Goal: Task Accomplishment & Management: Complete application form

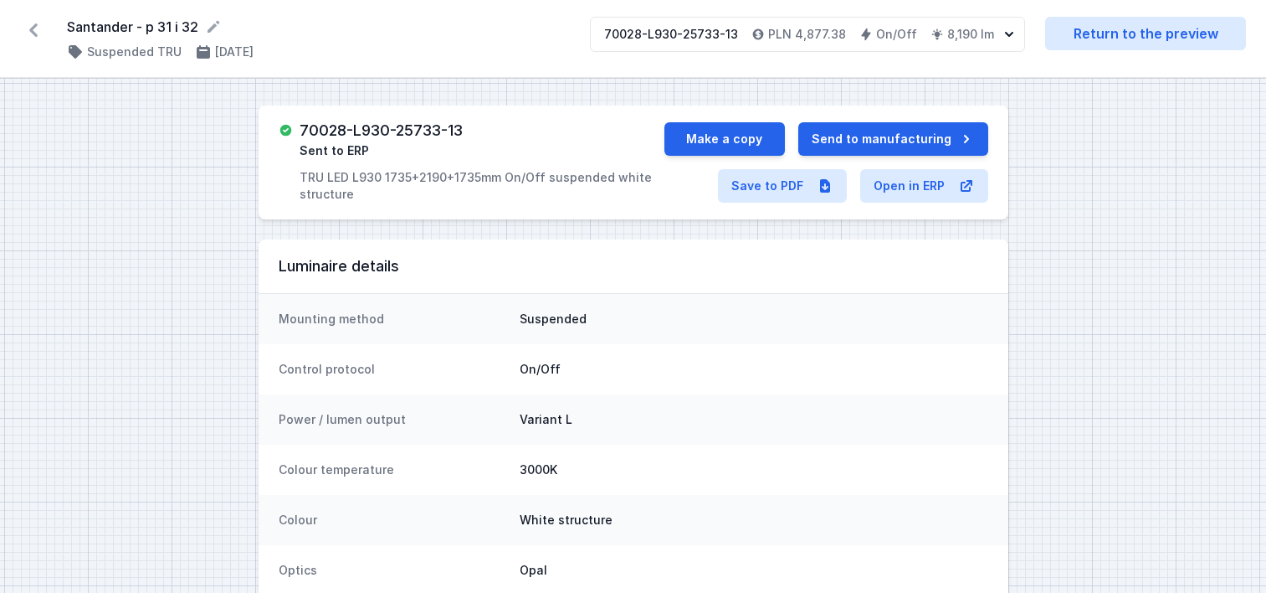
scroll to position [1172, 0]
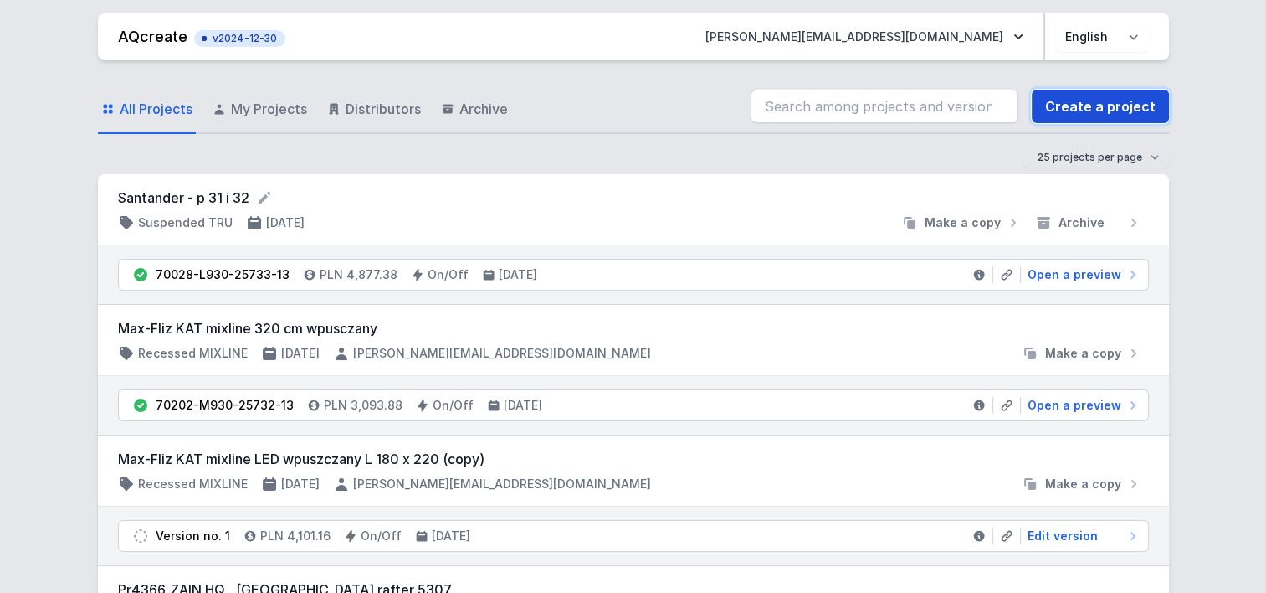
click at [1079, 107] on link "Create a project" at bounding box center [1100, 106] width 137 height 33
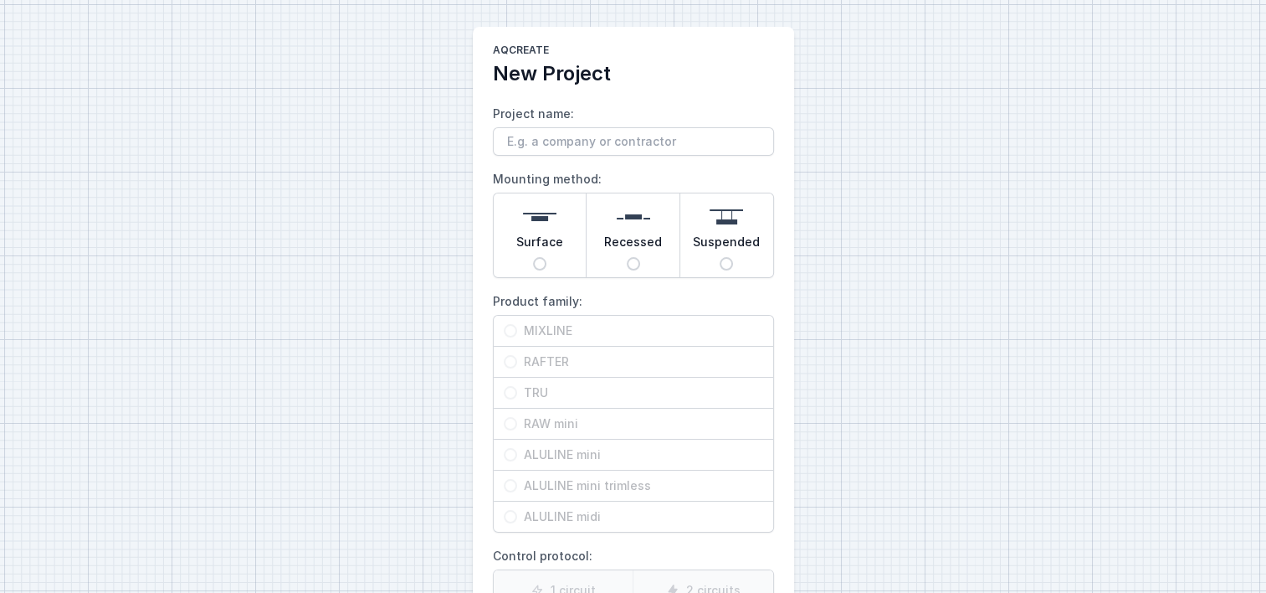
click at [727, 265] on input "Suspended" at bounding box center [726, 263] width 13 height 13
radio input "true"
click at [508, 386] on input "TRU" at bounding box center [510, 392] width 13 height 13
radio input "true"
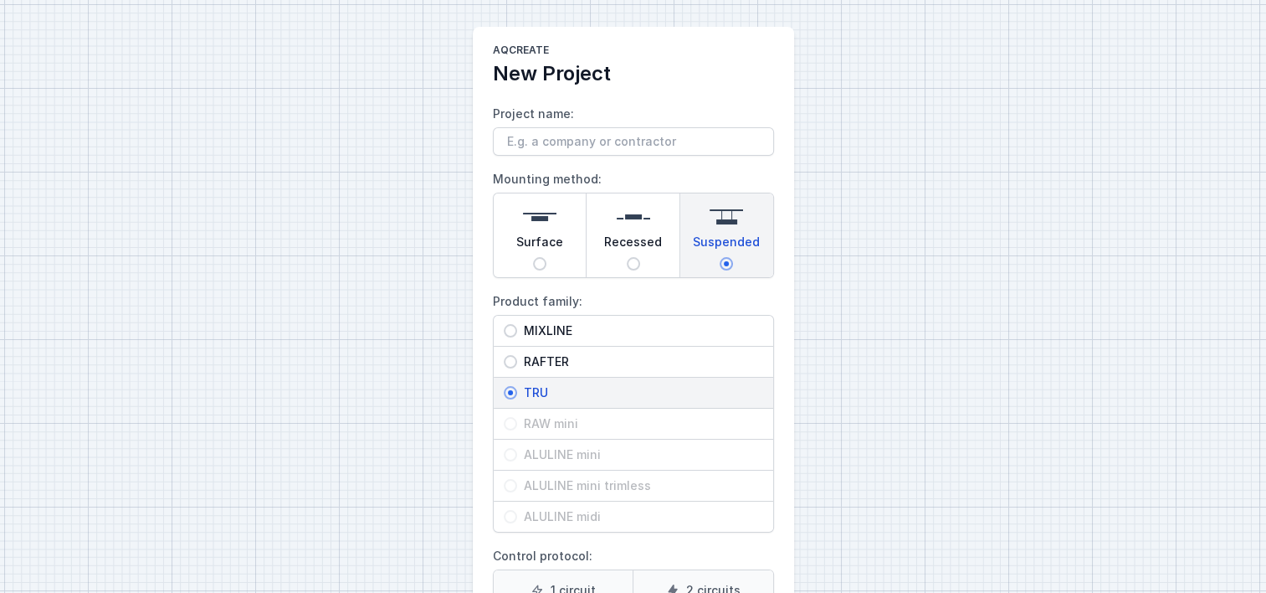
scroll to position [243, 0]
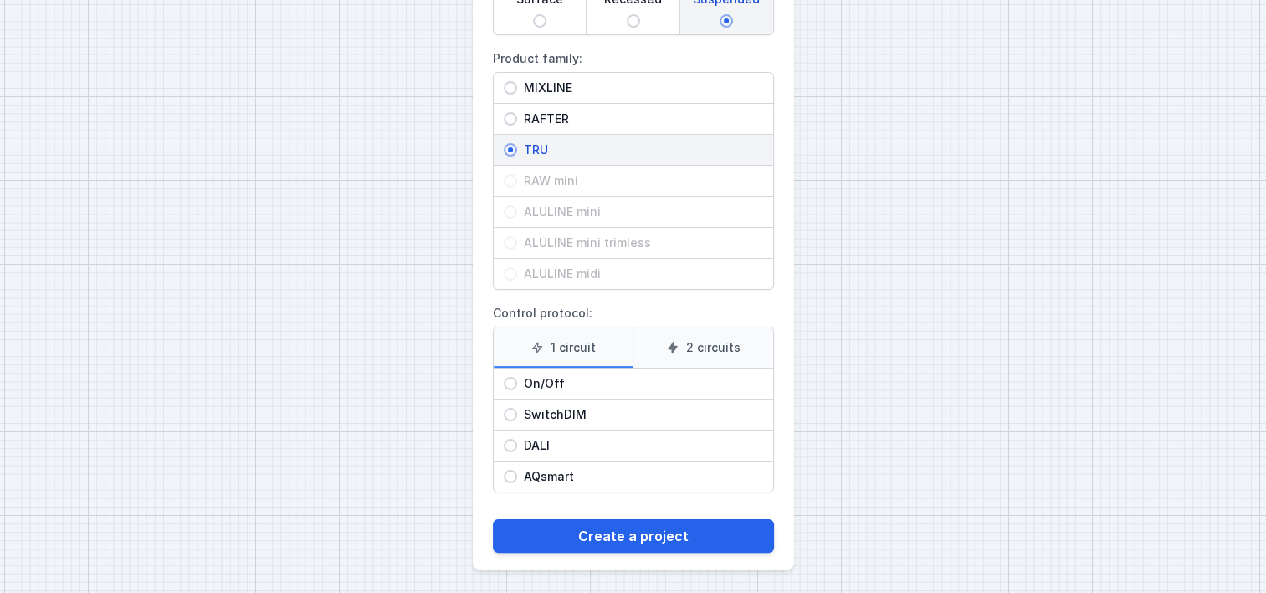
click at [512, 378] on input "On/Off" at bounding box center [510, 383] width 13 height 13
radio input "true"
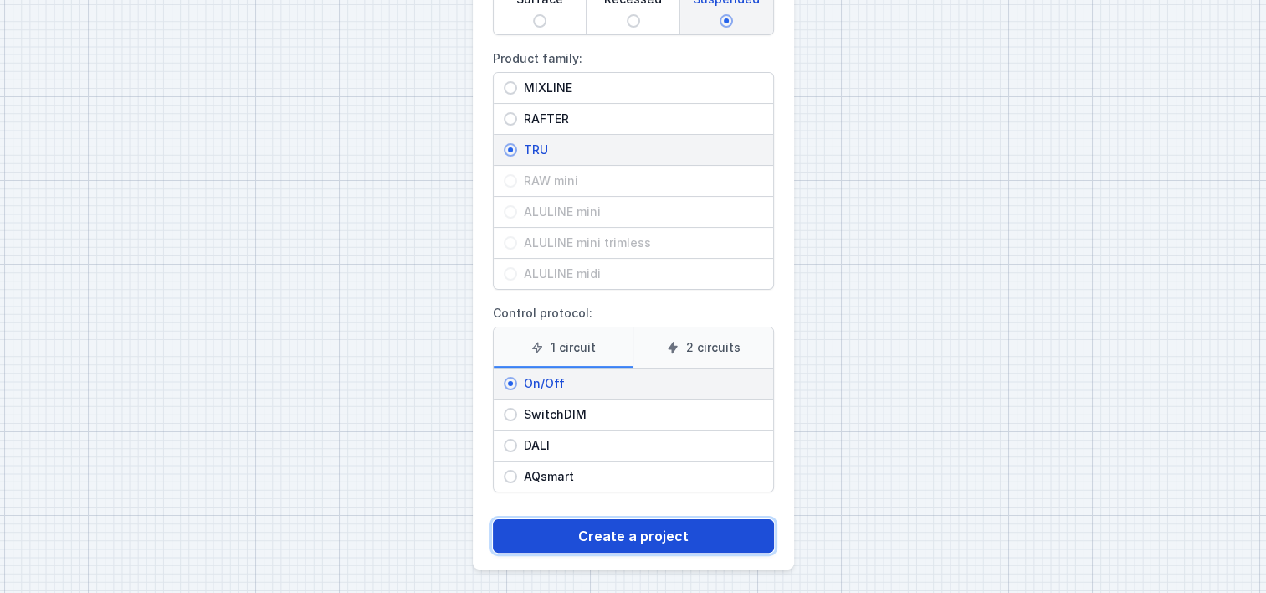
click at [590, 539] on button "Create a project" at bounding box center [633, 535] width 281 height 33
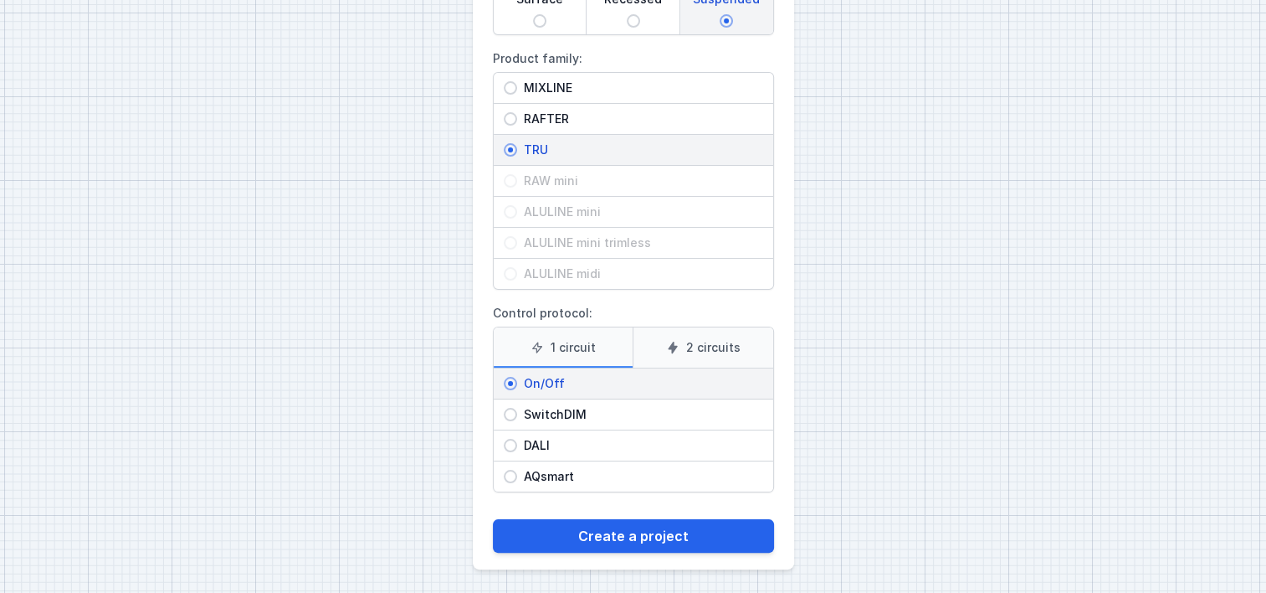
scroll to position [0, 0]
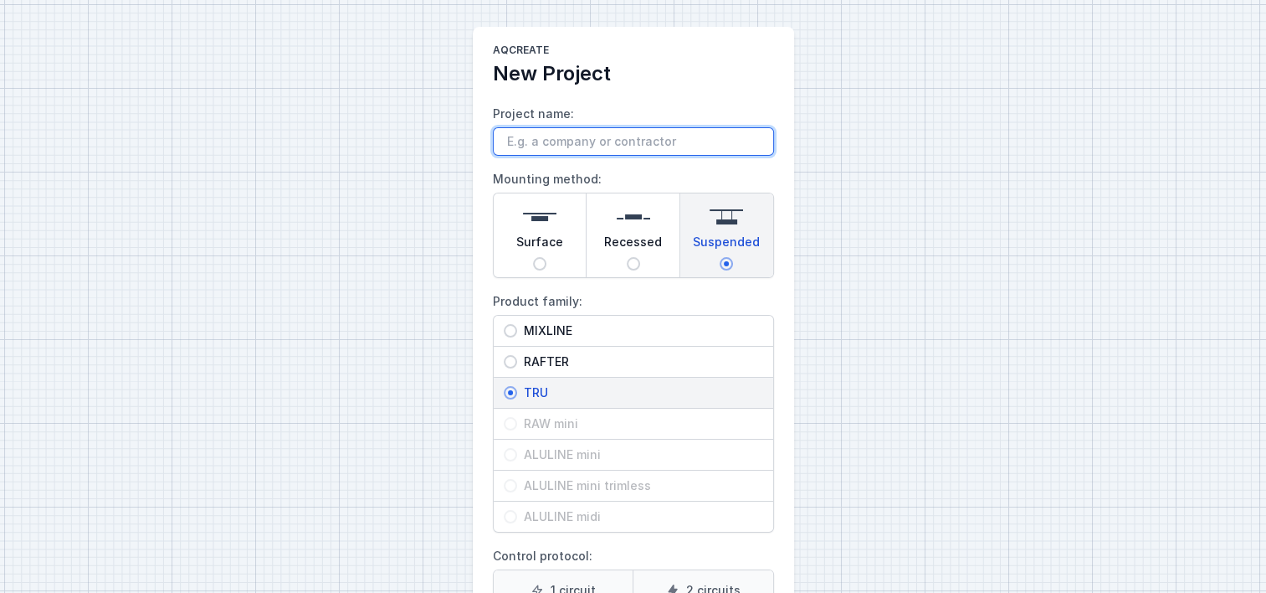
click at [585, 131] on input "Project name:" at bounding box center [633, 141] width 281 height 28
click at [565, 137] on input "[GEOGRAPHIC_DATA]" at bounding box center [633, 141] width 281 height 28
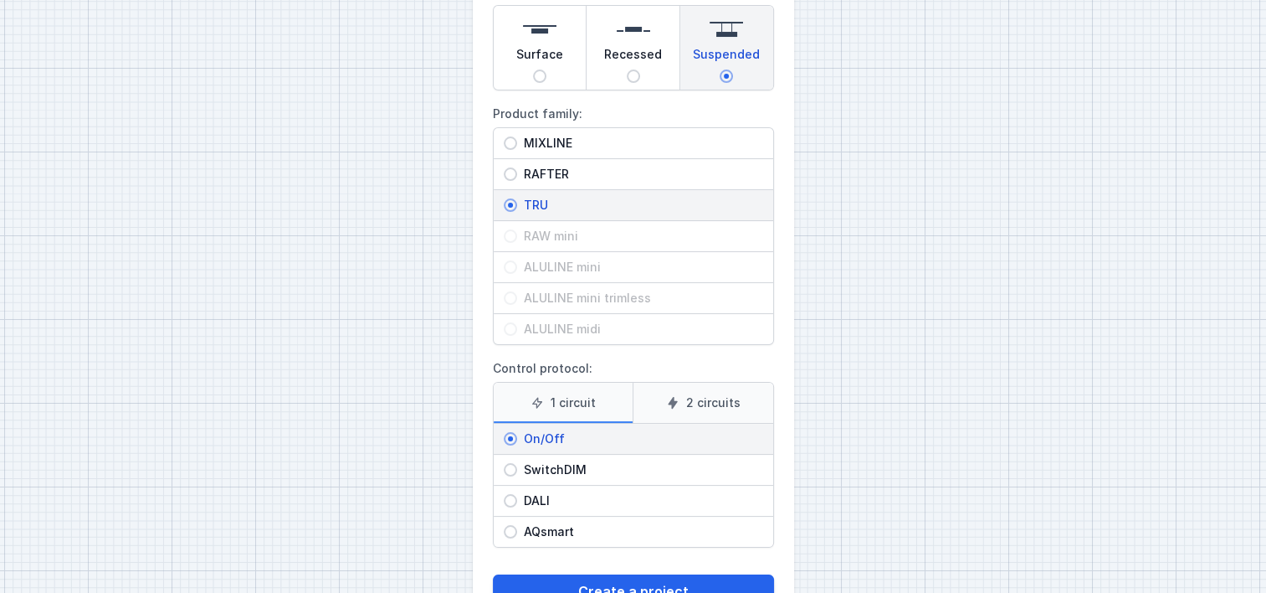
scroll to position [243, 0]
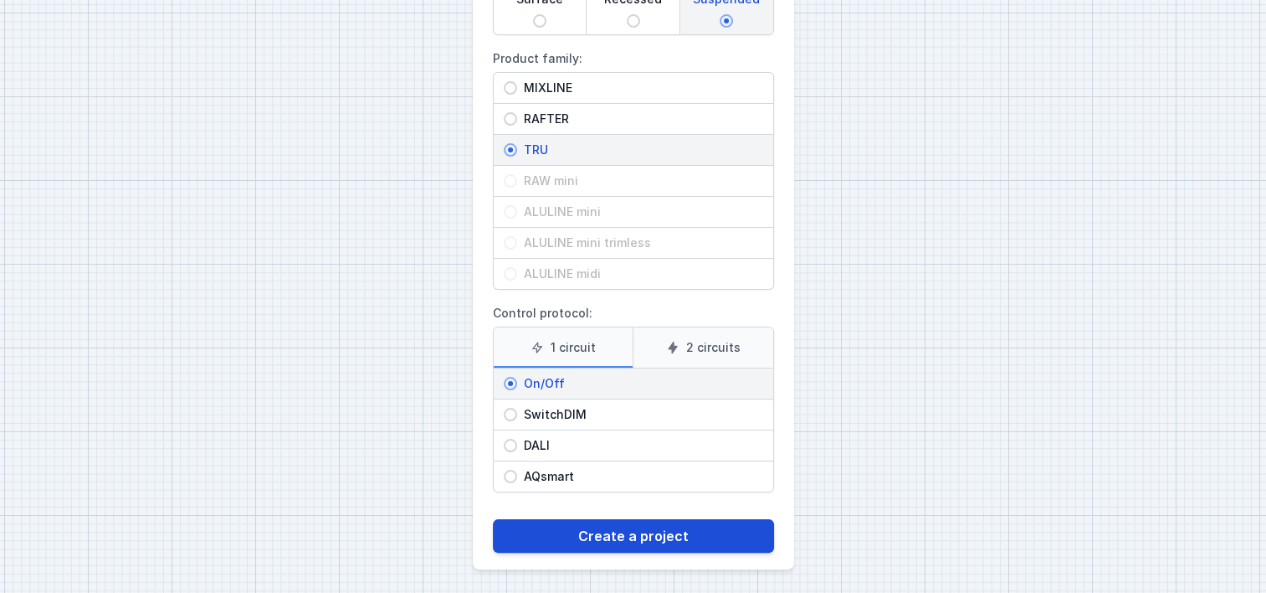
type input "santander tru pro ed"
click at [634, 529] on button "Create a project" at bounding box center [633, 535] width 281 height 33
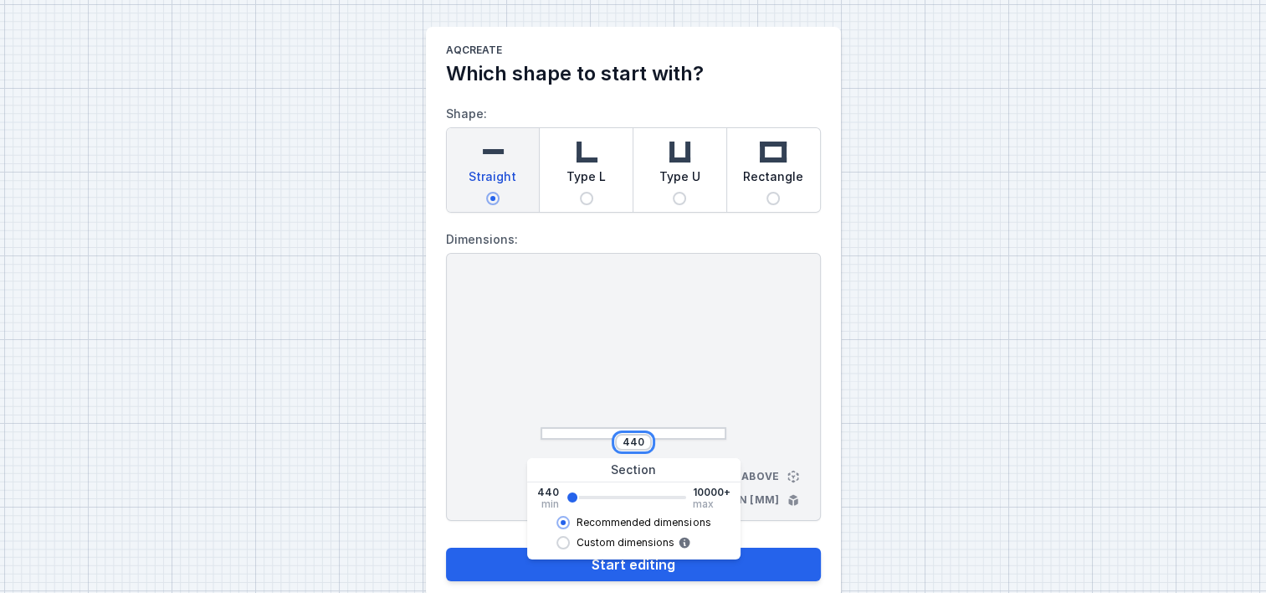
click at [645, 442] on input "440" at bounding box center [633, 441] width 27 height 13
drag, startPoint x: 643, startPoint y: 440, endPoint x: 528, endPoint y: 440, distance: 114.7
click at [528, 440] on div "440 View from above Dimensions in [mm]" at bounding box center [633, 387] width 375 height 268
type input "5904"
click at [568, 391] on div at bounding box center [634, 359] width 186 height 159
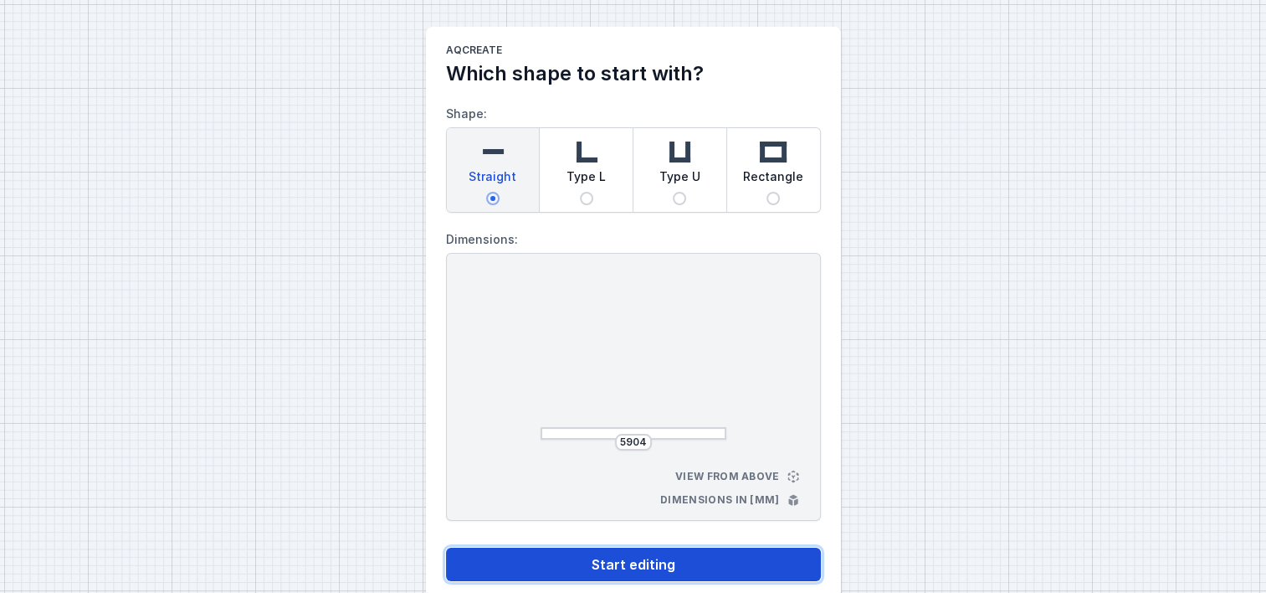
click at [645, 563] on button "Start editing" at bounding box center [633, 563] width 375 height 33
select select "M"
select select "3000"
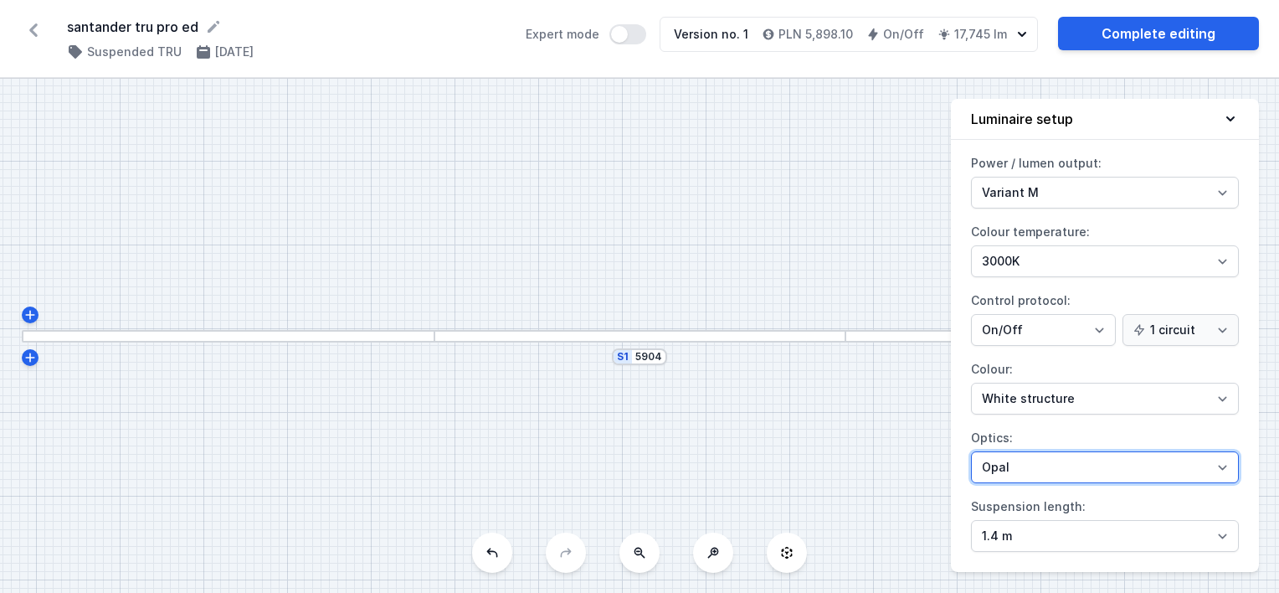
click at [991, 468] on select "Microprism Opal" at bounding box center [1105, 467] width 268 height 32
click at [991, 456] on select "Microprism Opal" at bounding box center [1105, 467] width 268 height 32
select select "microprism"
click at [971, 451] on select "Microprism Opal" at bounding box center [1105, 467] width 268 height 32
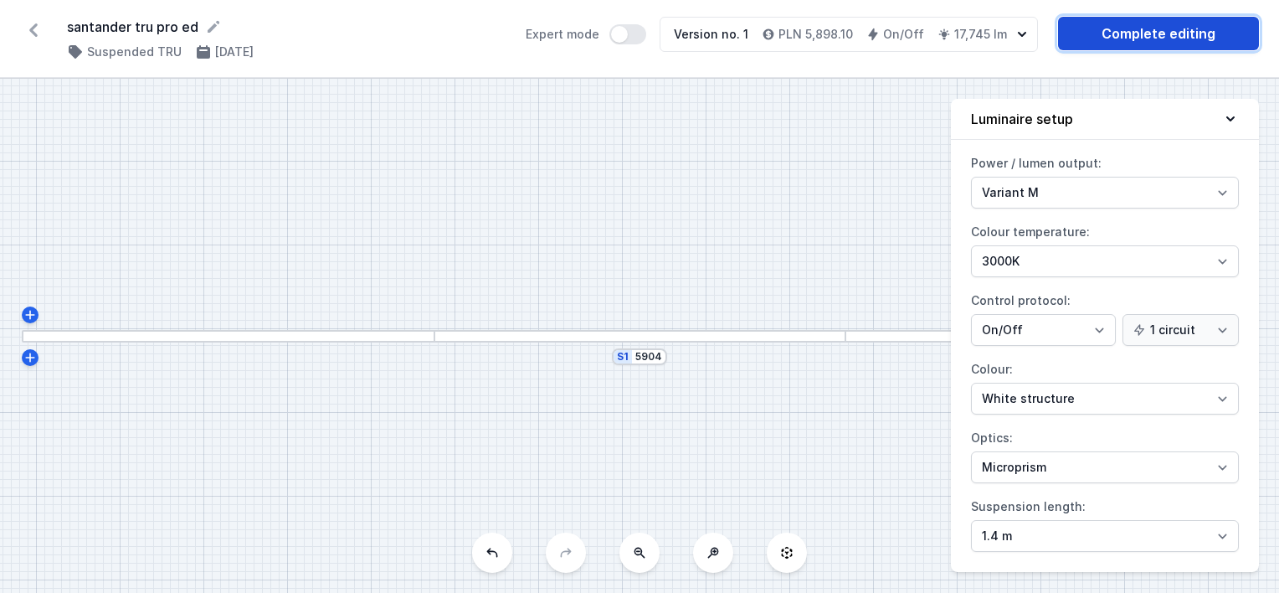
click at [1184, 25] on link "Complete editing" at bounding box center [1158, 33] width 201 height 33
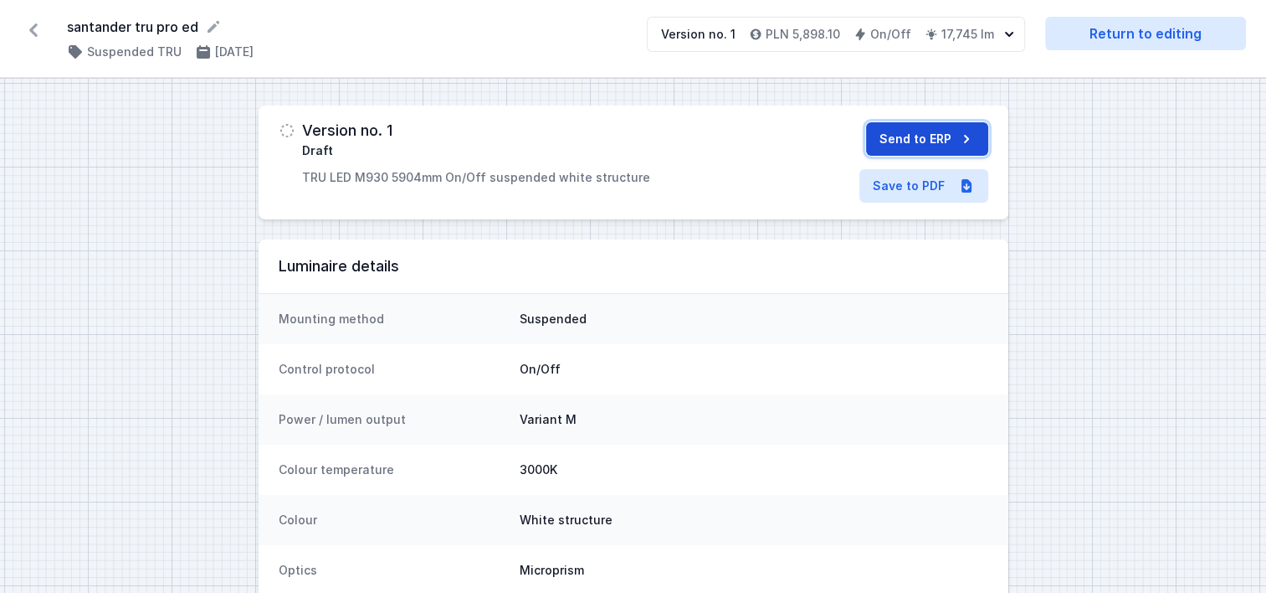
click at [899, 126] on button "Send to ERP" at bounding box center [927, 138] width 122 height 33
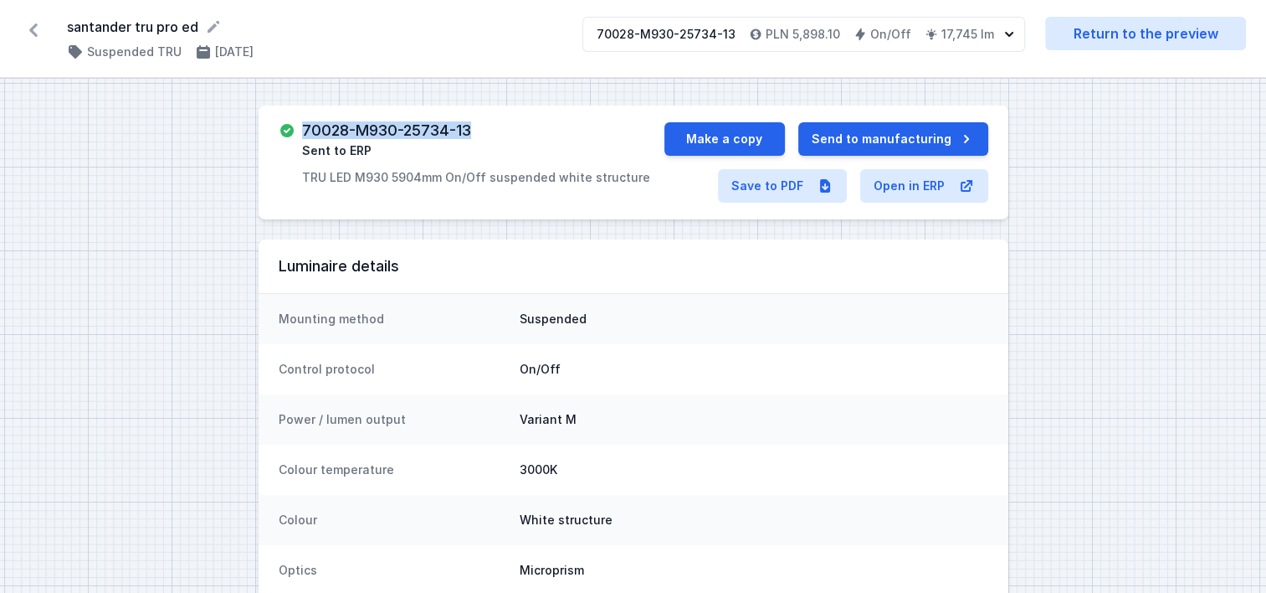
drag, startPoint x: 499, startPoint y: 126, endPoint x: 305, endPoint y: 128, distance: 194.2
click at [305, 128] on div "70028-M930-25734-13 Sent to ERP TRU LED M930 5904mm On/Off suspended white stru…" at bounding box center [476, 154] width 348 height 64
copy h3 "70028-M930-25734-13"
click at [706, 131] on button "Make a copy" at bounding box center [725, 138] width 121 height 33
select select "M"
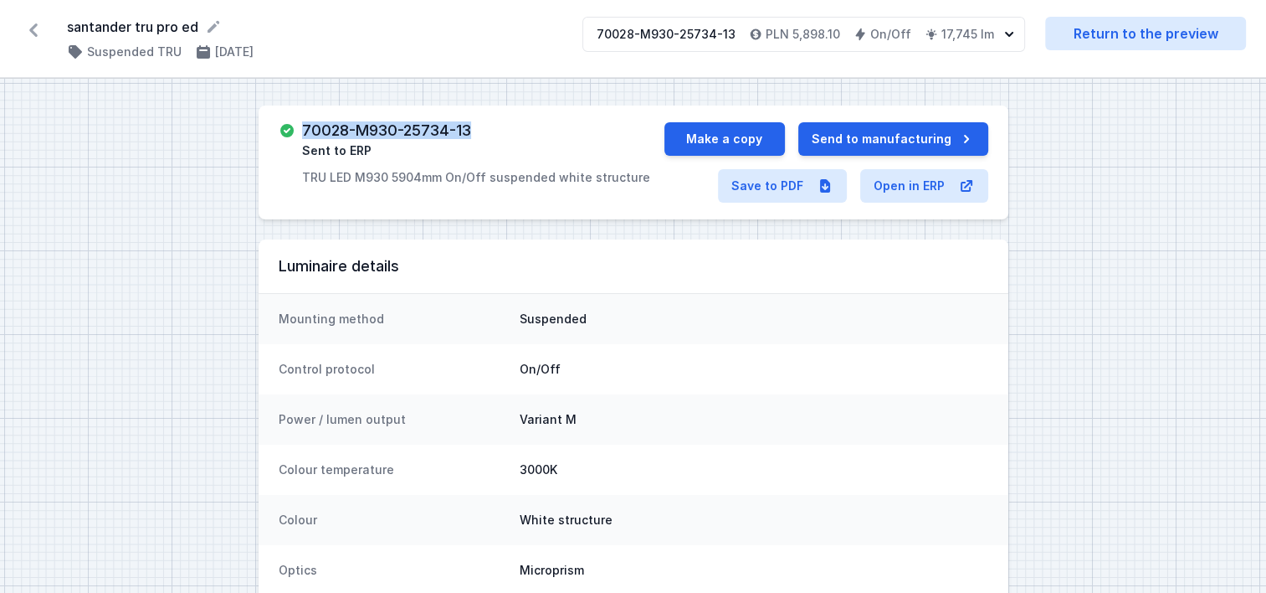
select select "3000"
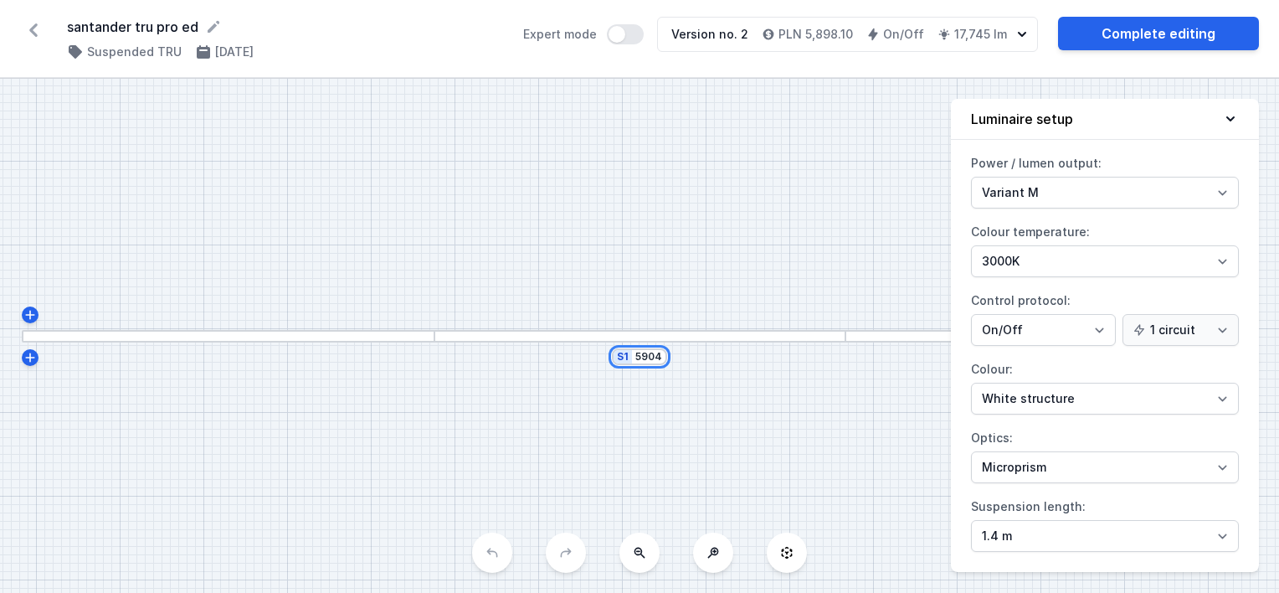
click at [639, 357] on input "5904" at bounding box center [648, 356] width 27 height 13
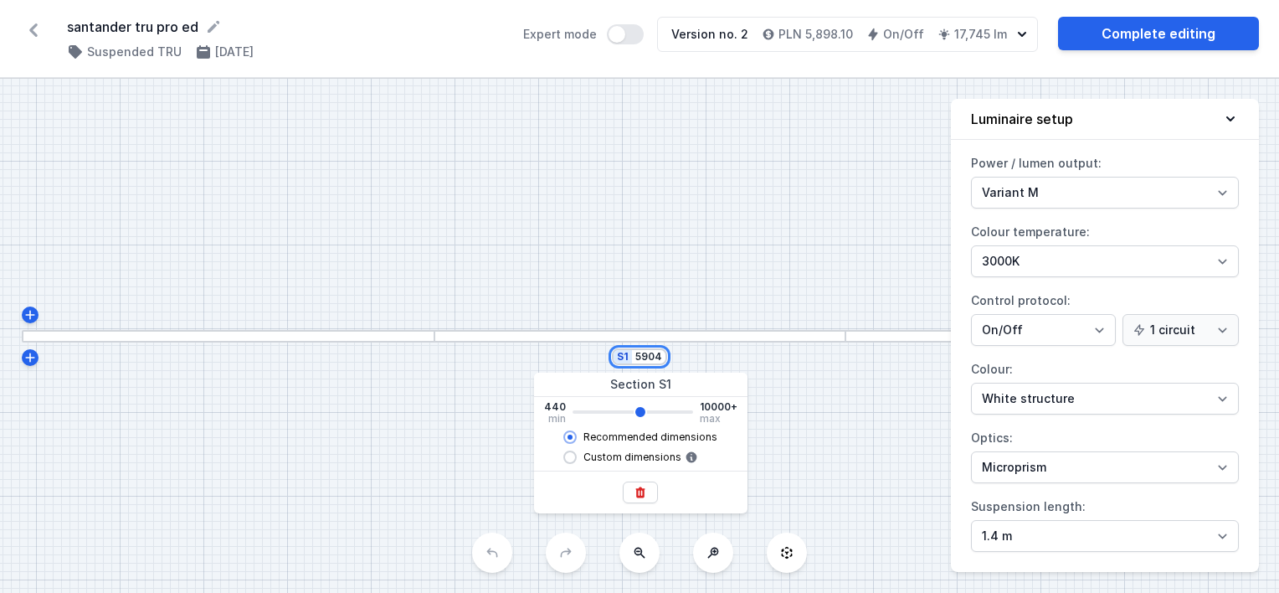
drag, startPoint x: 636, startPoint y: 355, endPoint x: 738, endPoint y: 352, distance: 102.2
click at [738, 352] on div "S1 5904" at bounding box center [639, 336] width 1279 height 514
type input "5"
type input "5900"
type input "52"
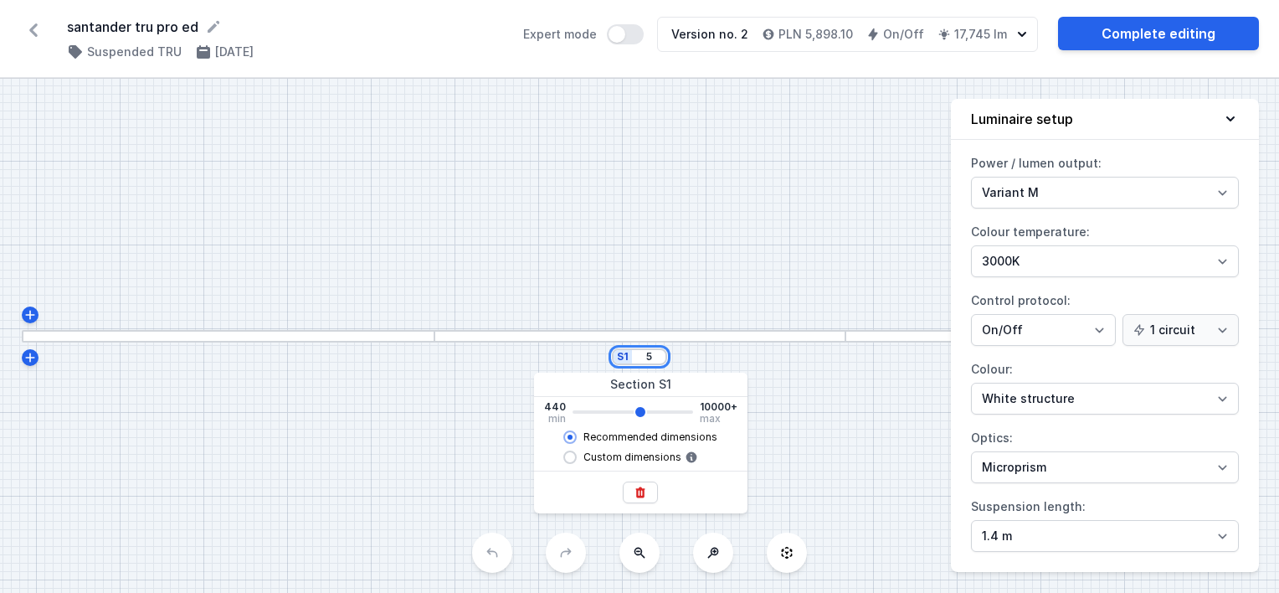
type input "5900"
type input "525"
type input "5900"
type input "5250"
type input "5900"
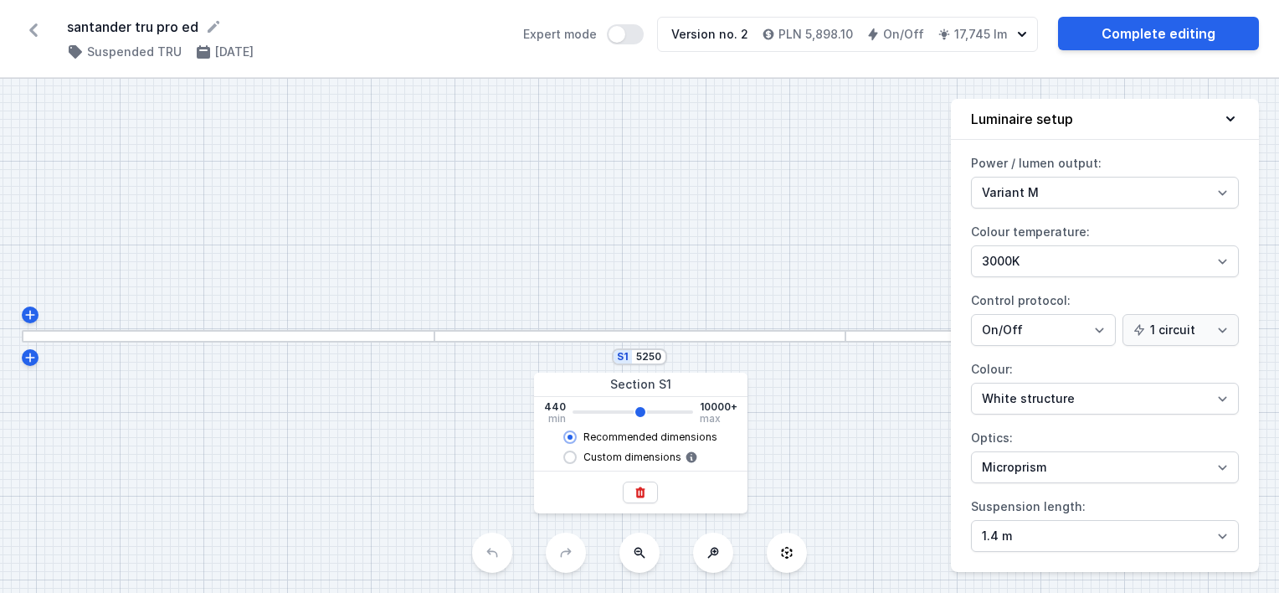
type input "5204"
click at [820, 278] on div "S1 5204" at bounding box center [639, 336] width 1279 height 514
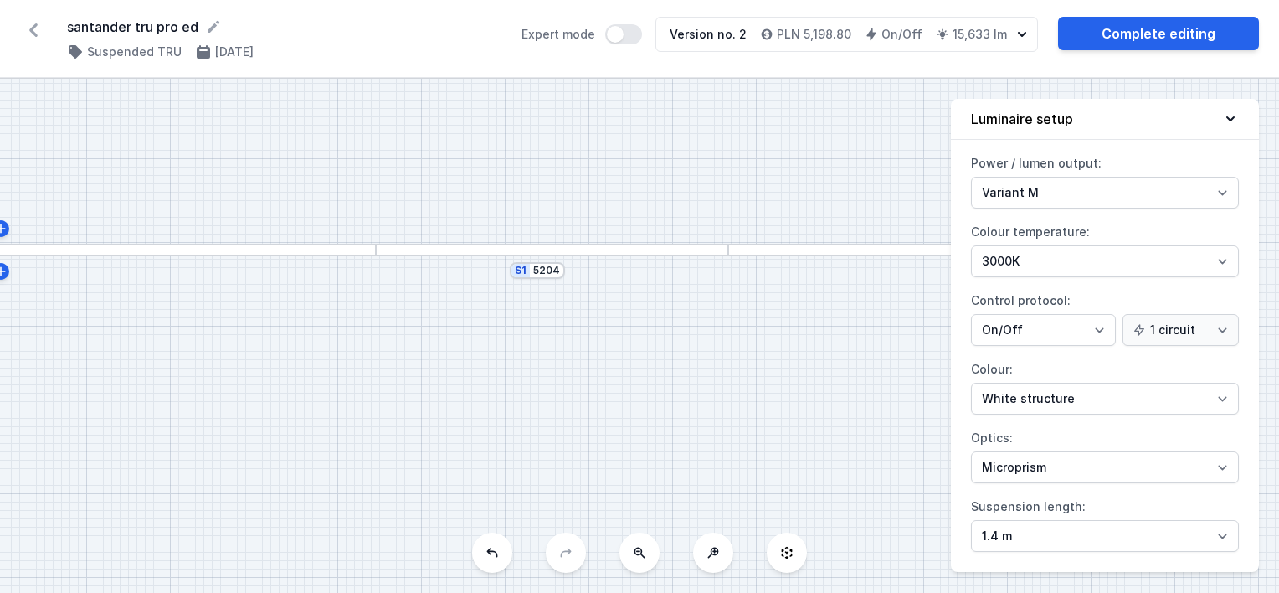
drag, startPoint x: 655, startPoint y: 281, endPoint x: 537, endPoint y: 195, distance: 145.5
click at [537, 195] on div "S1 5204" at bounding box center [639, 336] width 1279 height 514
click at [1109, 33] on link "Complete editing" at bounding box center [1158, 33] width 201 height 33
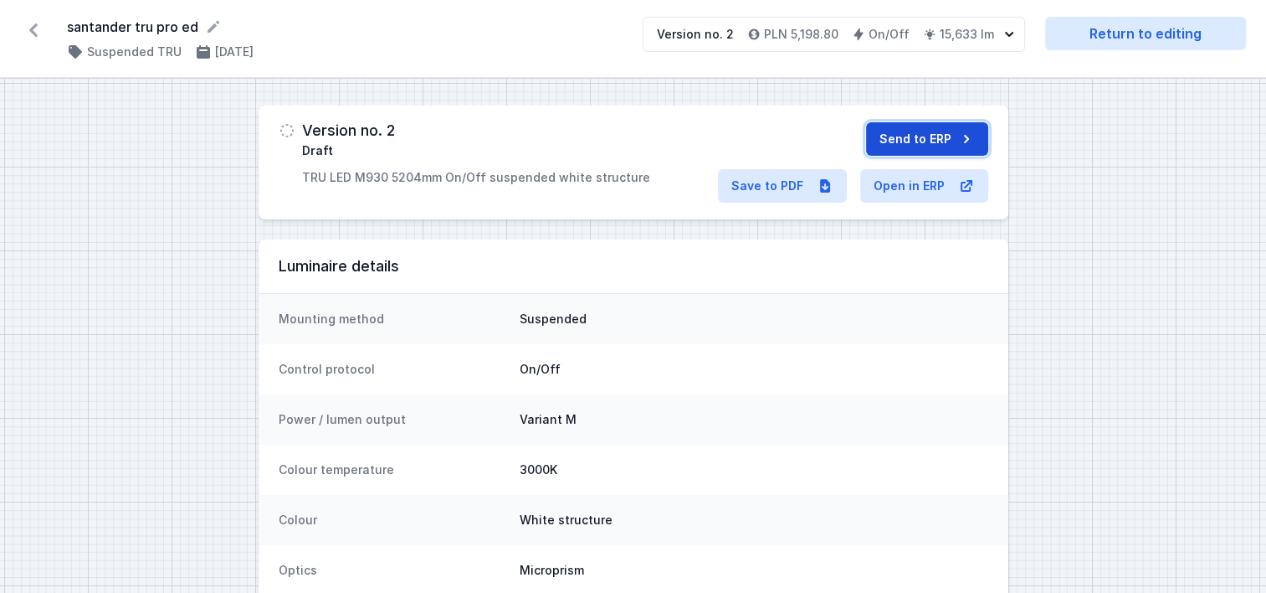
click at [897, 141] on button "Send to ERP" at bounding box center [927, 138] width 122 height 33
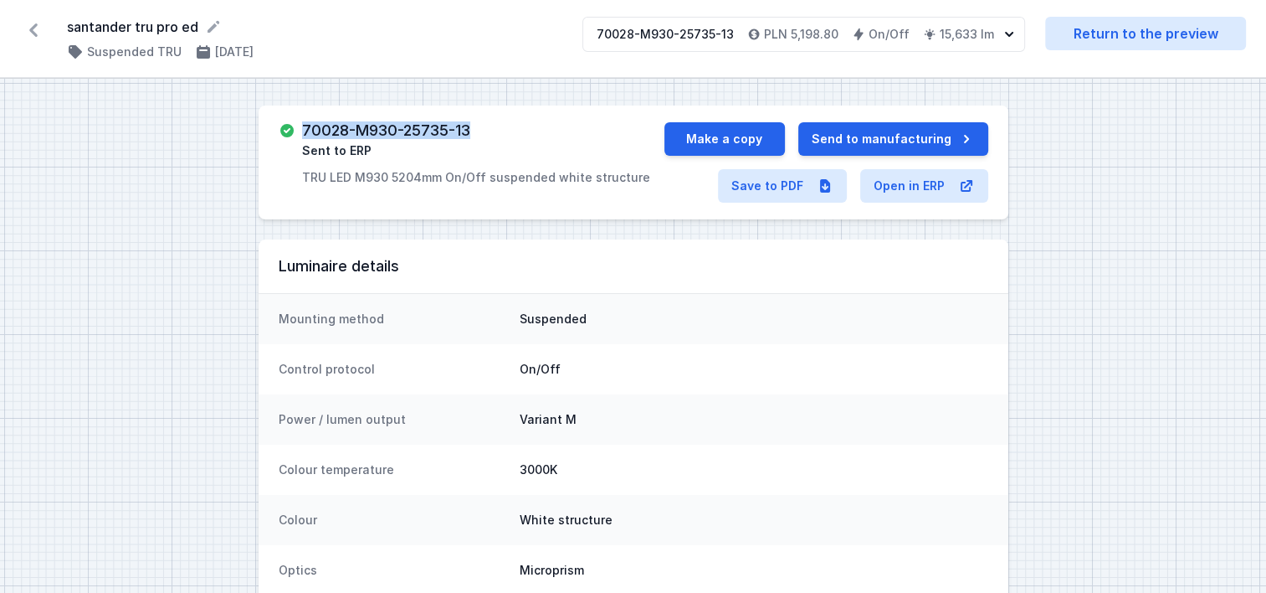
drag, startPoint x: 484, startPoint y: 126, endPoint x: 295, endPoint y: 136, distance: 188.6
click at [295, 136] on div "70028-M930-25735-13 Sent to ERP TRU LED M930 5204mm On/Off suspended white stru…" at bounding box center [472, 154] width 386 height 64
copy h3 "70028-M930-25735-13"
click at [718, 131] on button "Make a copy" at bounding box center [725, 138] width 121 height 33
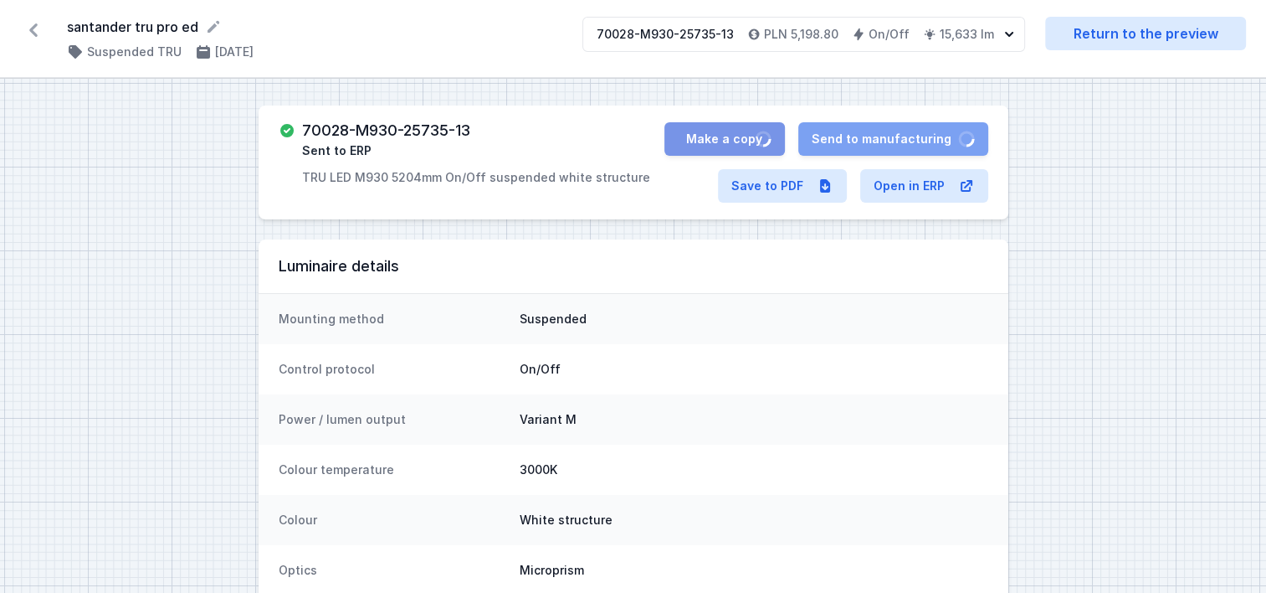
select select "M"
select select "3000"
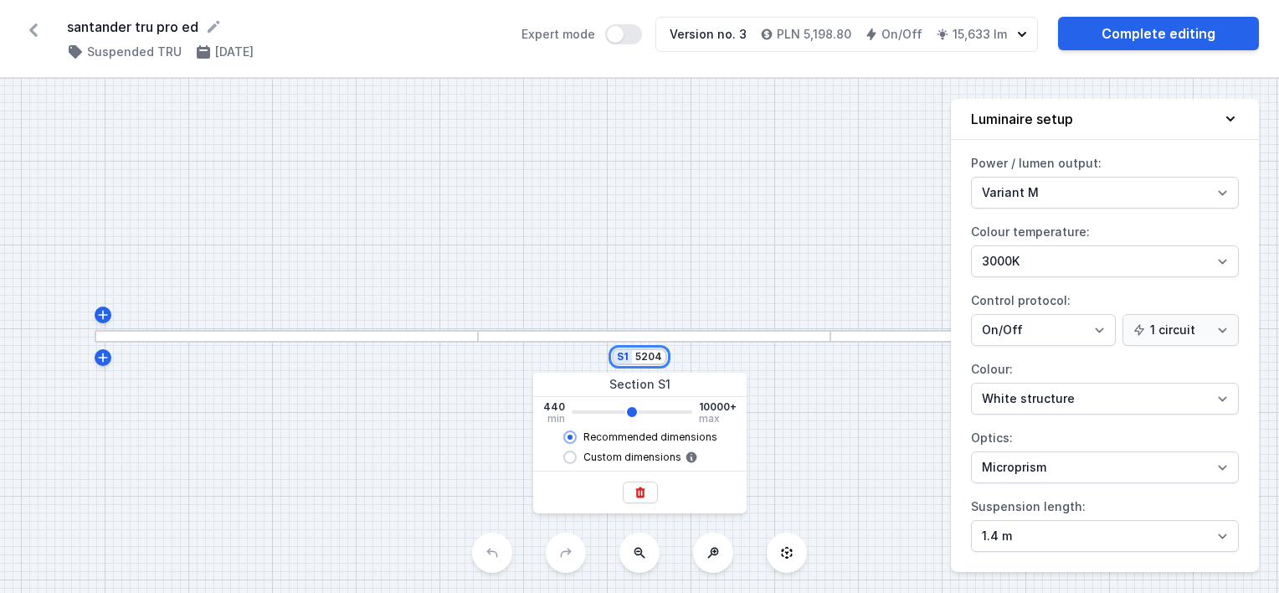
click at [645, 355] on input "5204" at bounding box center [648, 356] width 27 height 13
drag, startPoint x: 638, startPoint y: 355, endPoint x: 693, endPoint y: 365, distance: 56.1
click at [693, 365] on div "S1 5204" at bounding box center [639, 336] width 1279 height 514
type input "4"
type input "5200"
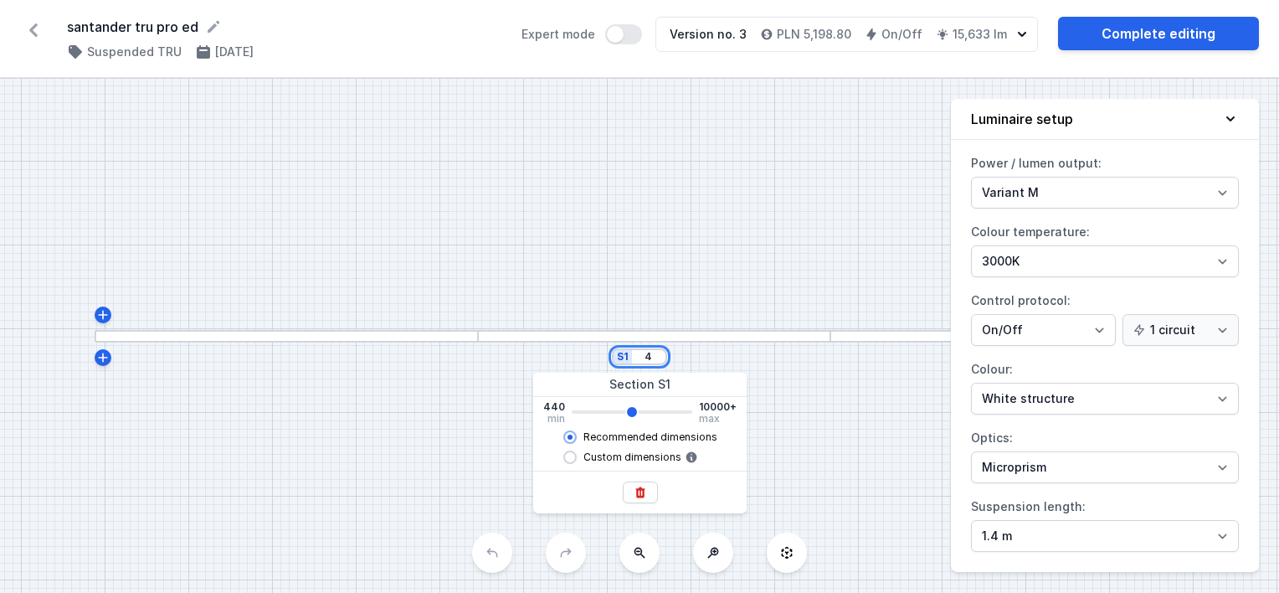
type input "46"
type input "5200"
type input "460"
type input "5200"
type input "4600"
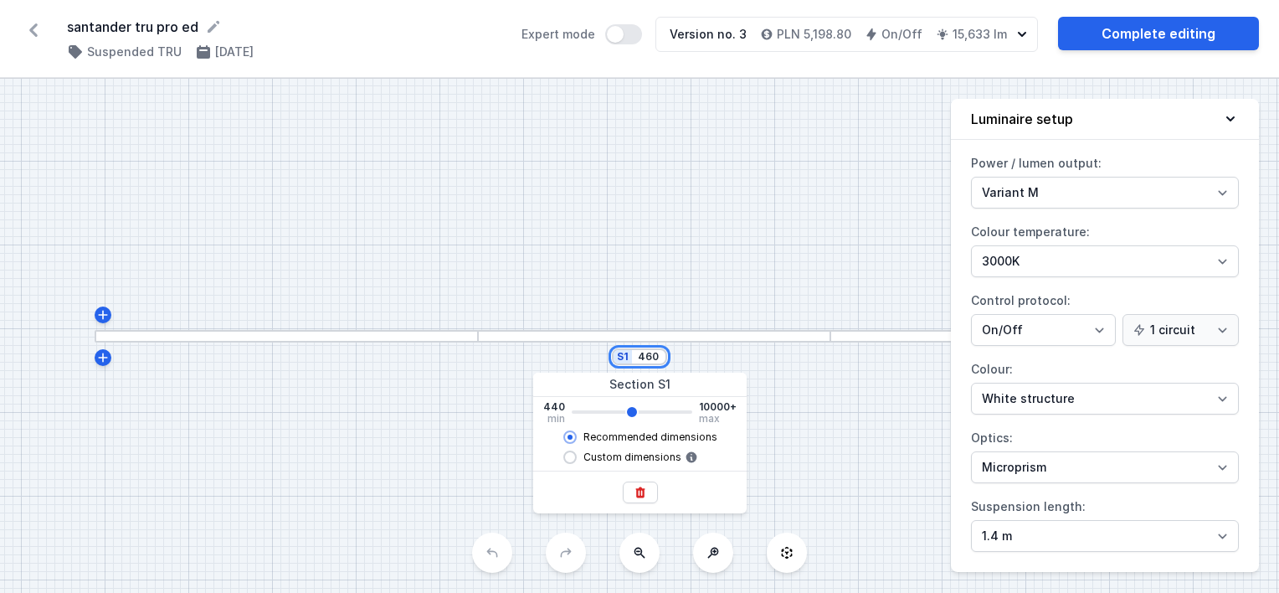
type input "5200"
type input "4644"
click at [735, 303] on div "S1 4644" at bounding box center [639, 336] width 1279 height 514
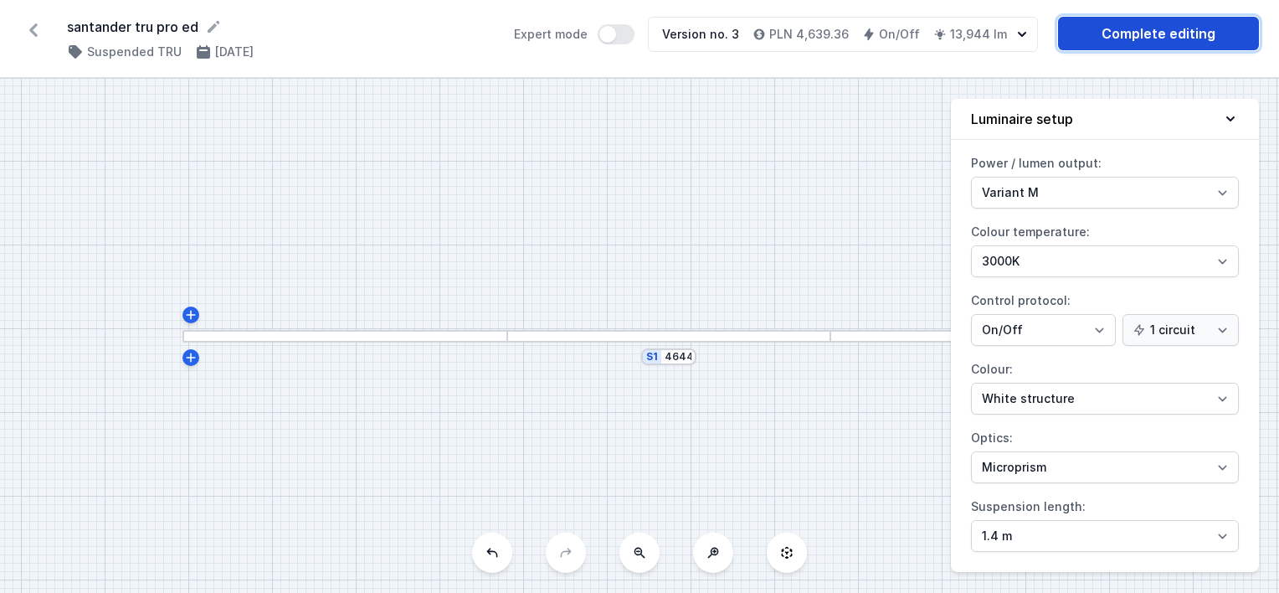
click at [1115, 33] on link "Complete editing" at bounding box center [1158, 33] width 201 height 33
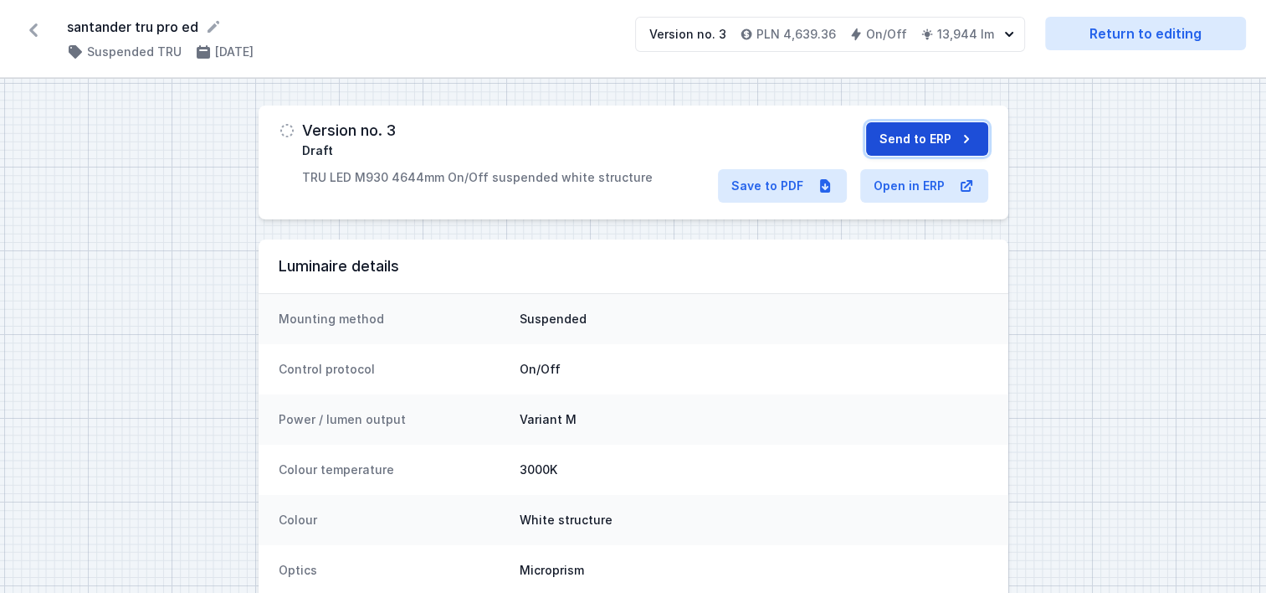
click at [913, 134] on button "Send to ERP" at bounding box center [927, 138] width 122 height 33
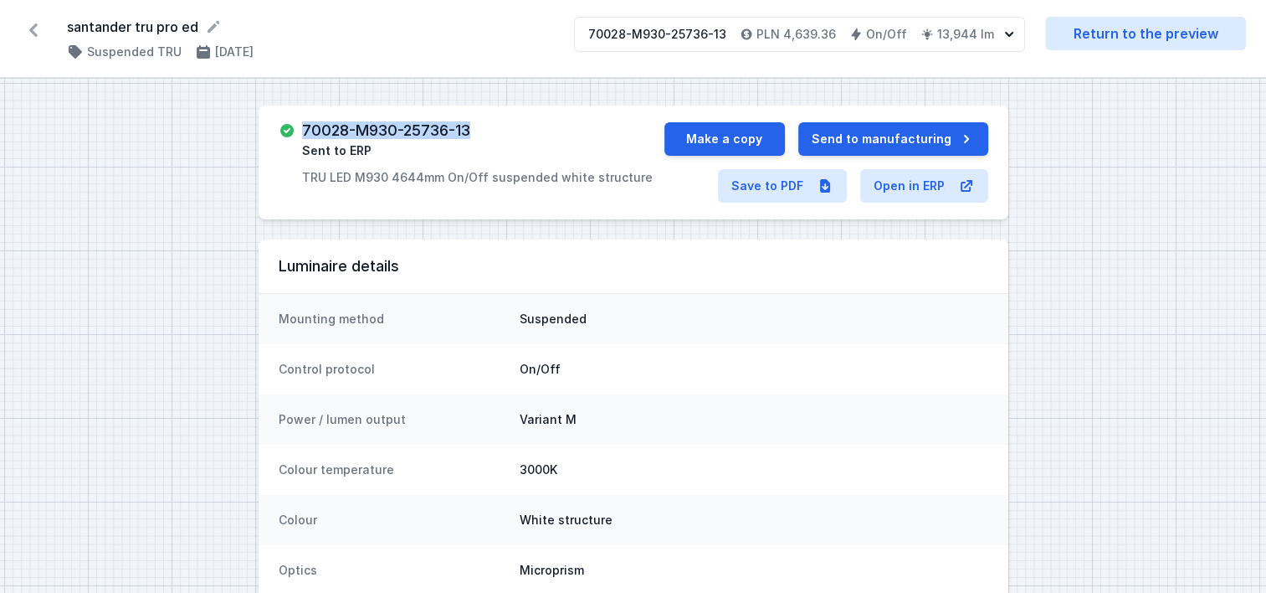
drag, startPoint x: 489, startPoint y: 127, endPoint x: 301, endPoint y: 127, distance: 187.5
click at [302, 127] on div "70028-M930-25736-13 Sent to ERP TRU LED M930 4644mm On/Off suspended white stru…" at bounding box center [477, 154] width 351 height 64
copy h3 "70028-M930-25736-13"
drag, startPoint x: 714, startPoint y: 138, endPoint x: 735, endPoint y: 138, distance: 20.9
click at [714, 138] on button "Make a copy" at bounding box center [725, 138] width 121 height 33
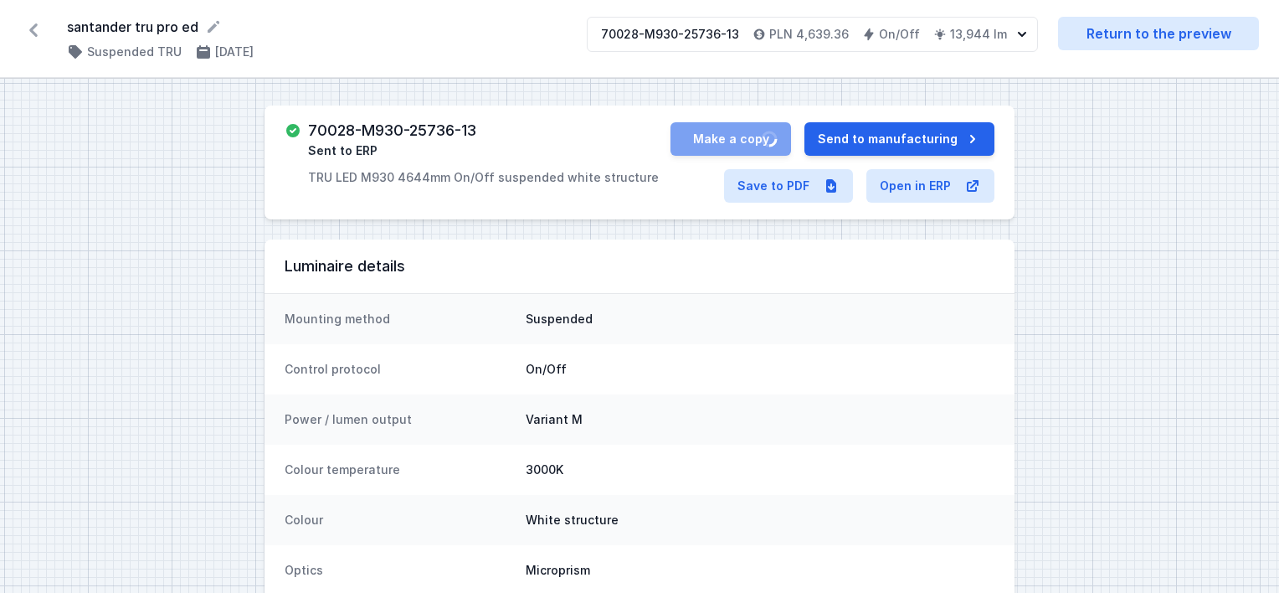
select select "M"
select select "3000"
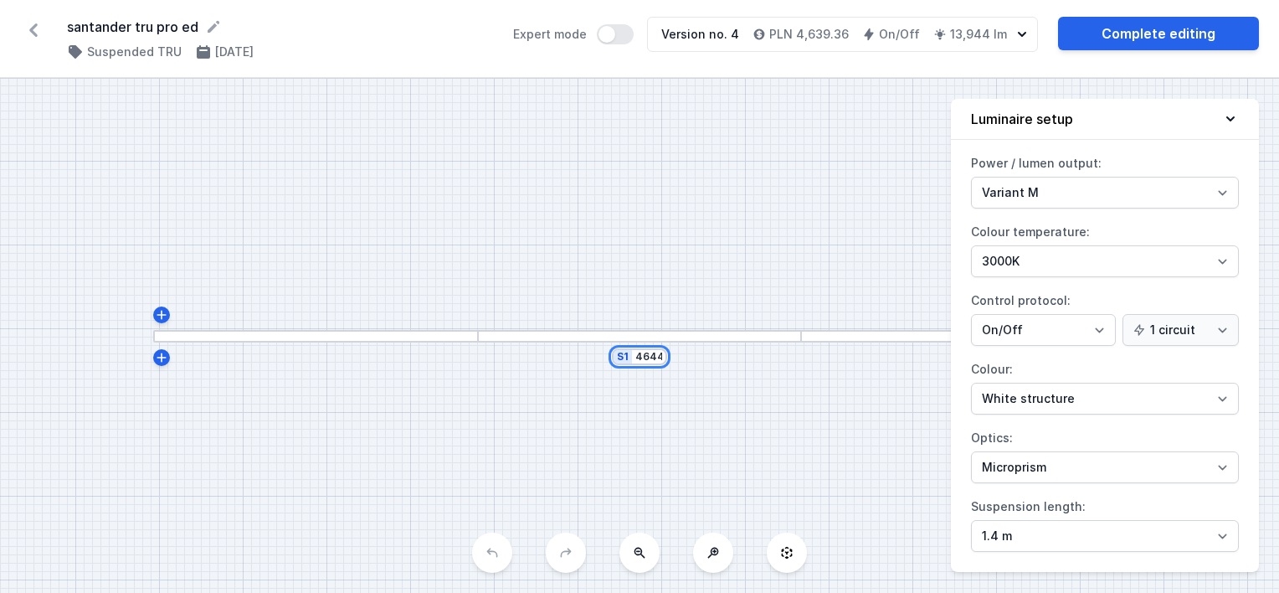
click at [650, 358] on input "4644" at bounding box center [648, 356] width 27 height 13
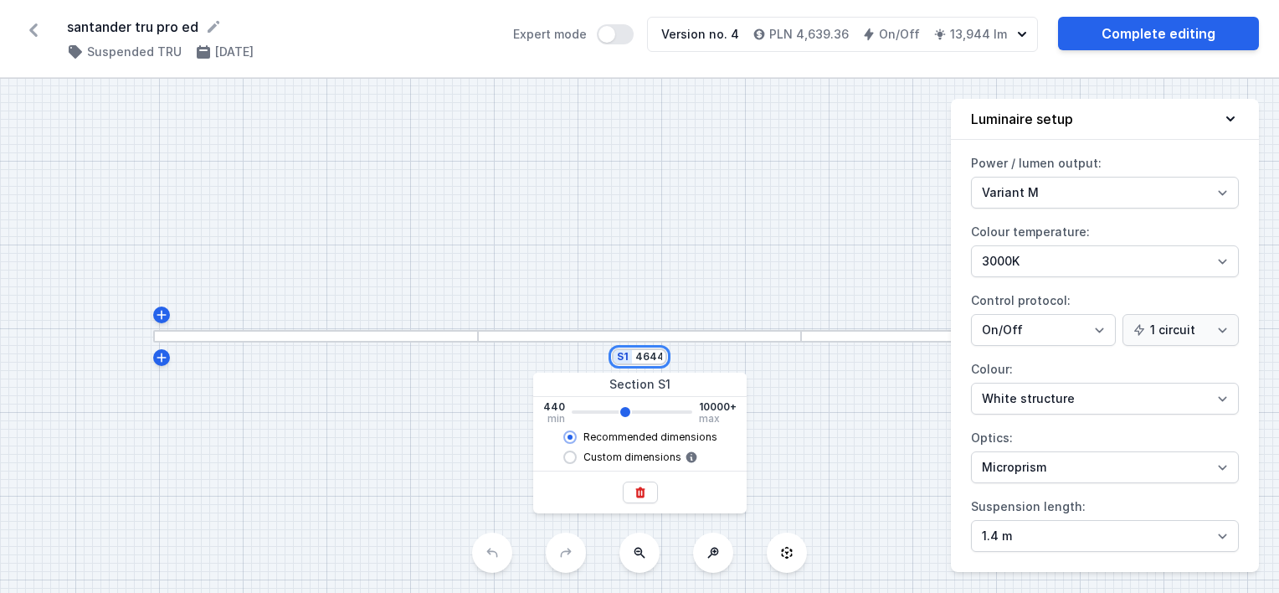
drag, startPoint x: 636, startPoint y: 357, endPoint x: 703, endPoint y: 362, distance: 67.1
click at [698, 357] on div "S1 4644" at bounding box center [639, 336] width 1279 height 514
type input "3"
type input "4640"
type input "37"
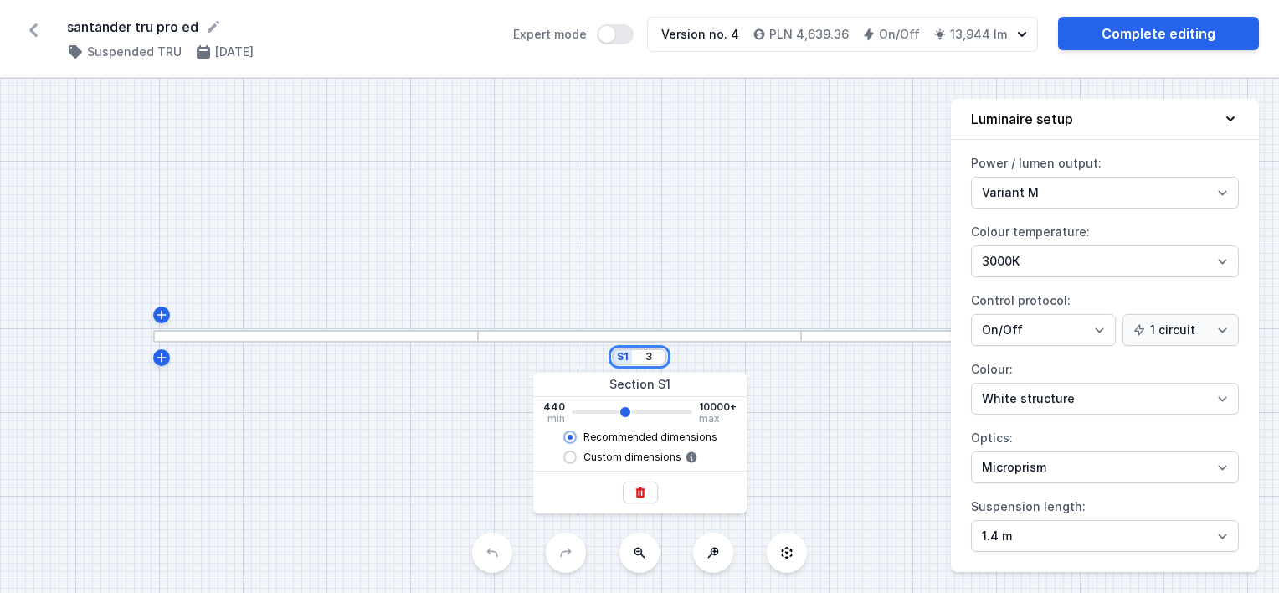
type input "4640"
type input "370"
type input "4640"
type input "3700"
type input "4640"
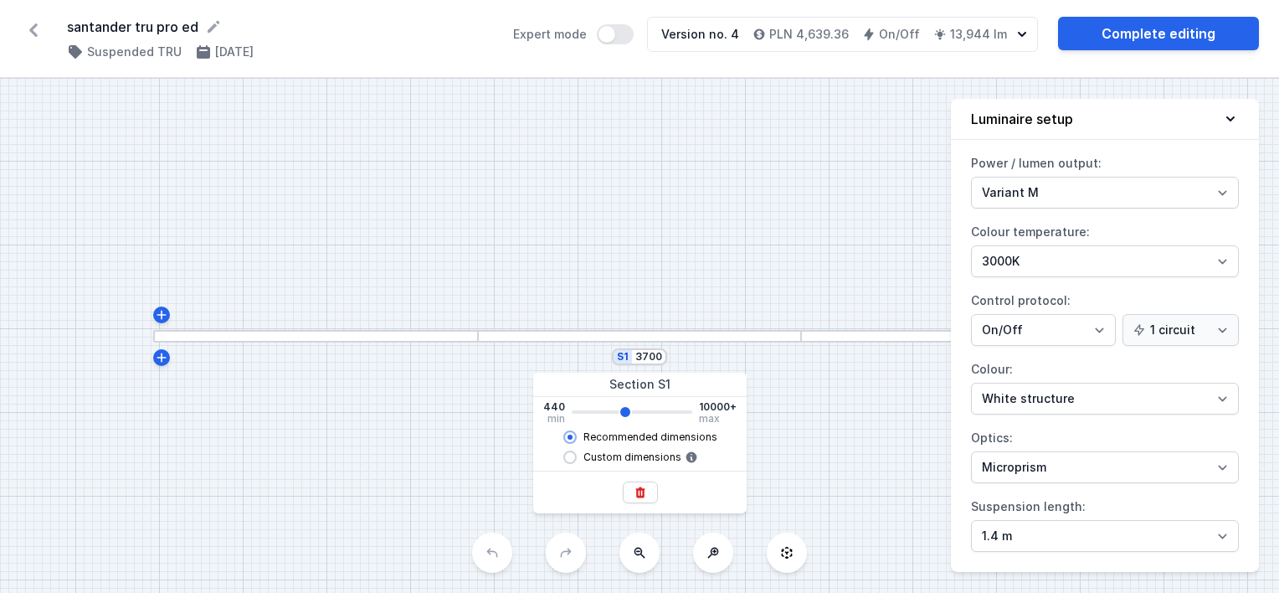
type input "3662"
click at [735, 292] on div "S1 3662" at bounding box center [639, 336] width 1279 height 514
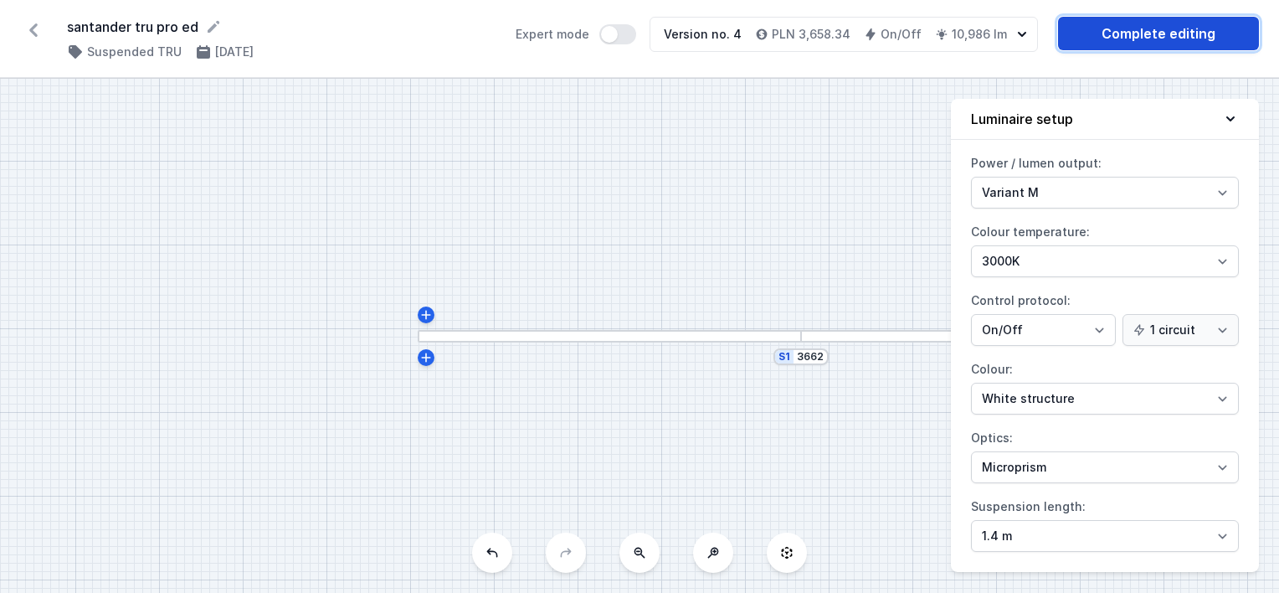
click at [1106, 27] on link "Complete editing" at bounding box center [1158, 33] width 201 height 33
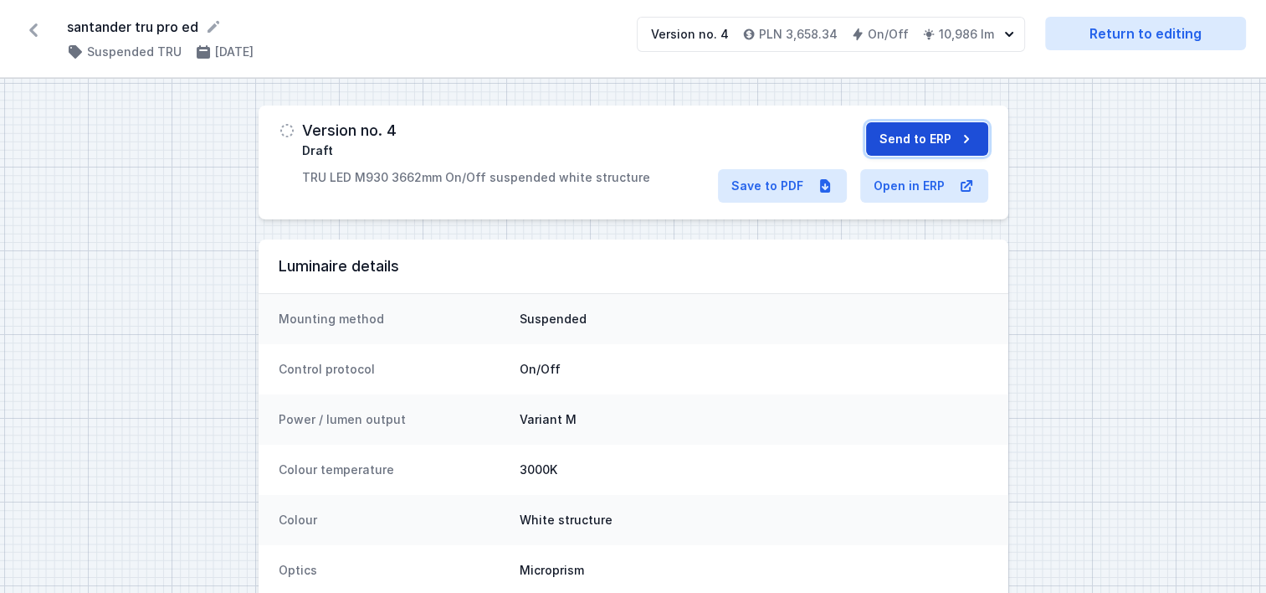
click at [905, 138] on button "Send to ERP" at bounding box center [927, 138] width 122 height 33
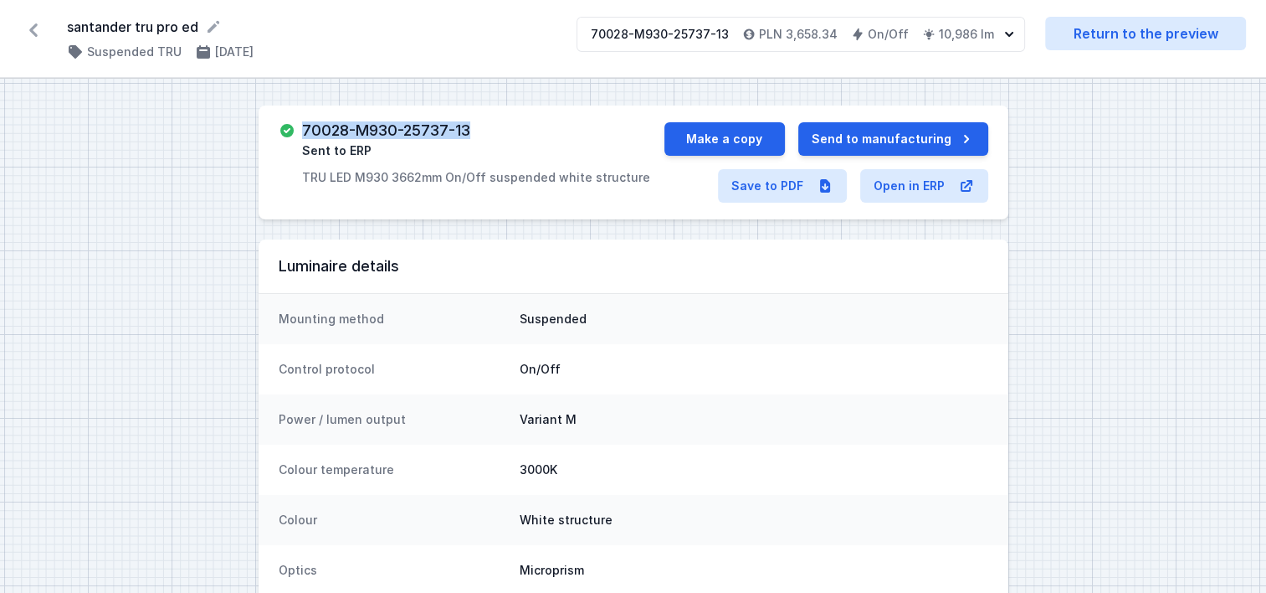
drag, startPoint x: 488, startPoint y: 124, endPoint x: 305, endPoint y: 126, distance: 183.3
click at [305, 126] on div "70028-M930-25737-13 Sent to ERP TRU LED M930 3662mm On/Off suspended white stru…" at bounding box center [476, 154] width 348 height 64
copy h3 "70028-M930-25737-13"
click at [716, 138] on button "Make a copy" at bounding box center [725, 138] width 121 height 33
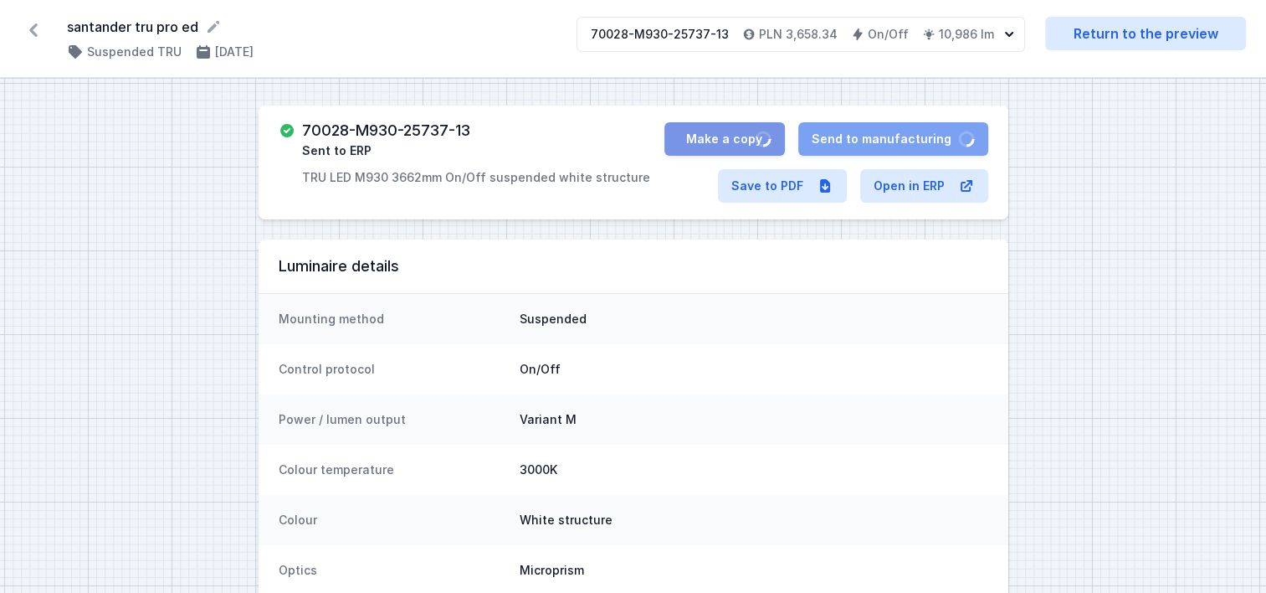
select select "M"
select select "3000"
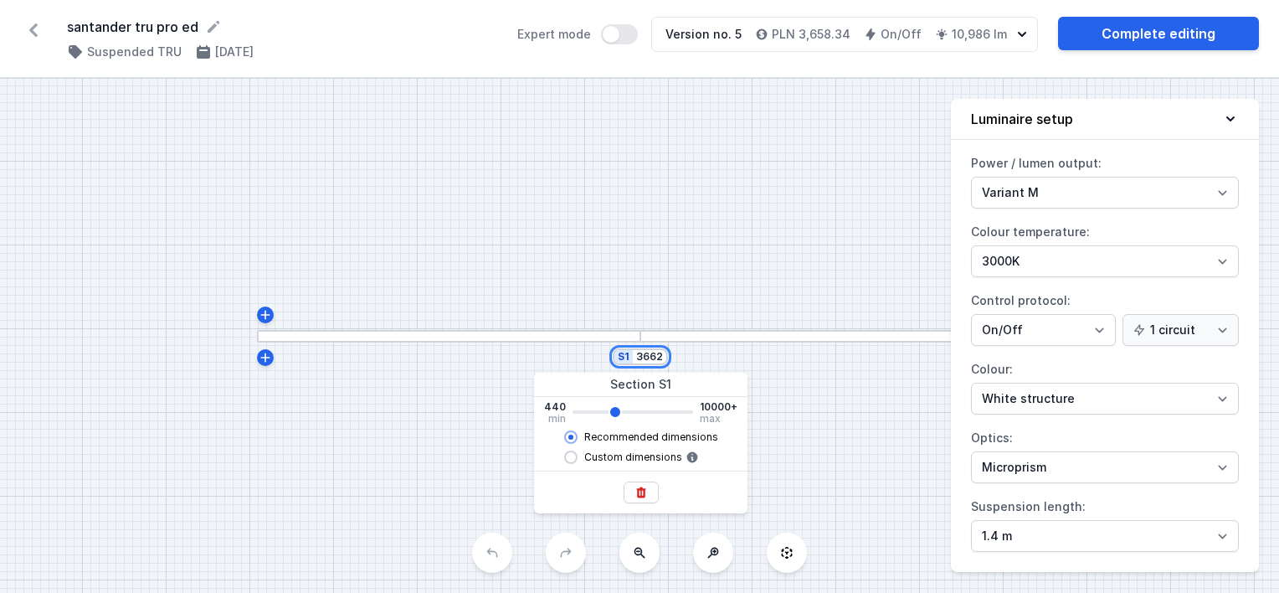
drag, startPoint x: 634, startPoint y: 357, endPoint x: 737, endPoint y: 358, distance: 103.0
click at [737, 358] on div "S1 3662" at bounding box center [639, 336] width 1279 height 514
type input "4"
type input "3660"
type input "42"
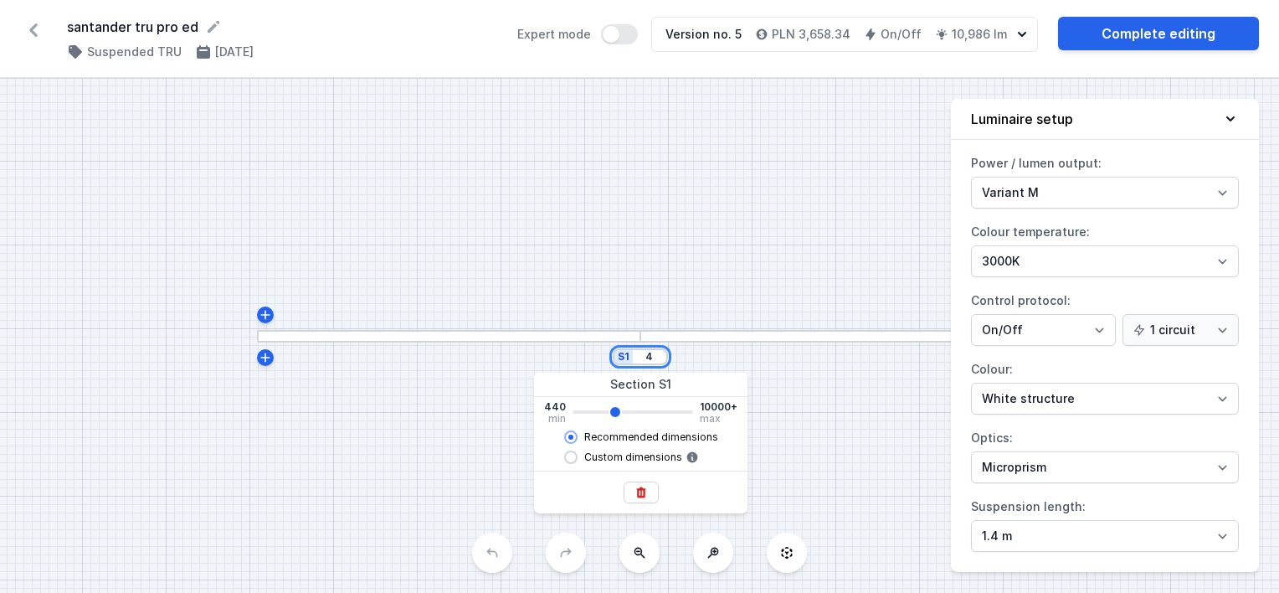
type input "3660"
type input "420"
type input "3660"
type input "4200"
type input "3660"
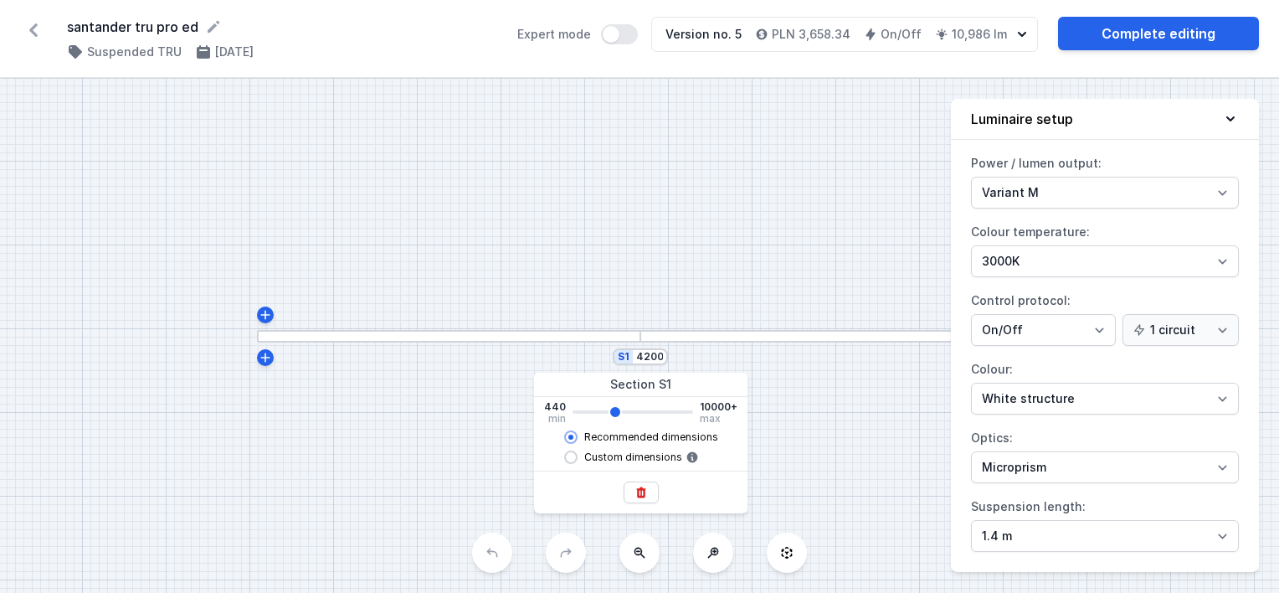
type input "4222"
click at [785, 271] on div "S1 4222" at bounding box center [639, 336] width 1279 height 514
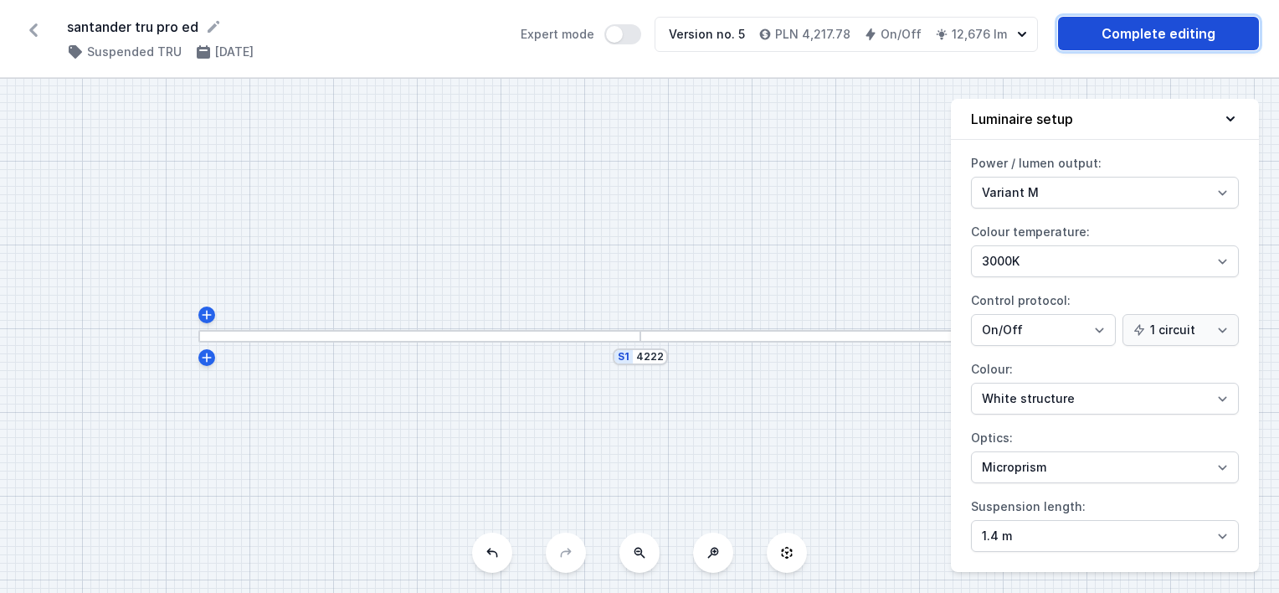
click at [1137, 30] on link "Complete editing" at bounding box center [1158, 33] width 201 height 33
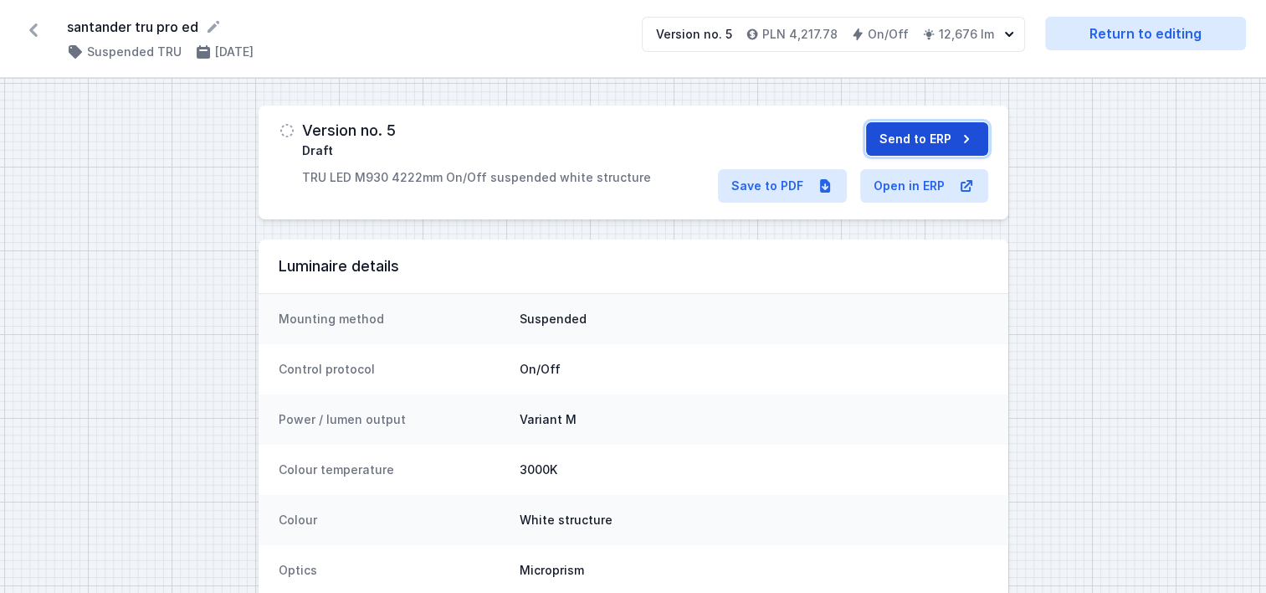
click at [900, 131] on button "Send to ERP" at bounding box center [927, 138] width 122 height 33
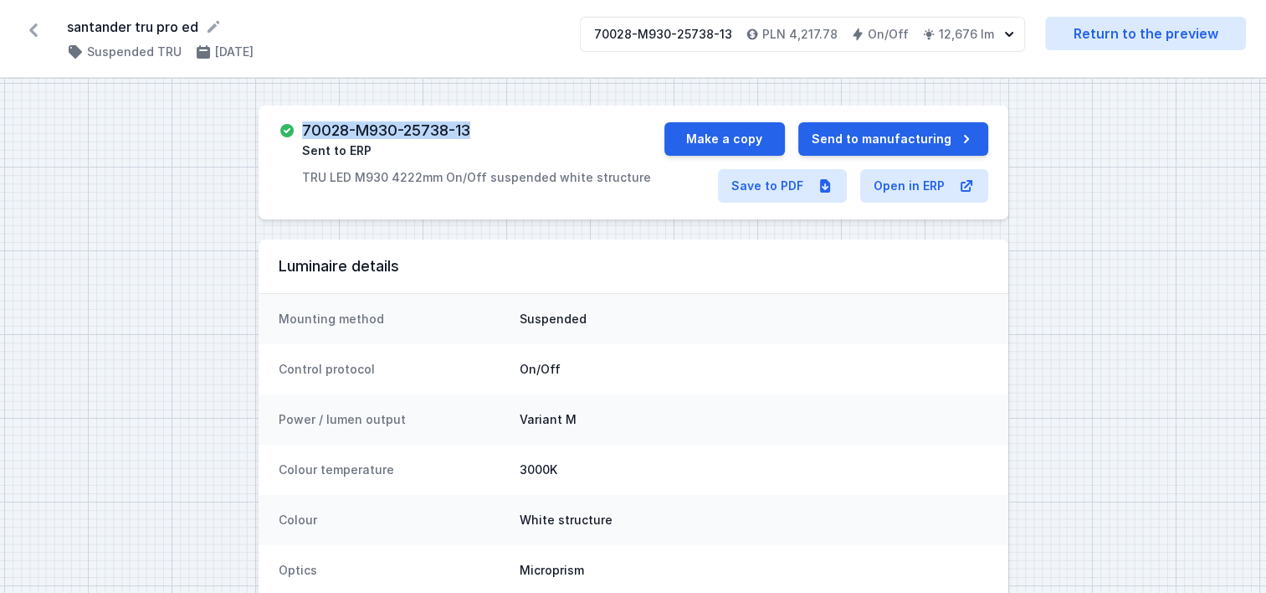
drag, startPoint x: 482, startPoint y: 135, endPoint x: 304, endPoint y: 126, distance: 178.5
click at [304, 126] on div "70028-M930-25738-13 Sent to ERP TRU LED M930 4222mm On/Off suspended white stru…" at bounding box center [476, 154] width 349 height 64
copy h3 "70028-M930-25738-13"
click at [709, 141] on button "Make a copy" at bounding box center [725, 138] width 121 height 33
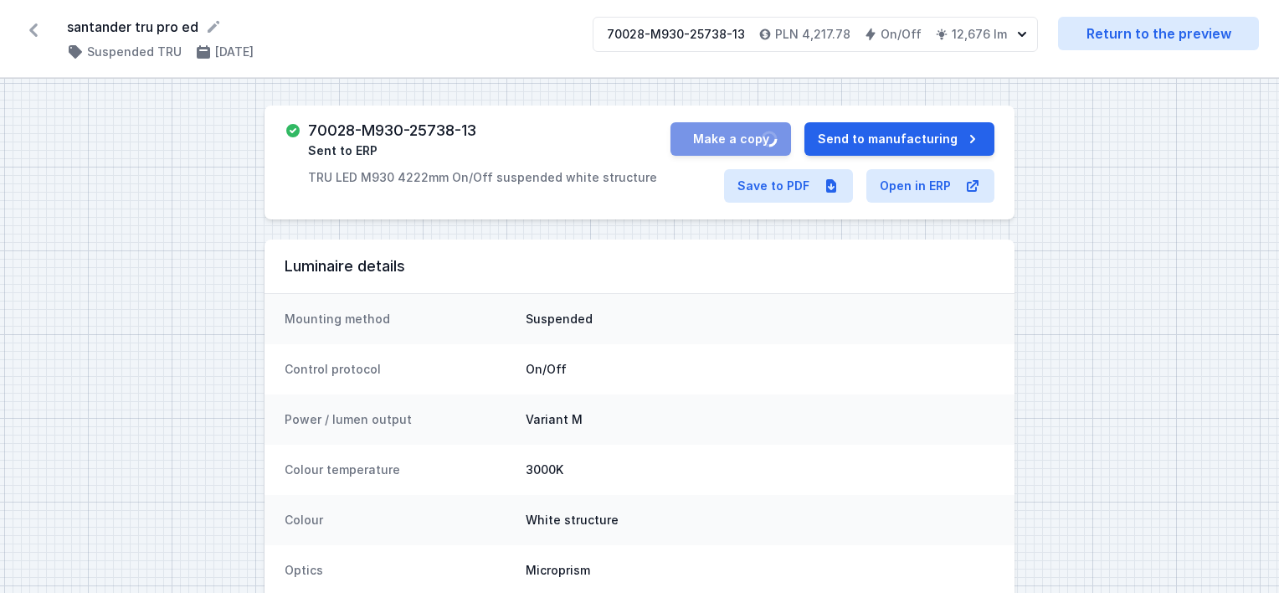
select select "M"
select select "3000"
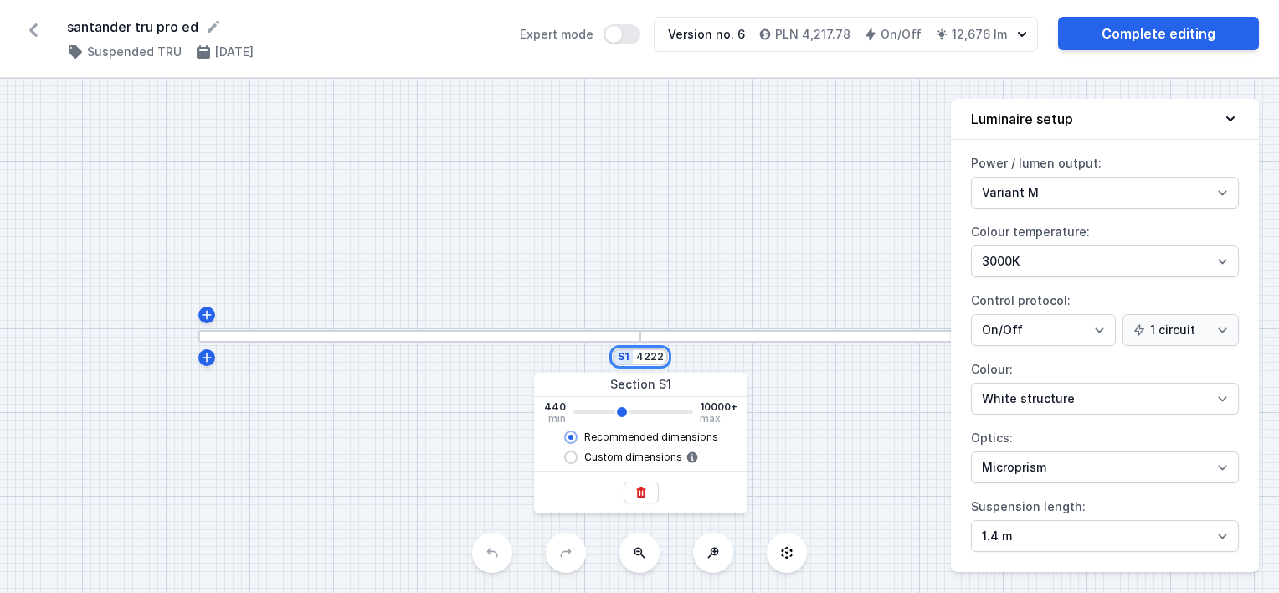
click at [642, 356] on input "4222" at bounding box center [649, 356] width 27 height 13
drag, startPoint x: 635, startPoint y: 355, endPoint x: 723, endPoint y: 364, distance: 88.4
click at [723, 364] on div "S1 4222" at bounding box center [639, 336] width 1279 height 514
type input "2"
type input "4220"
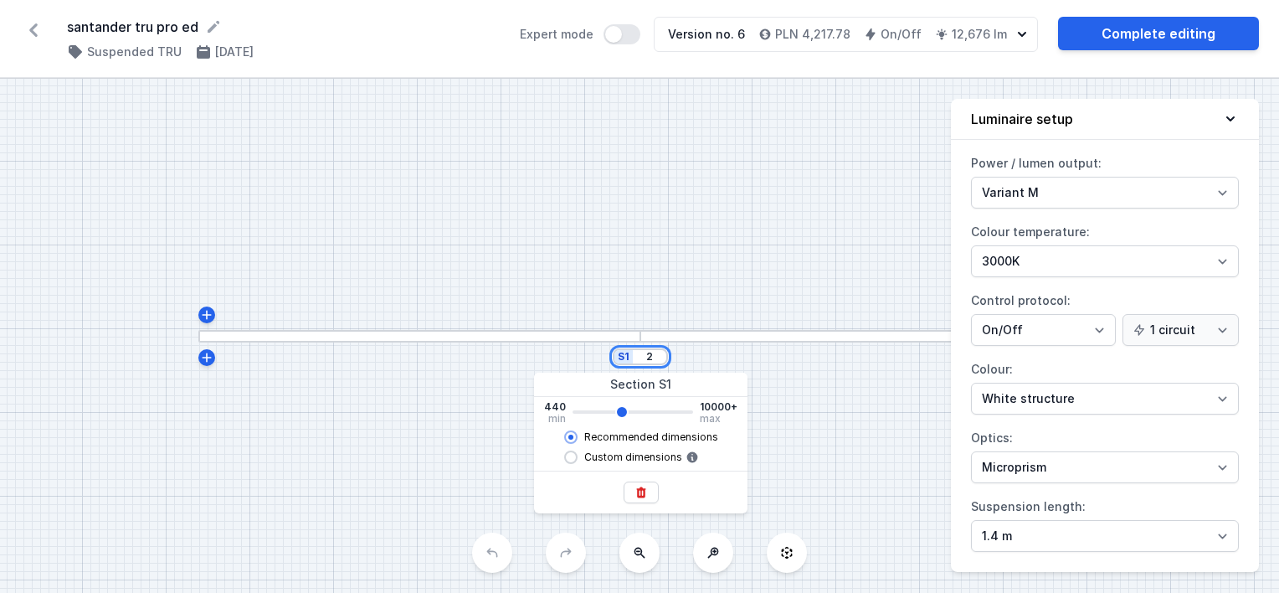
type input "28"
type input "4220"
type input "280"
type input "4220"
type input "2800"
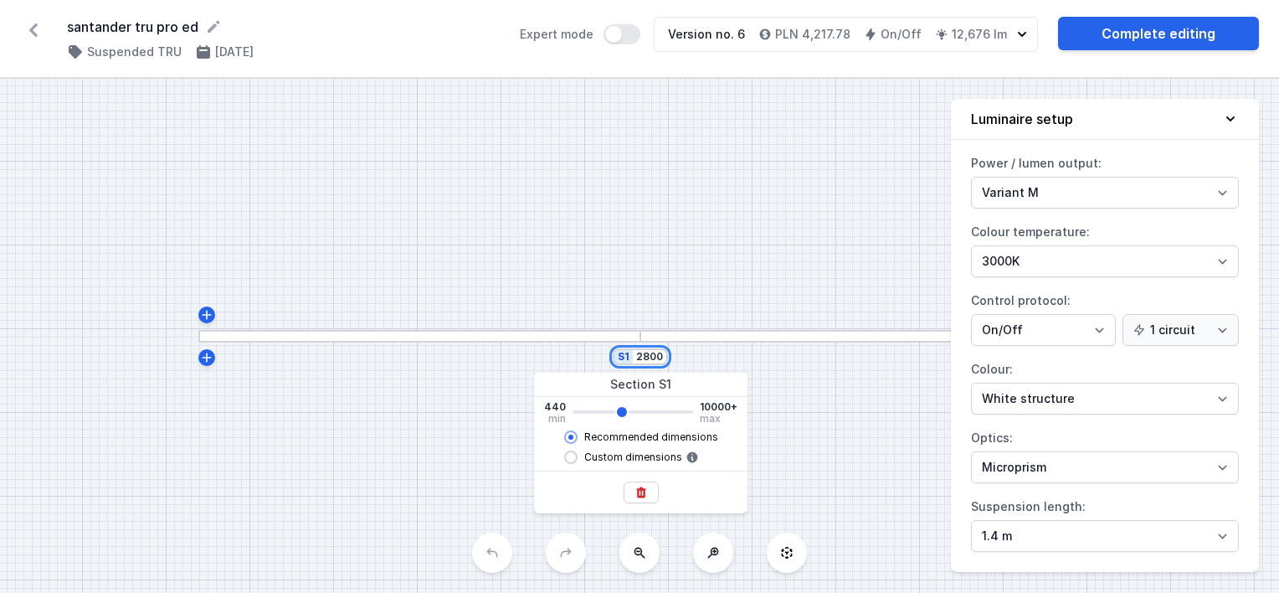
type input "4220"
type input "2822"
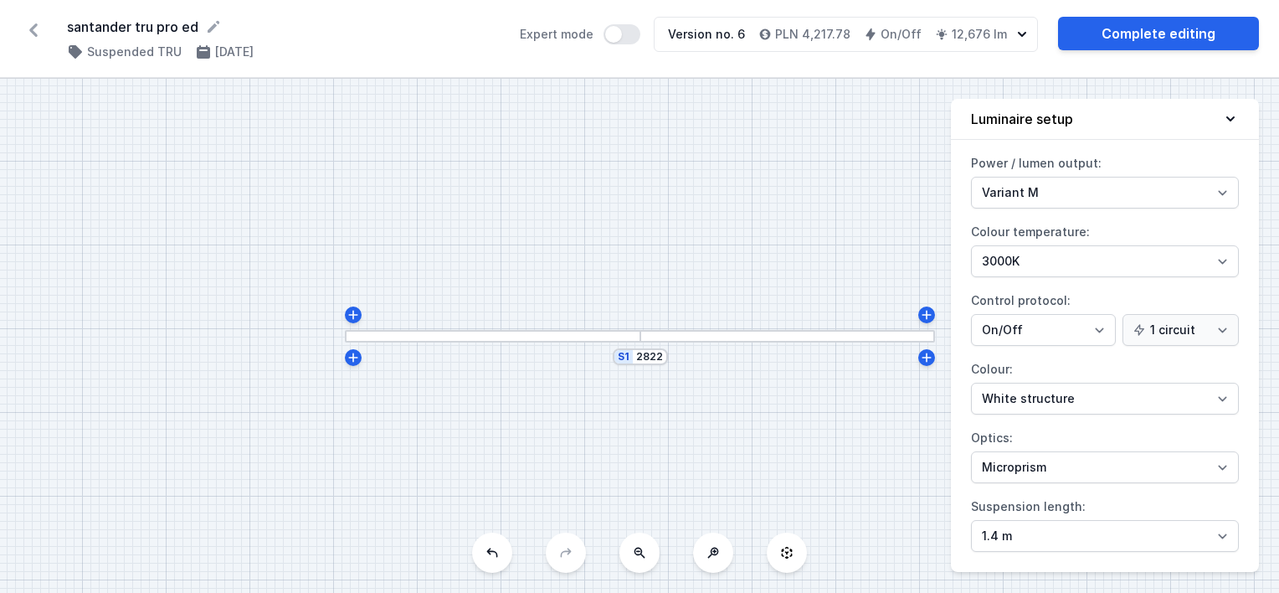
click at [773, 292] on div "S1 2822" at bounding box center [639, 336] width 1279 height 514
click at [1134, 30] on link "Complete editing" at bounding box center [1158, 33] width 201 height 33
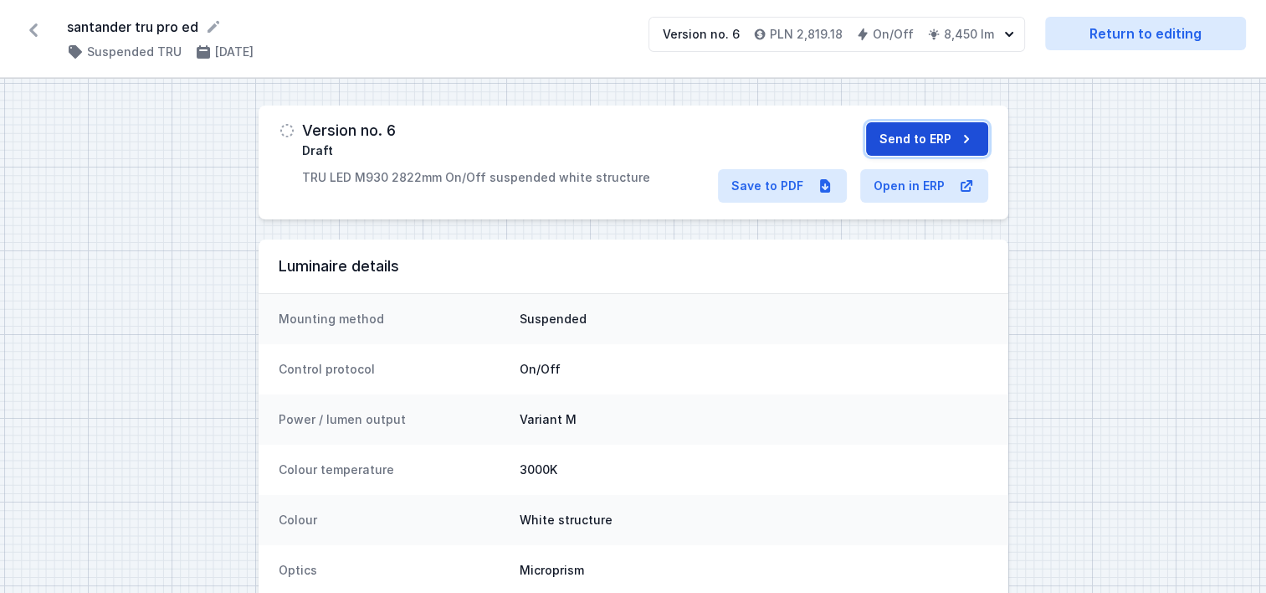
click at [945, 141] on button "Send to ERP" at bounding box center [927, 138] width 122 height 33
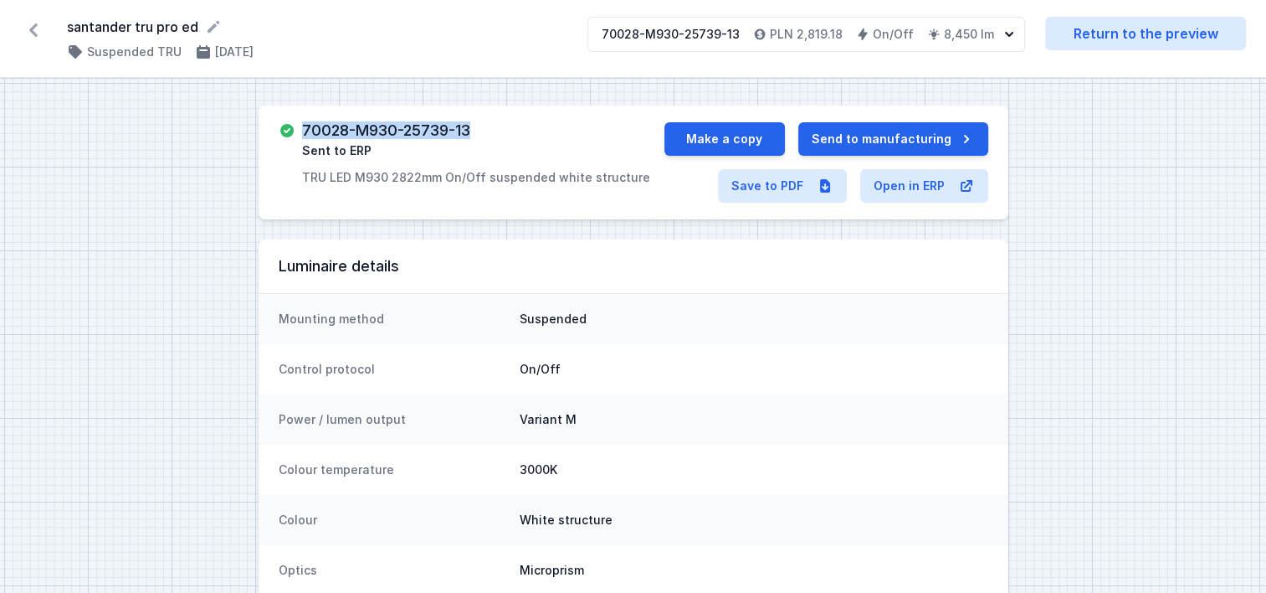
drag, startPoint x: 489, startPoint y: 131, endPoint x: 301, endPoint y: 137, distance: 187.6
click at [302, 137] on div "70028-M930-25739-13 Sent to ERP TRU LED M930 2822mm On/Off suspended white stru…" at bounding box center [476, 154] width 348 height 64
copy h3 "70028-M930-25739-13"
click at [730, 144] on button "Make a copy" at bounding box center [725, 138] width 121 height 33
select select "M"
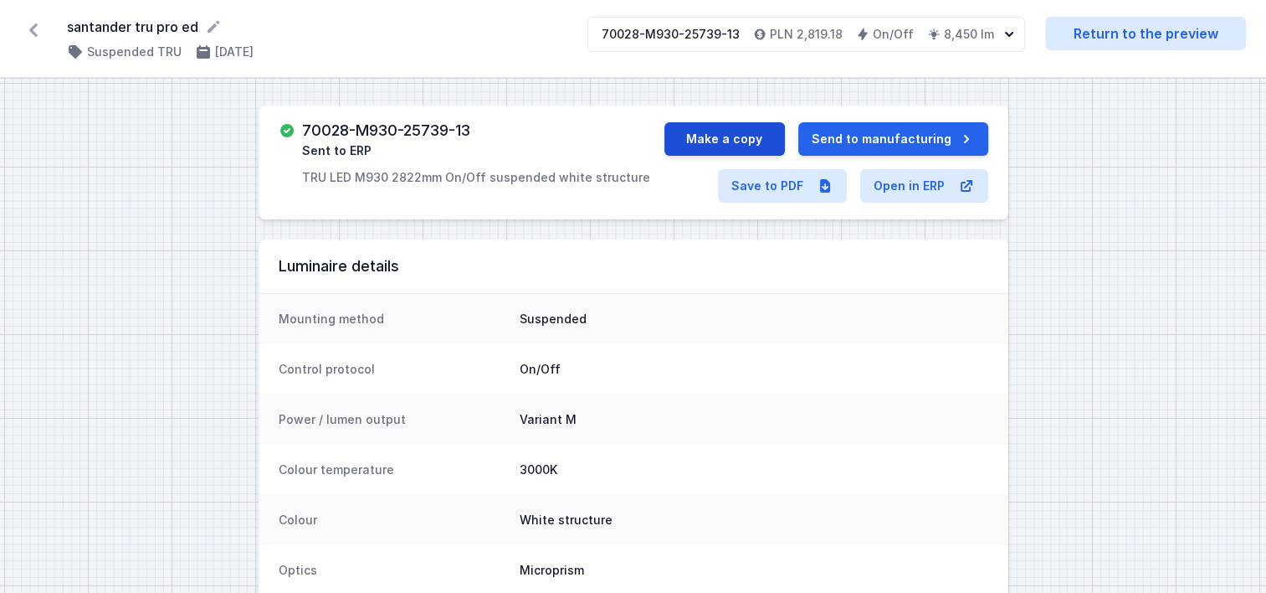
select select "3000"
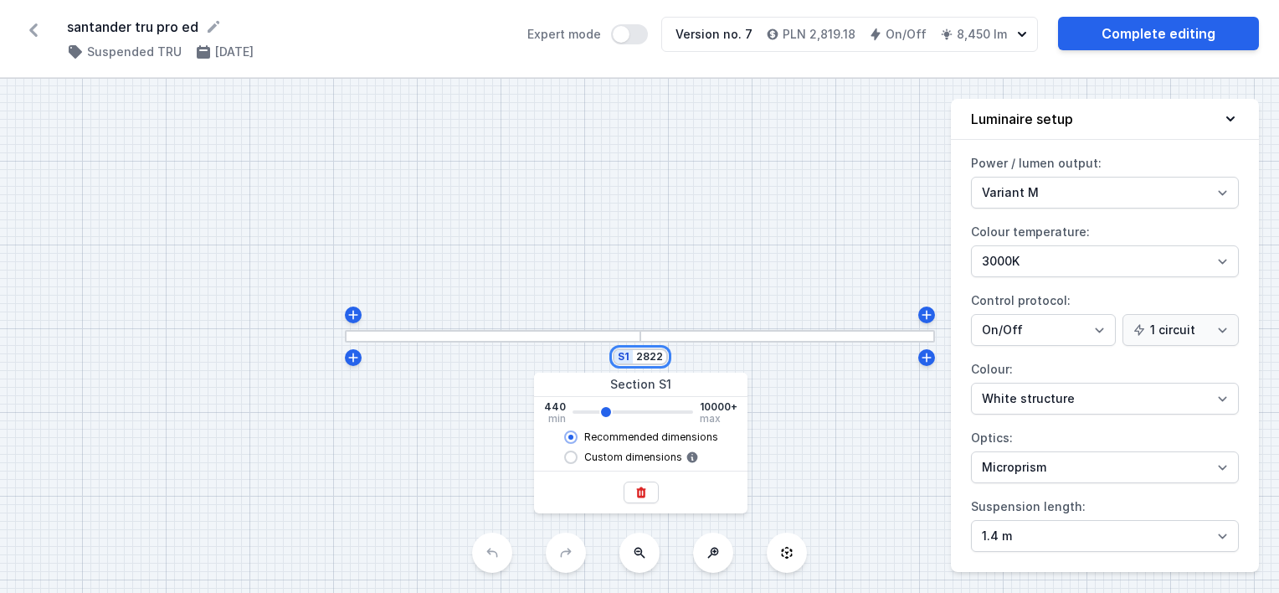
drag, startPoint x: 636, startPoint y: 352, endPoint x: 753, endPoint y: 358, distance: 117.3
click at [753, 358] on div "S1 2822" at bounding box center [639, 336] width 1279 height 514
type input "2"
type input "2820"
type input "21"
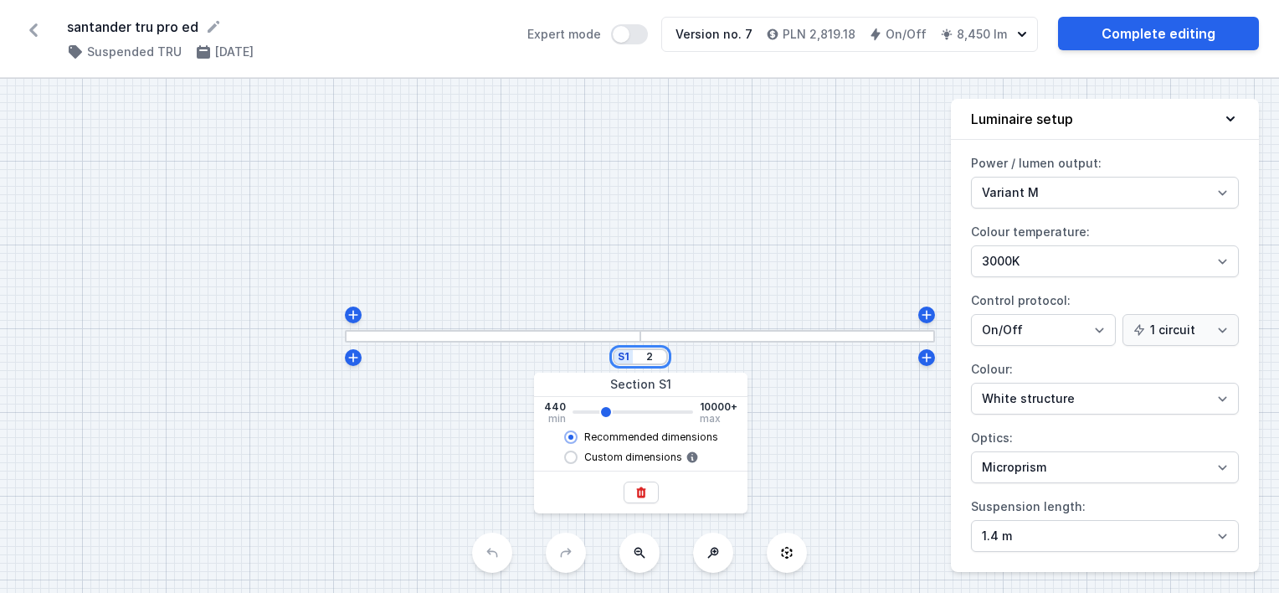
type input "2820"
type input "215"
type input "2820"
type input "2150"
type input "2820"
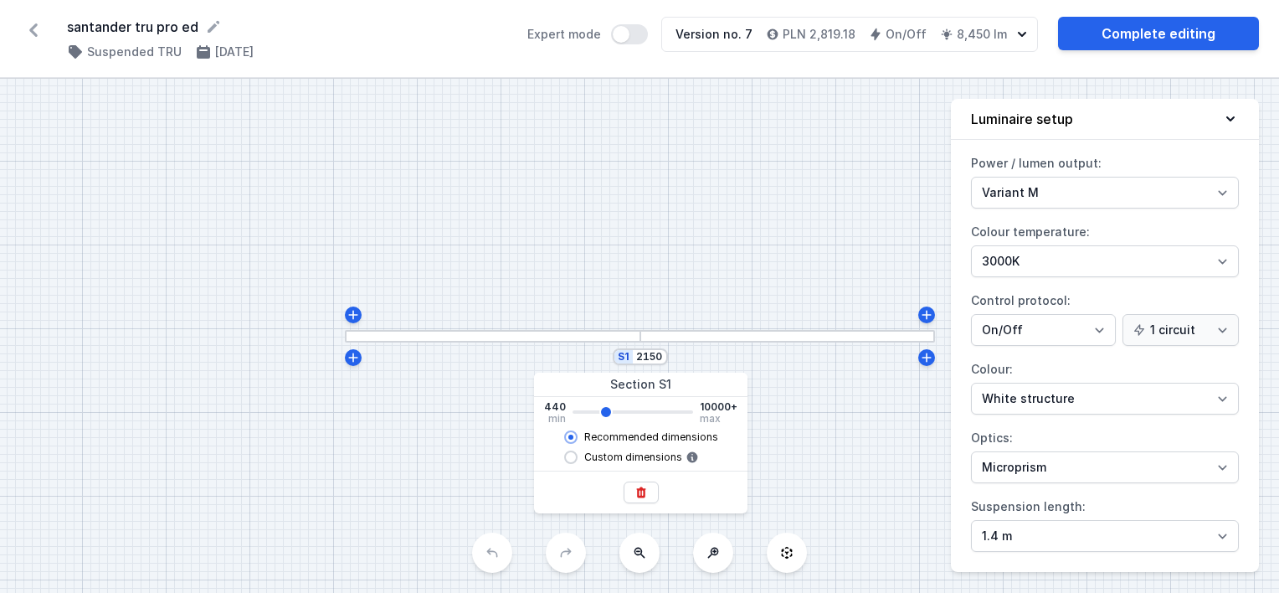
type input "2120"
click at [782, 285] on div "S1 2120" at bounding box center [639, 336] width 1279 height 514
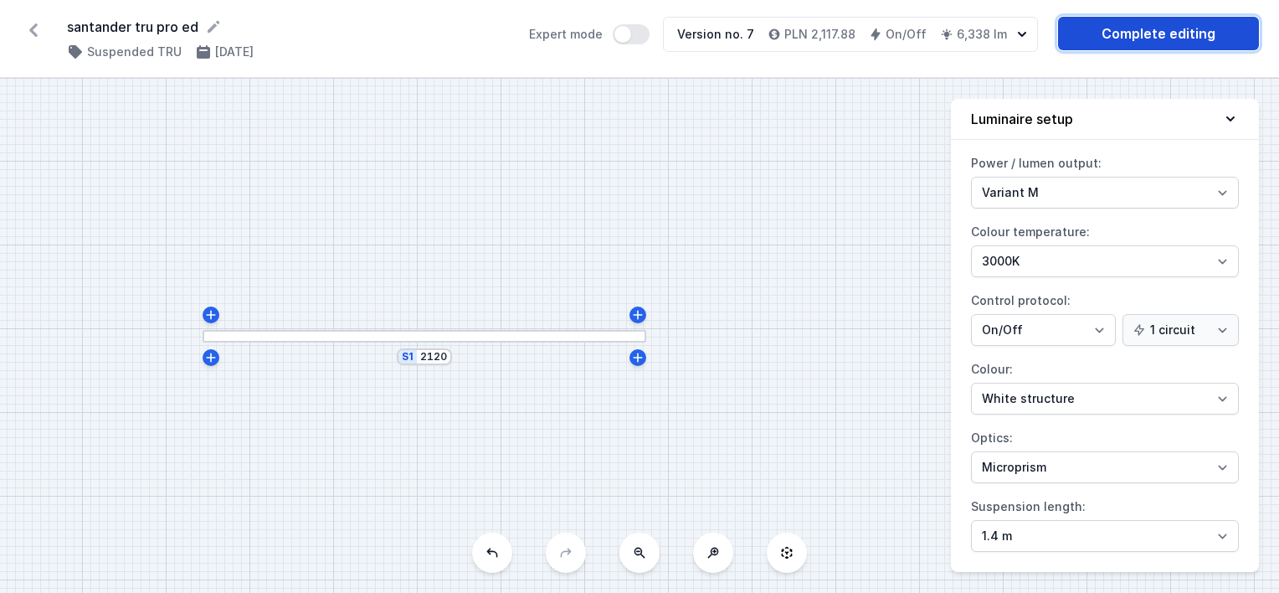
click at [1122, 29] on link "Complete editing" at bounding box center [1158, 33] width 201 height 33
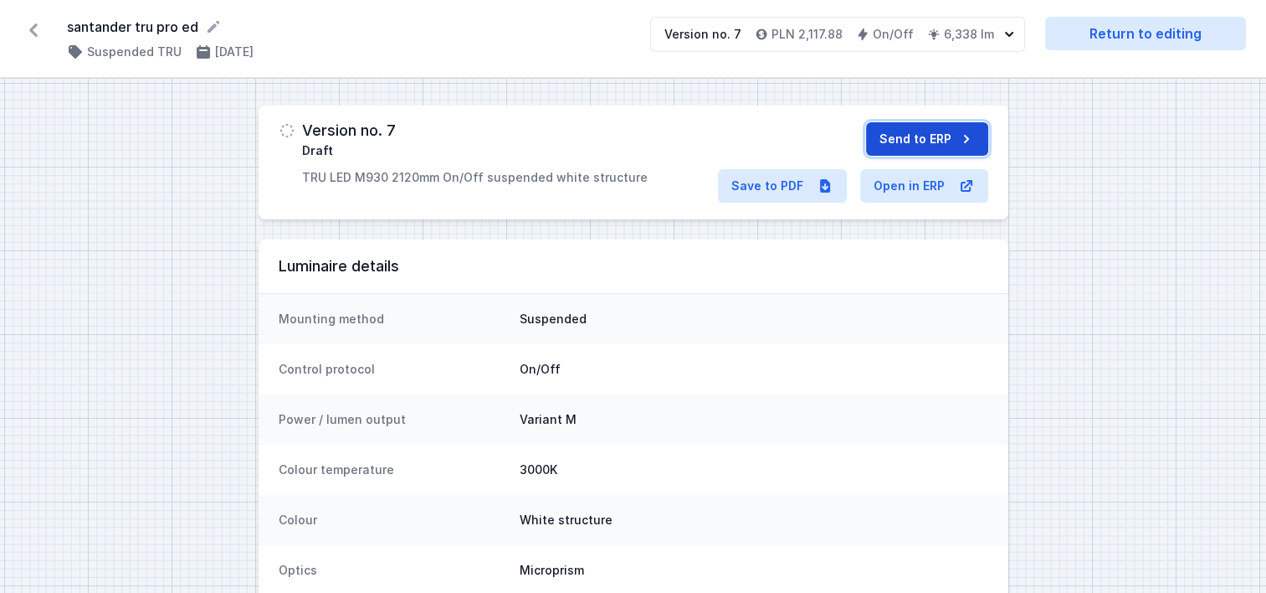
click at [921, 137] on button "Send to ERP" at bounding box center [927, 138] width 122 height 33
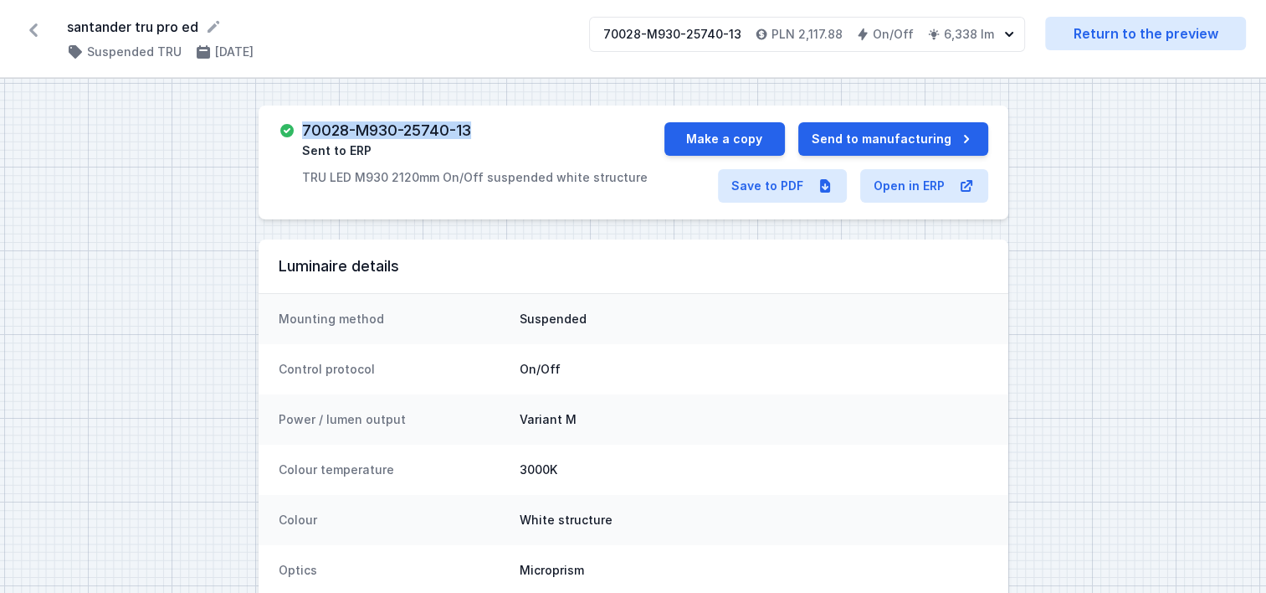
drag, startPoint x: 482, startPoint y: 131, endPoint x: 301, endPoint y: 124, distance: 181.0
click at [302, 124] on div "70028-M930-25740-13 Sent to ERP TRU LED M930 2120mm On/Off suspended white stru…" at bounding box center [475, 154] width 346 height 64
copy h3 "70028-M930-25740-13"
click at [754, 135] on button "Make a copy" at bounding box center [725, 138] width 121 height 33
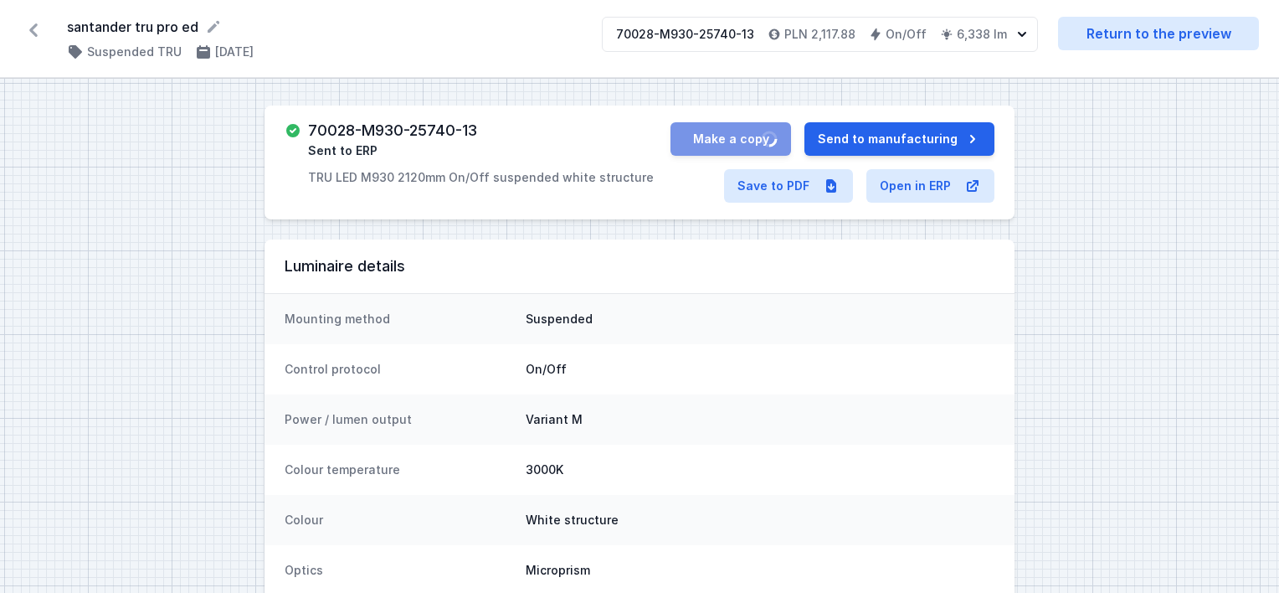
select select "M"
select select "3000"
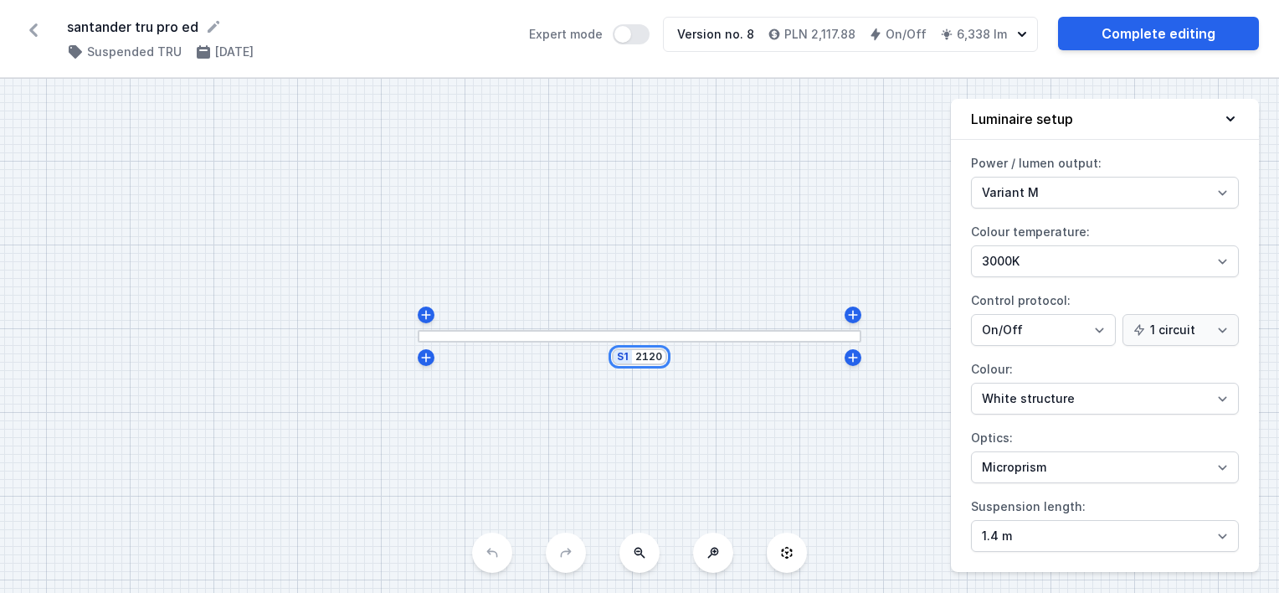
click at [646, 357] on input "2120" at bounding box center [648, 356] width 27 height 13
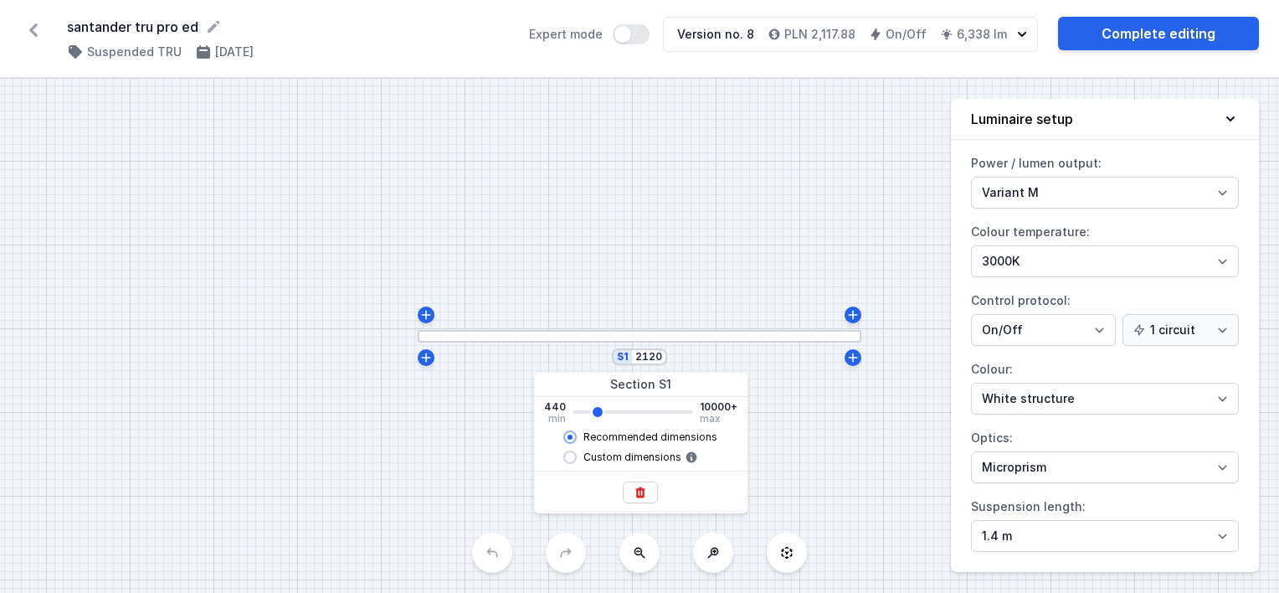
click at [633, 353] on div "S1 2120" at bounding box center [639, 356] width 55 height 17
drag, startPoint x: 637, startPoint y: 354, endPoint x: 729, endPoint y: 357, distance: 92.1
click at [729, 357] on div "S1 2120" at bounding box center [639, 336] width 1279 height 514
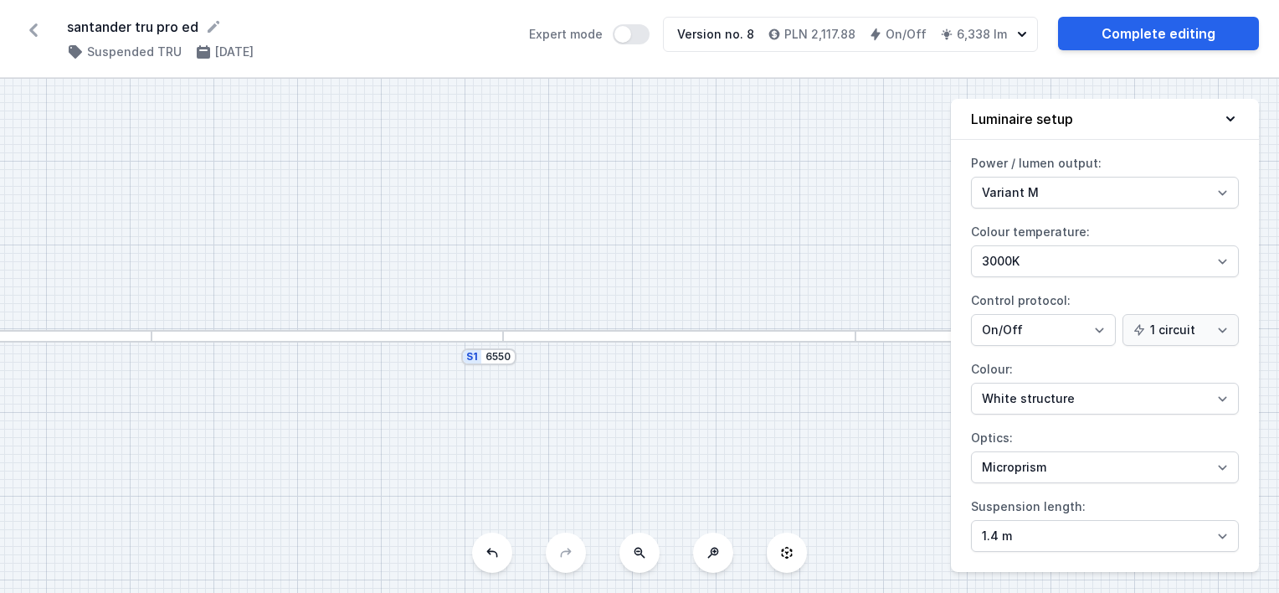
type input "6606"
click at [598, 244] on div "S1 6606" at bounding box center [639, 336] width 1279 height 514
drag, startPoint x: 626, startPoint y: 244, endPoint x: 702, endPoint y: 204, distance: 85.7
click at [702, 204] on div "S1 6606" at bounding box center [639, 336] width 1279 height 514
drag, startPoint x: 502, startPoint y: 320, endPoint x: 619, endPoint y: 289, distance: 120.4
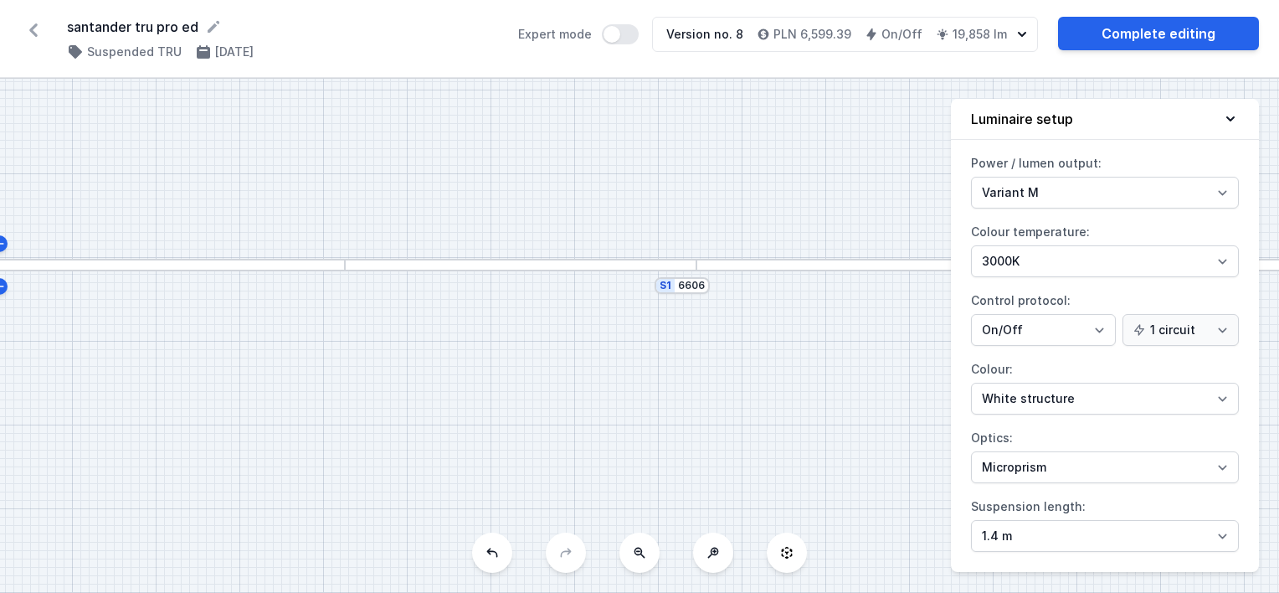
click at [619, 289] on div "S1 6606" at bounding box center [639, 336] width 1279 height 514
click at [640, 557] on icon at bounding box center [639, 552] width 13 height 13
drag, startPoint x: 627, startPoint y: 382, endPoint x: 924, endPoint y: 388, distance: 297.2
click at [559, 377] on div "S1 6606" at bounding box center [639, 336] width 1279 height 514
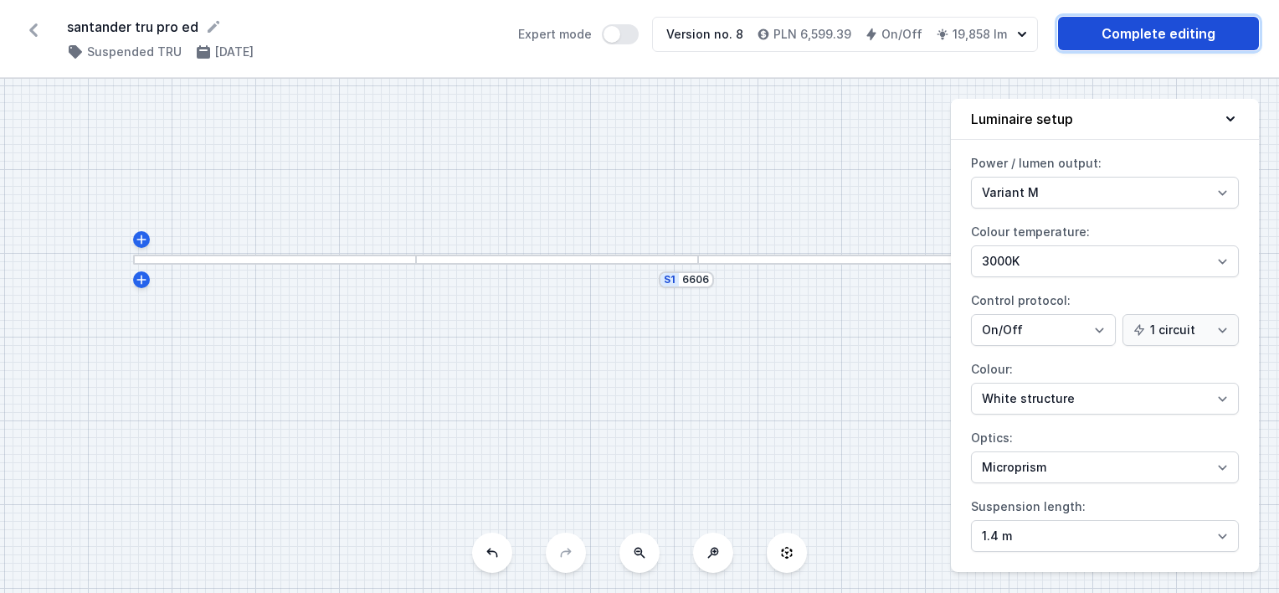
click at [1151, 44] on link "Complete editing" at bounding box center [1158, 33] width 201 height 33
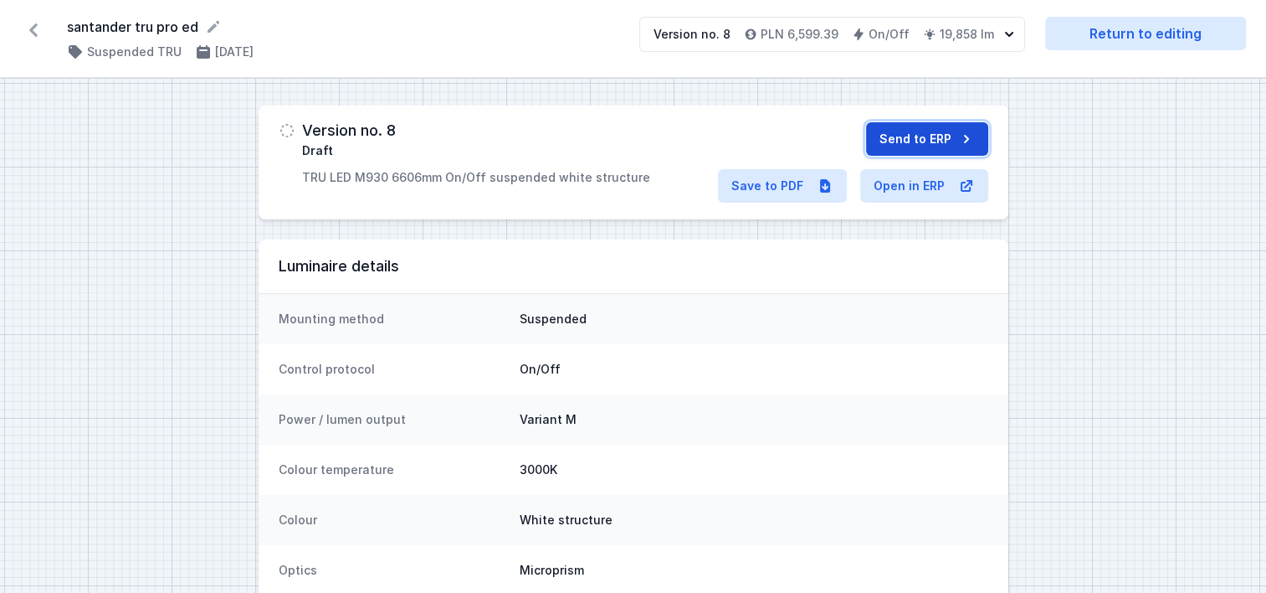
click at [894, 141] on button "Send to ERP" at bounding box center [927, 138] width 122 height 33
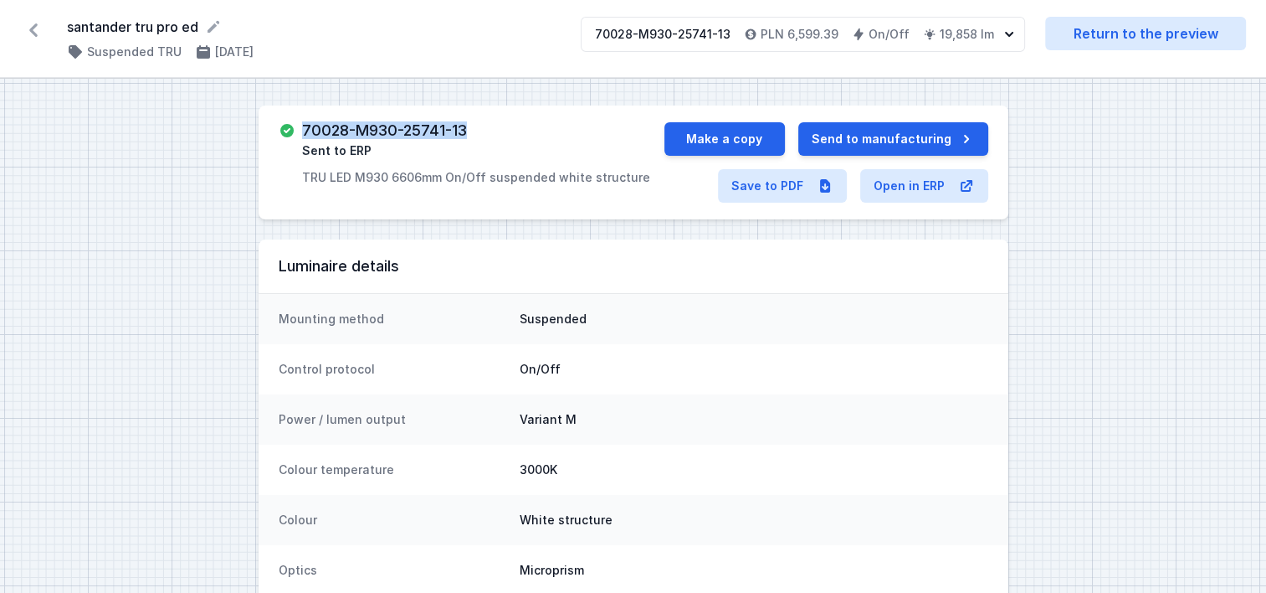
drag, startPoint x: 471, startPoint y: 129, endPoint x: 305, endPoint y: 129, distance: 166.6
click at [305, 129] on div "70028-M930-25741-13 Sent to ERP TRU LED M930 6606mm On/Off suspended white stru…" at bounding box center [476, 154] width 348 height 64
copy h3 "70028-M930-25741-13"
click at [696, 140] on button "Make a copy" at bounding box center [725, 138] width 121 height 33
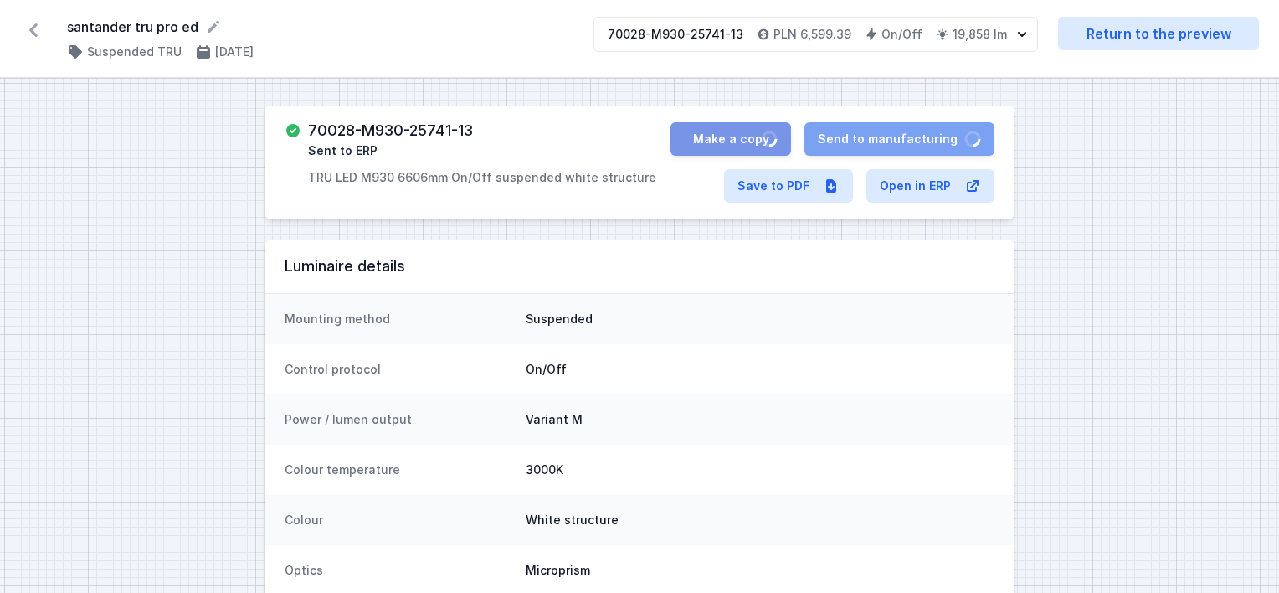
select select "M"
select select "3000"
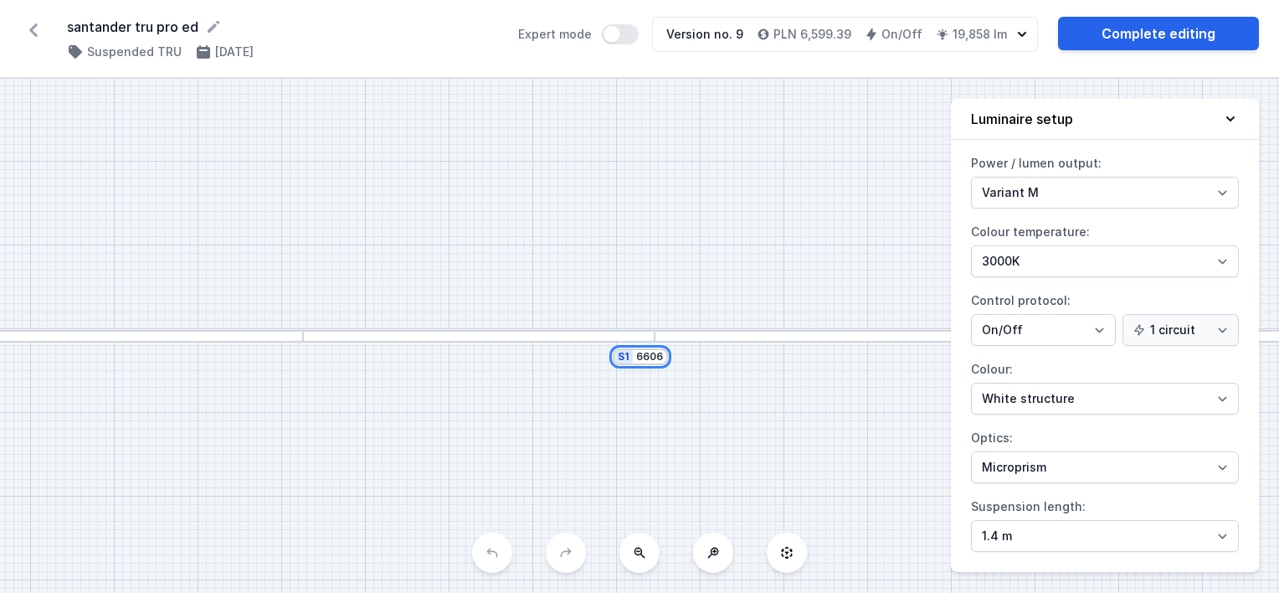
click at [653, 352] on input "6606" at bounding box center [649, 356] width 27 height 13
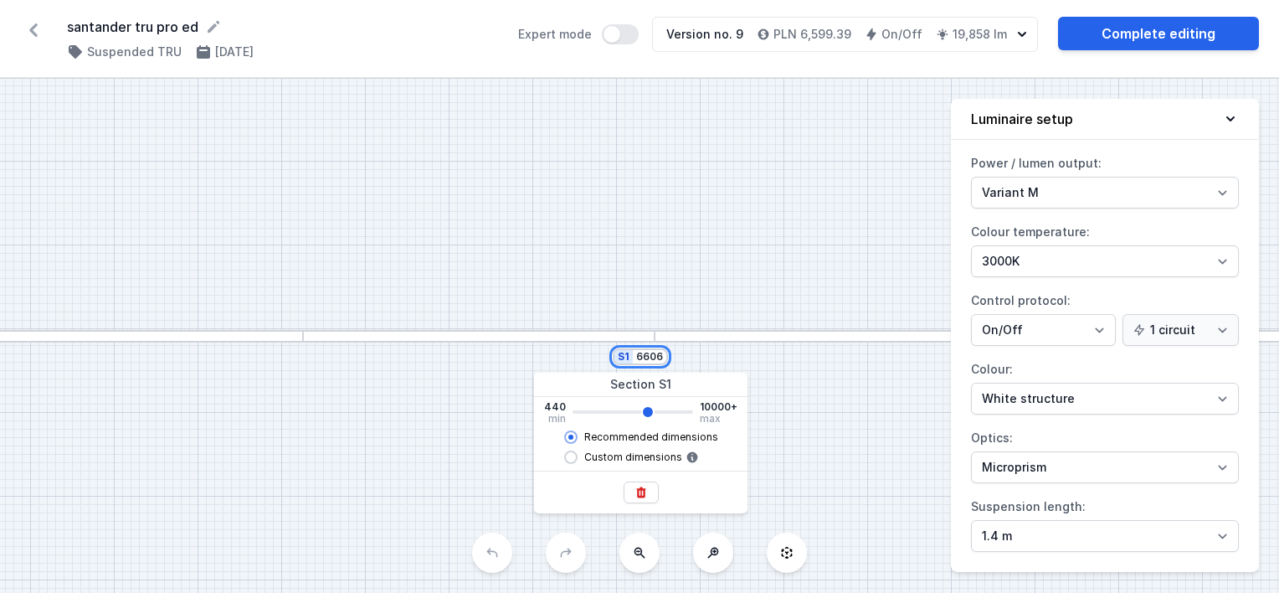
drag, startPoint x: 636, startPoint y: 351, endPoint x: 698, endPoint y: 352, distance: 62.0
click at [698, 352] on div "S1 6606" at bounding box center [639, 336] width 1279 height 514
type input "5"
type input "6600"
type input "51"
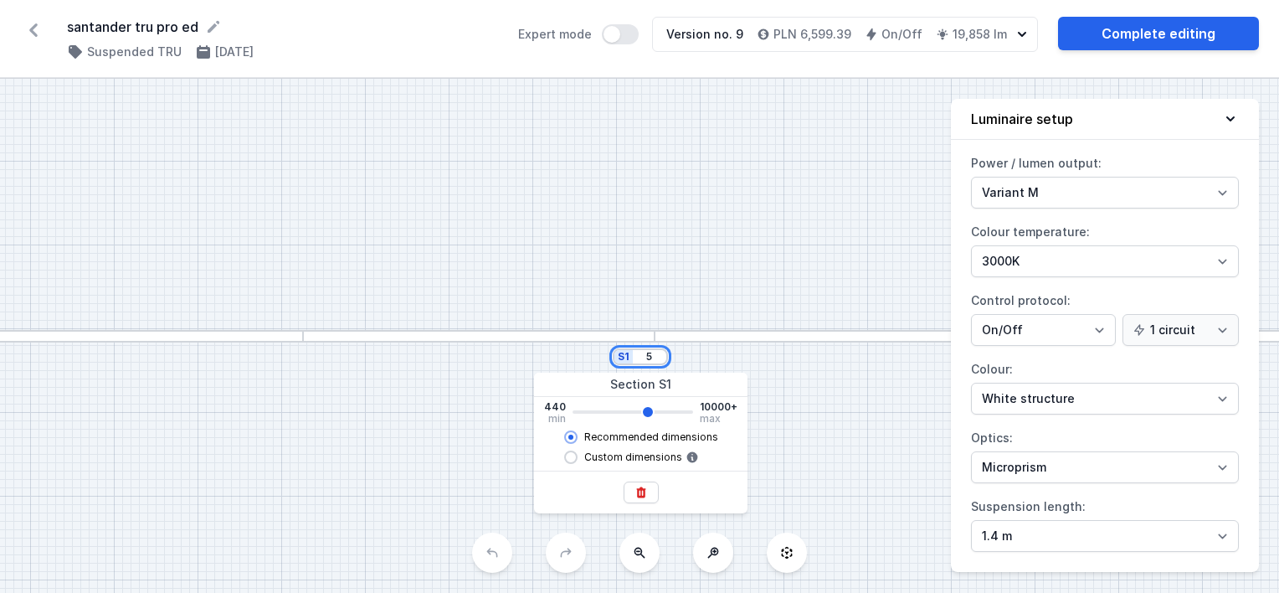
type input "6600"
type input "515"
type input "6600"
type input "5150"
type input "6600"
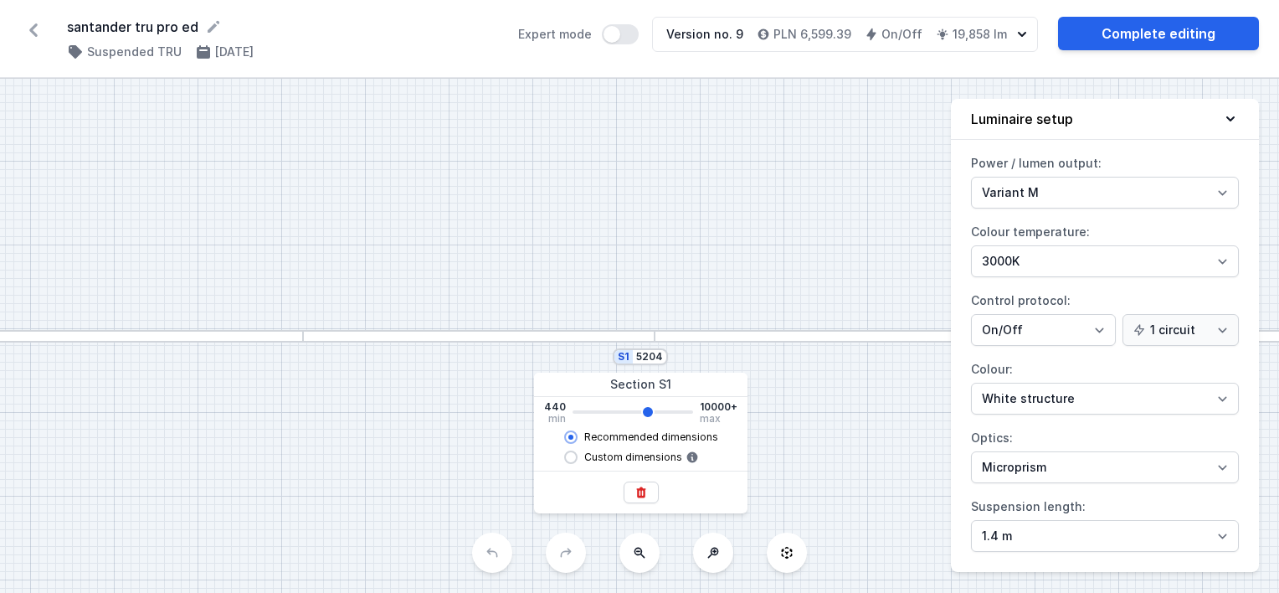
click at [737, 352] on div "S1 5204" at bounding box center [639, 336] width 1279 height 514
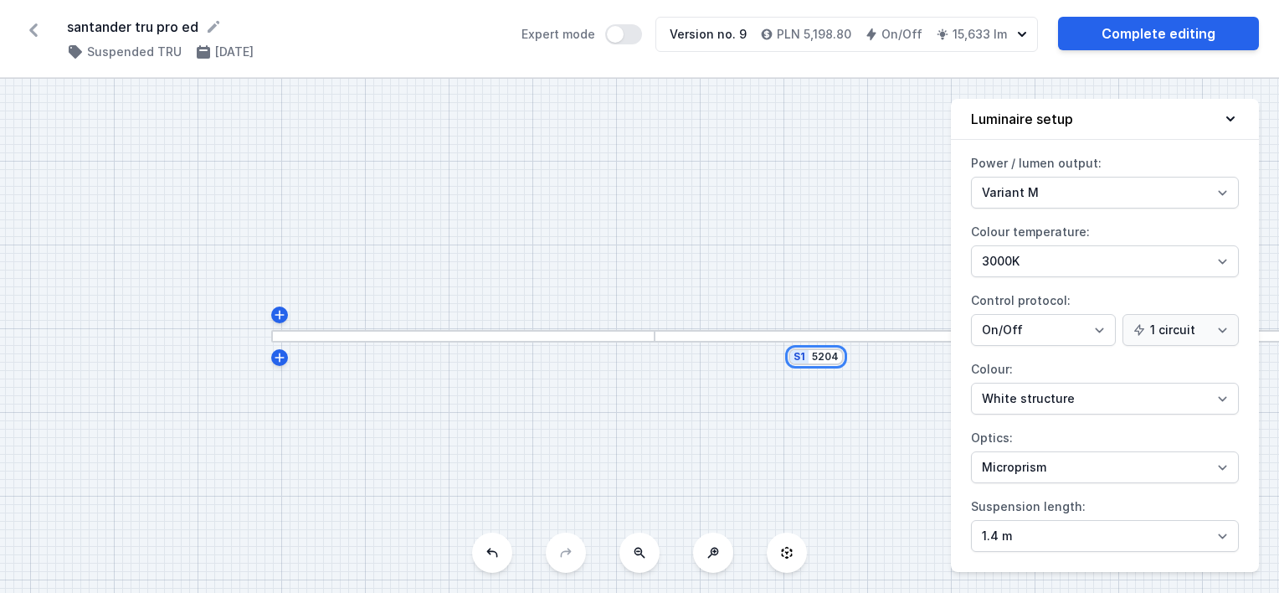
click at [835, 362] on input "5204" at bounding box center [825, 356] width 27 height 13
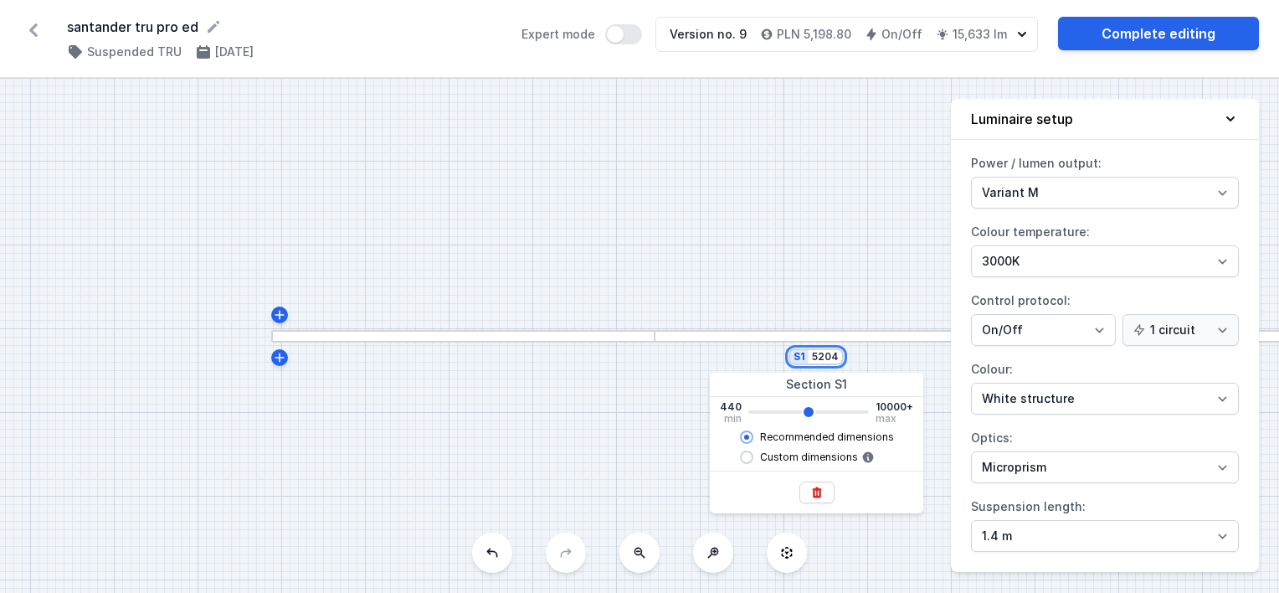
drag, startPoint x: 814, startPoint y: 355, endPoint x: 874, endPoint y: 355, distance: 59.4
click at [874, 355] on div "S1 5204" at bounding box center [639, 336] width 1279 height 514
type input "3"
type input "5200"
type input "33"
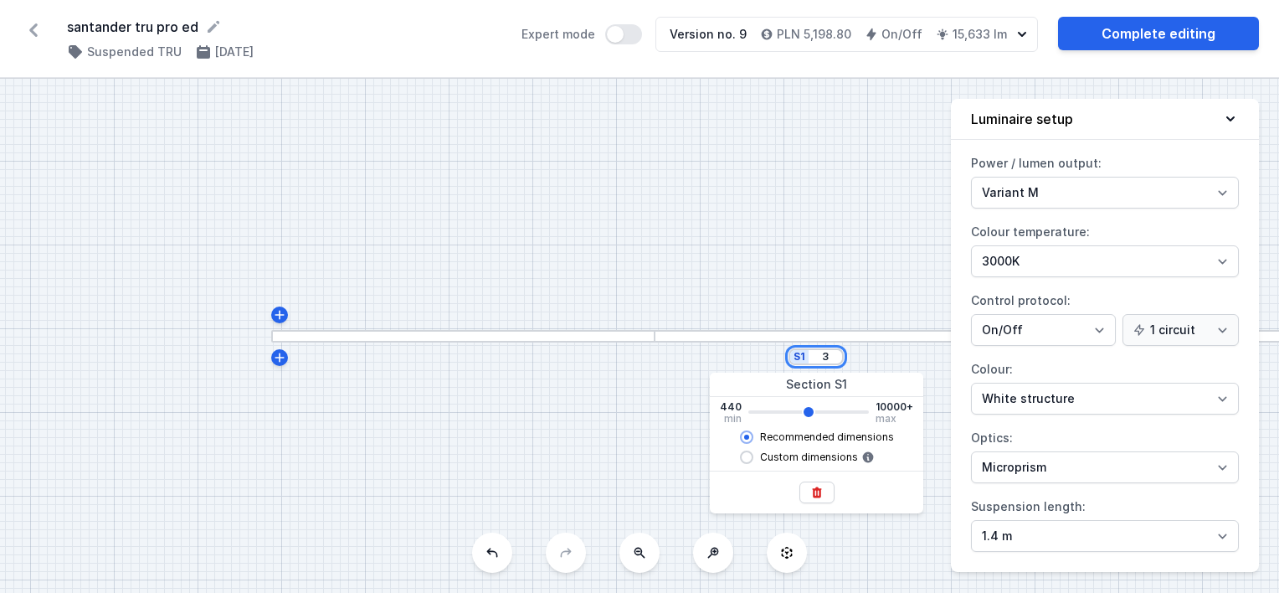
type input "5200"
type input "330"
type input "5200"
type input "3300"
type input "5200"
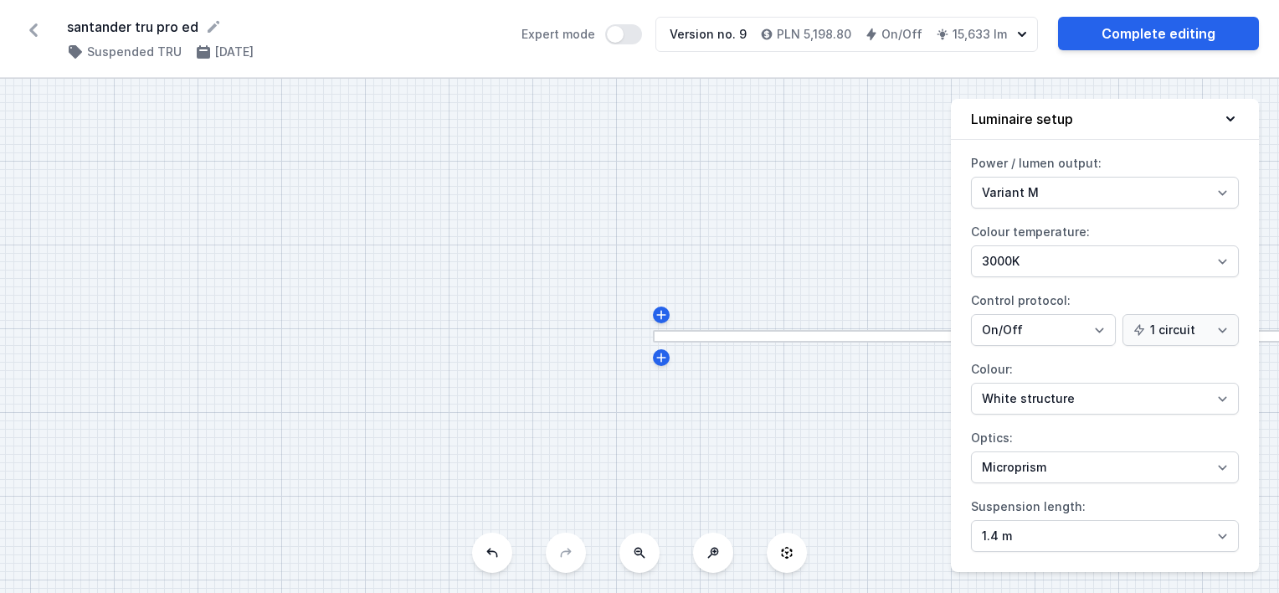
type input "3242"
click at [835, 291] on div "S1 3242" at bounding box center [639, 336] width 1279 height 514
drag, startPoint x: 669, startPoint y: 264, endPoint x: 229, endPoint y: 263, distance: 440.3
click at [216, 258] on div "S1 3242" at bounding box center [639, 336] width 1279 height 514
drag, startPoint x: 613, startPoint y: 279, endPoint x: 576, endPoint y: 265, distance: 39.2
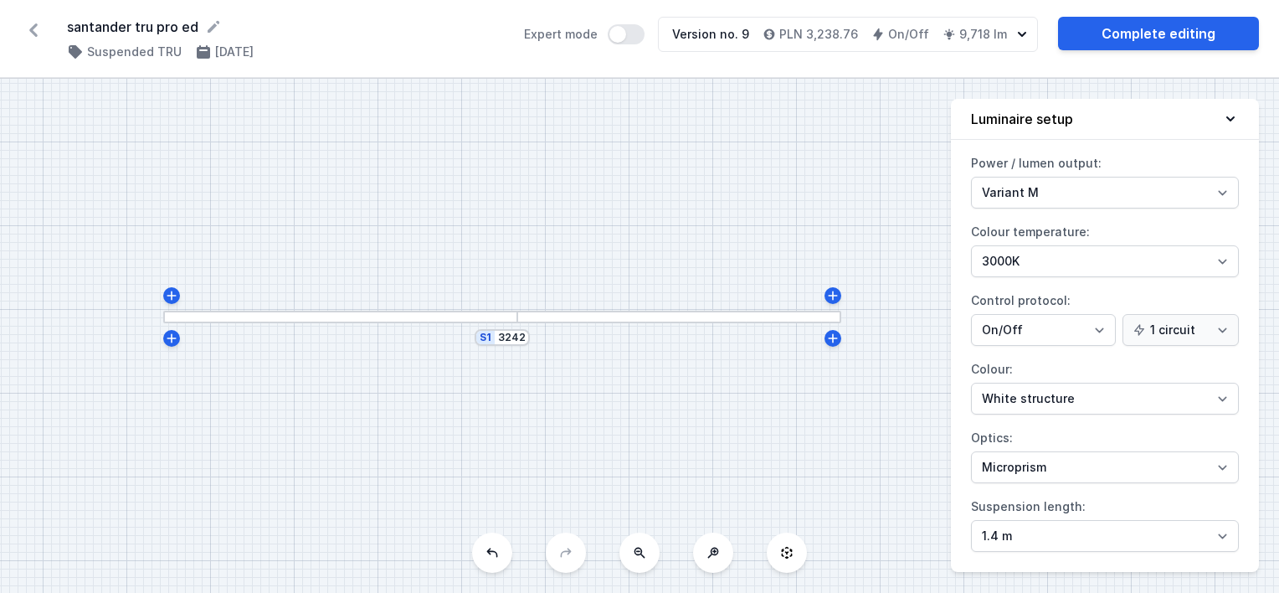
click at [576, 265] on div "S1 3242" at bounding box center [639, 336] width 1279 height 514
click at [1100, 30] on link "Complete editing" at bounding box center [1158, 33] width 201 height 33
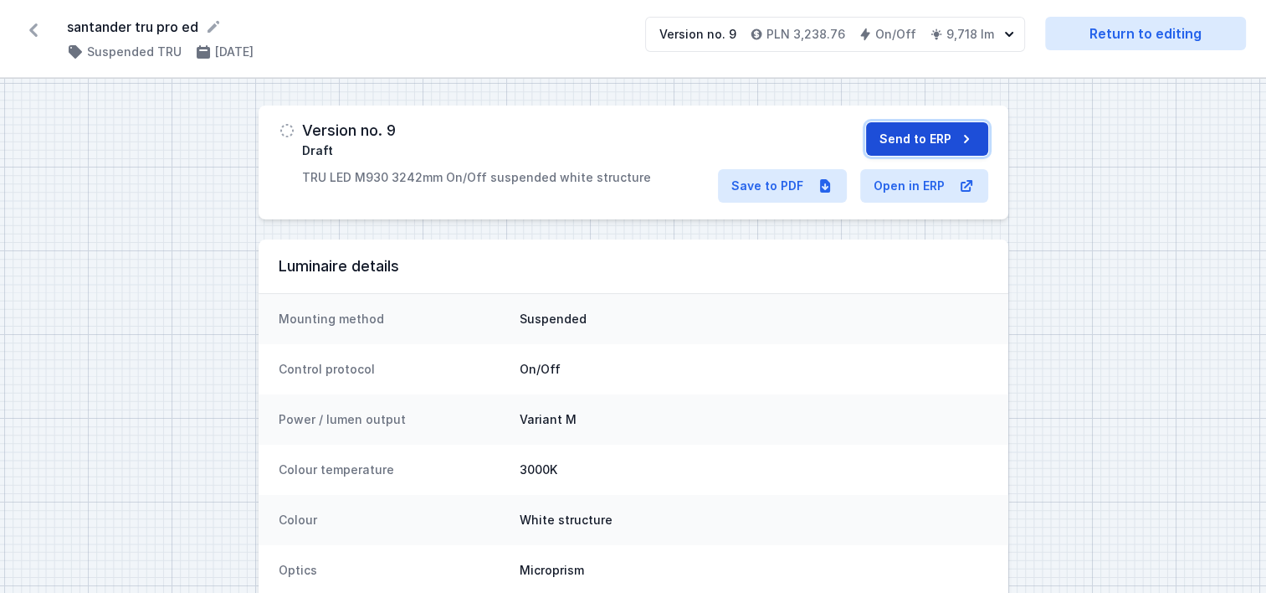
click at [886, 152] on button "Send to ERP" at bounding box center [927, 138] width 122 height 33
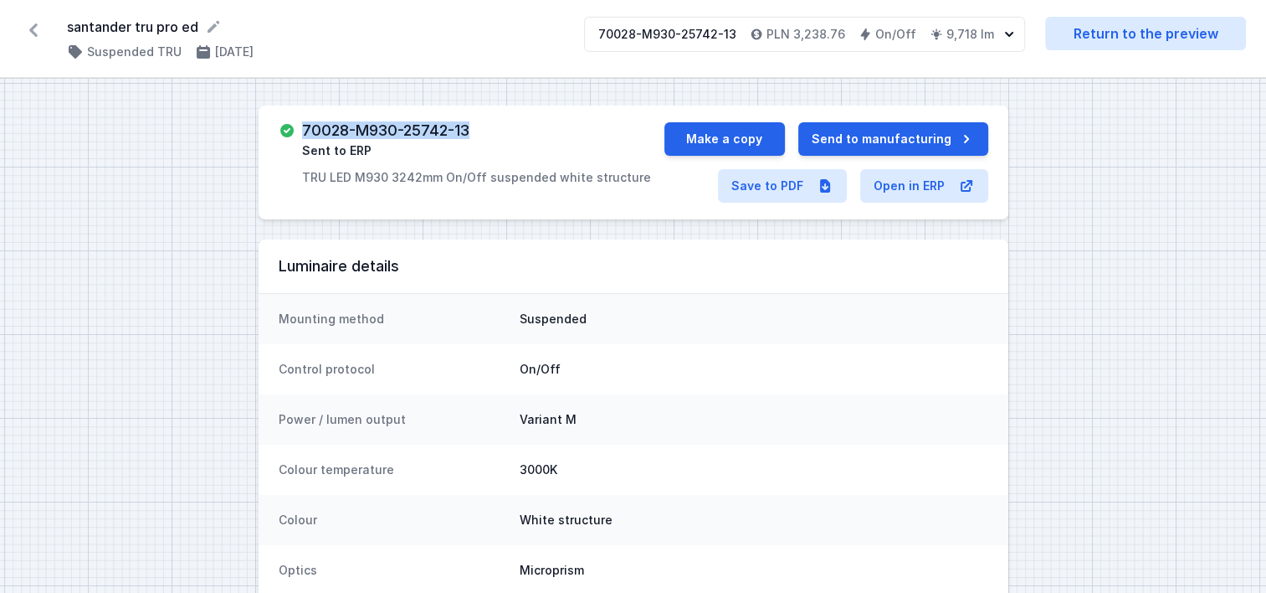
drag, startPoint x: 483, startPoint y: 131, endPoint x: 303, endPoint y: 124, distance: 180.1
click at [303, 124] on div "70028-M930-25742-13 Sent to ERP TRU LED M930 3242mm On/Off suspended white stru…" at bounding box center [476, 154] width 349 height 64
copy h3 "70028-M930-25742-13"
click at [753, 127] on button "Make a copy" at bounding box center [725, 138] width 121 height 33
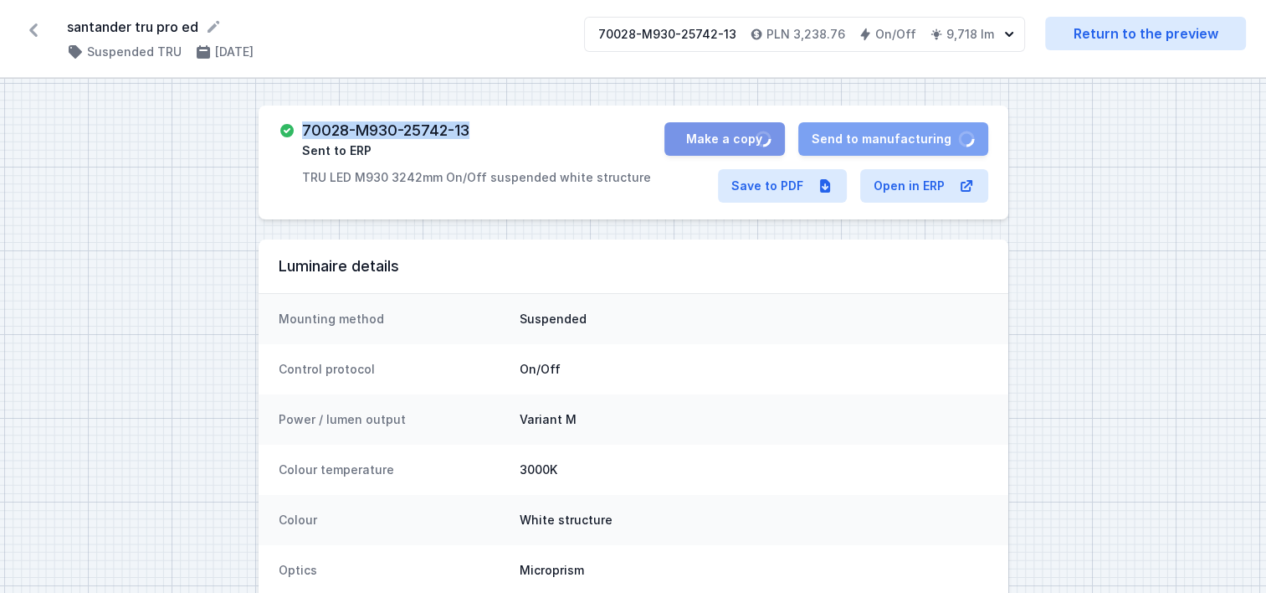
select select "M"
select select "3000"
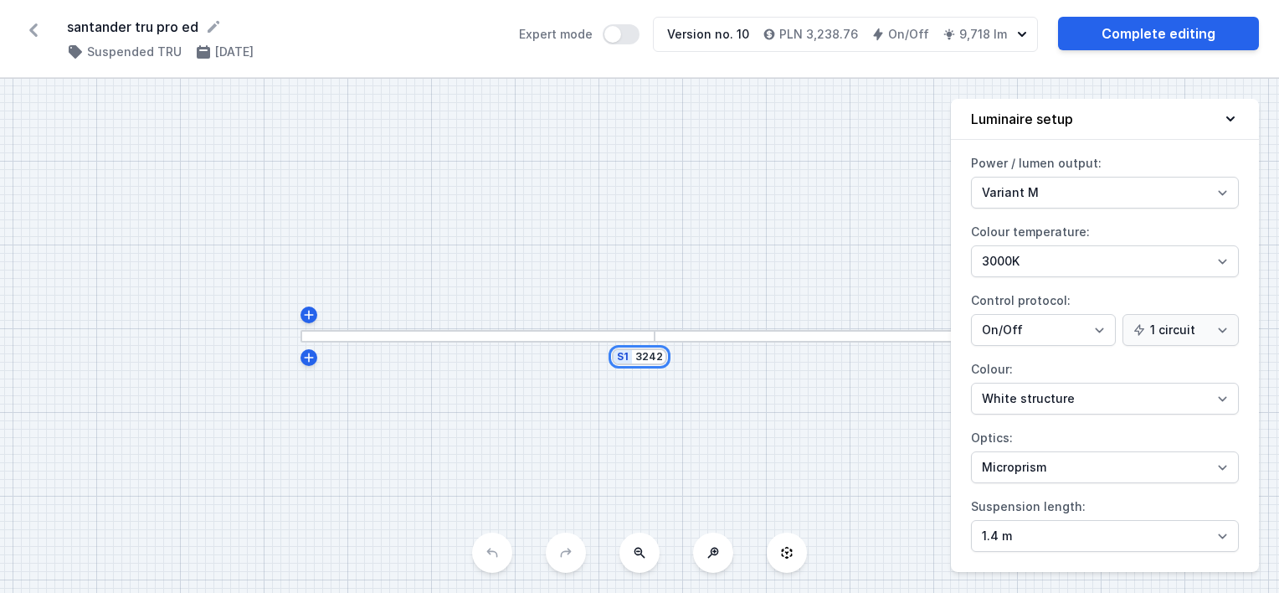
click at [643, 357] on input "3242" at bounding box center [648, 356] width 27 height 13
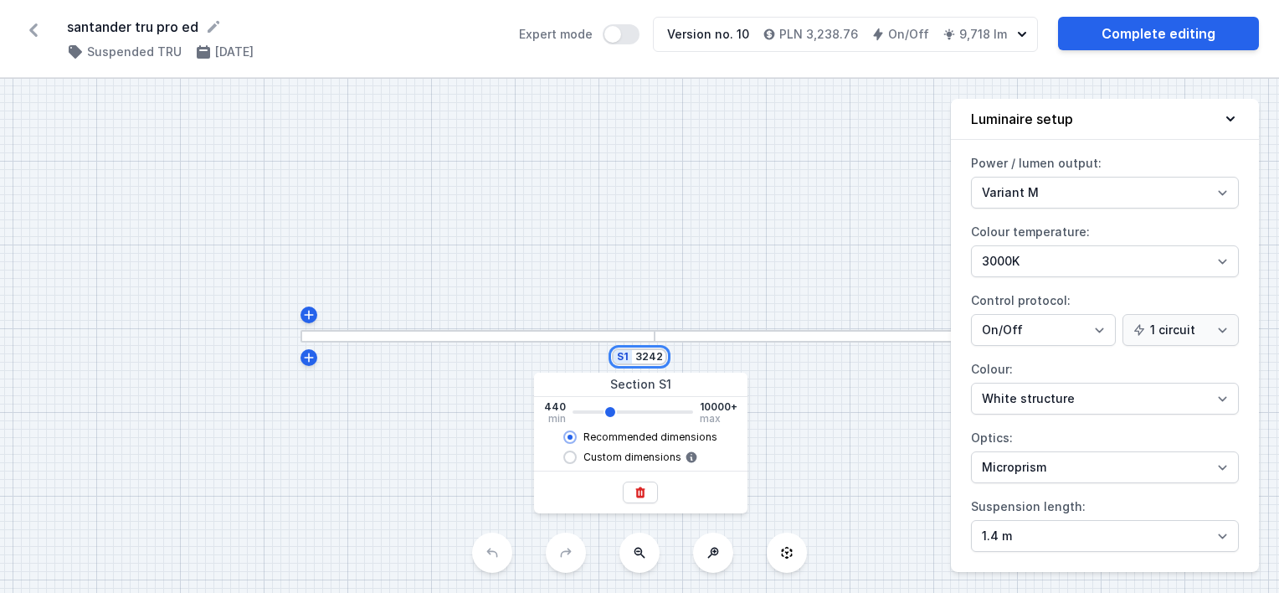
drag, startPoint x: 639, startPoint y: 355, endPoint x: 687, endPoint y: 356, distance: 48.6
click at [687, 356] on div "S1 3242" at bounding box center [639, 336] width 1279 height 514
type input "3"
type input "3240"
type input "39"
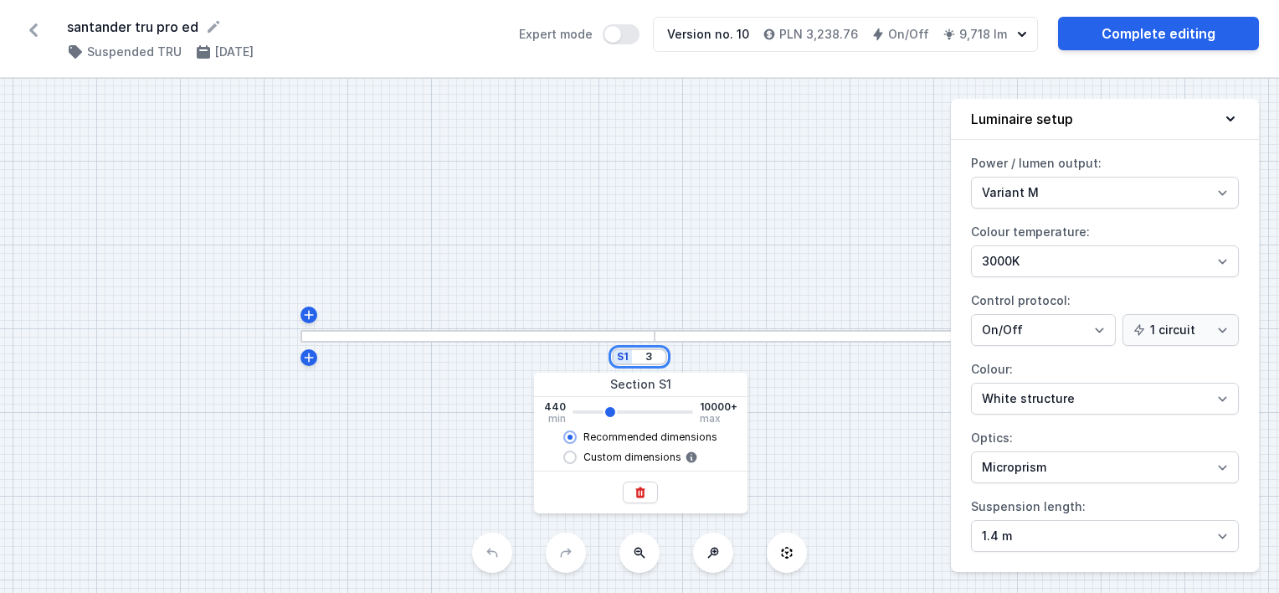
type input "3240"
type input "395"
type input "3240"
type input "3950"
type input "3240"
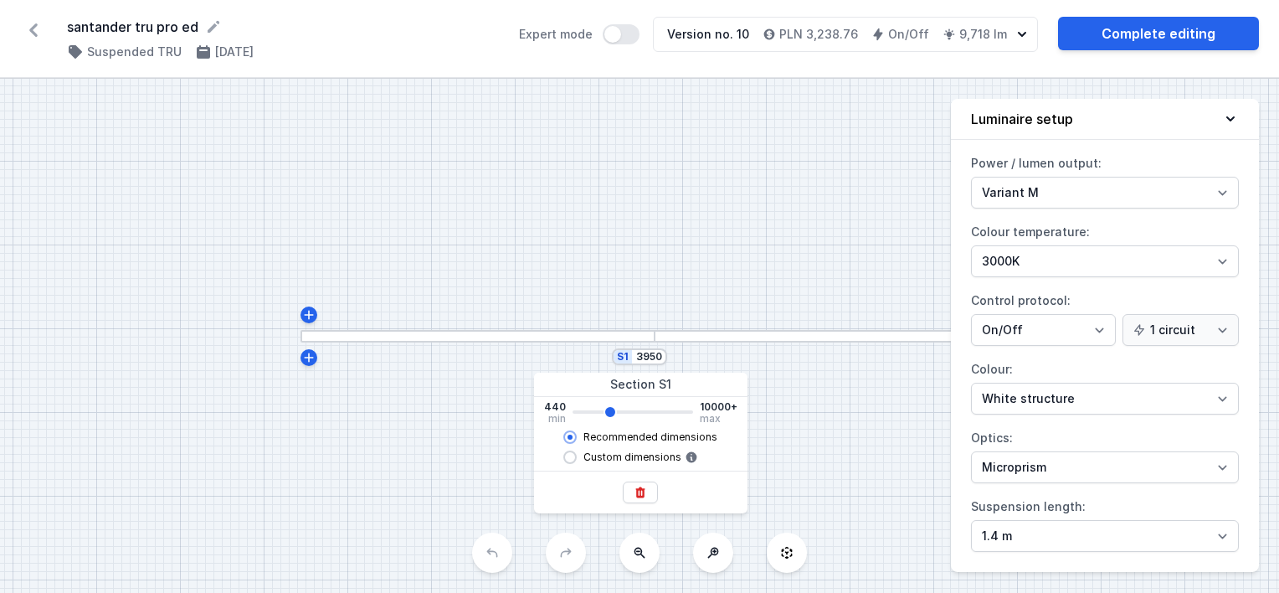
type input "3942"
click at [693, 291] on div "S1 3942" at bounding box center [639, 336] width 1279 height 514
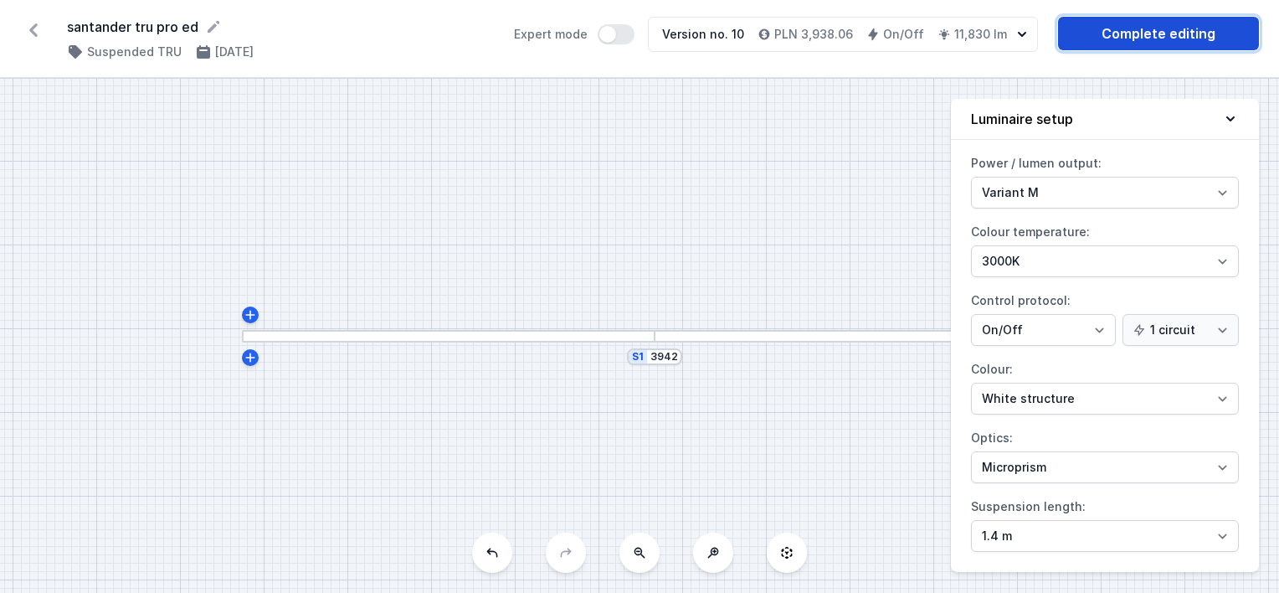
click at [1132, 28] on link "Complete editing" at bounding box center [1158, 33] width 201 height 33
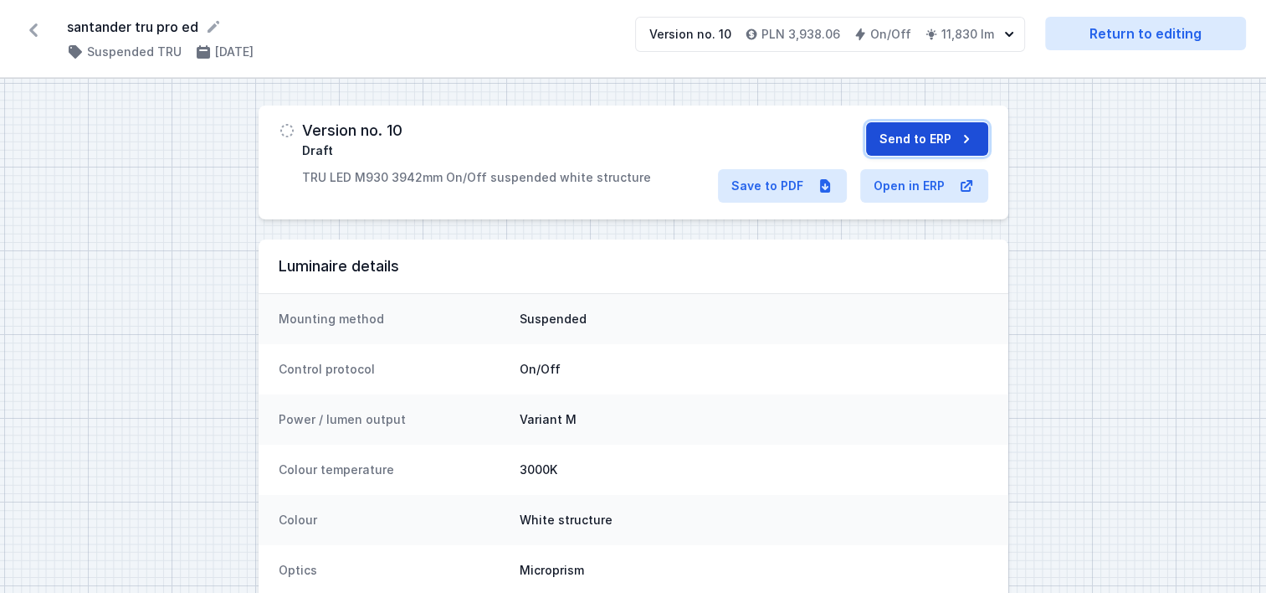
click at [906, 141] on button "Send to ERP" at bounding box center [927, 138] width 122 height 33
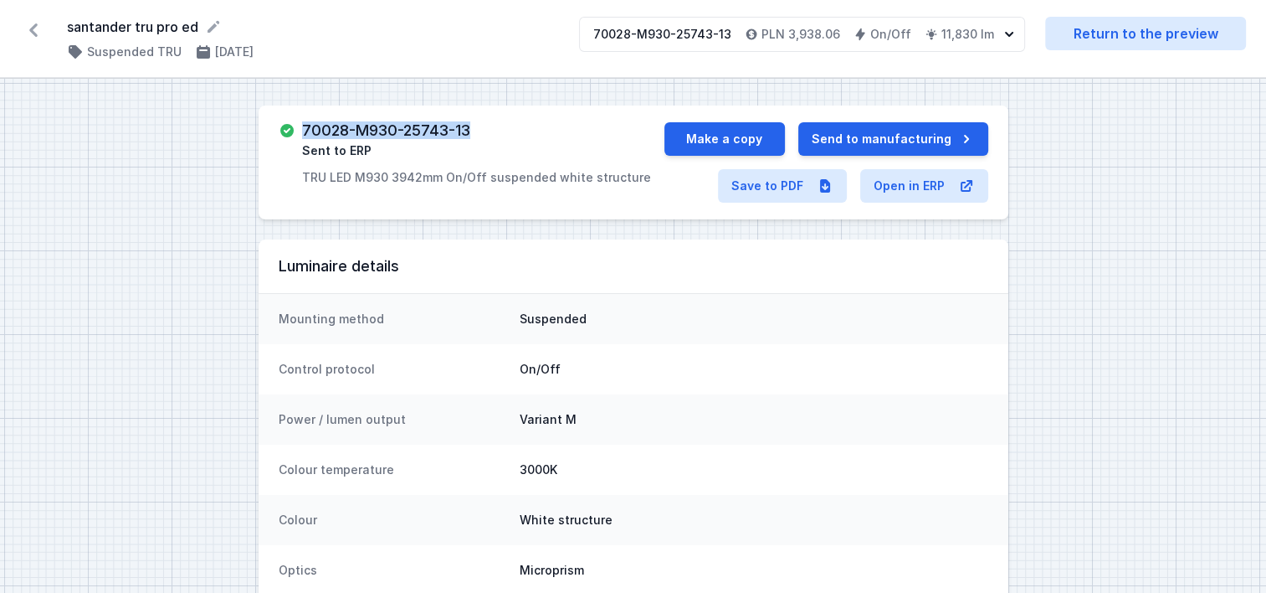
drag, startPoint x: 475, startPoint y: 127, endPoint x: 297, endPoint y: 137, distance: 178.6
click at [297, 137] on div "70028-M930-25743-13 Sent to ERP TRU LED M930 3942mm On/Off suspended white stru…" at bounding box center [472, 154] width 386 height 64
copy h3 "70028-M930-25743-13"
click at [716, 132] on button "Make a copy" at bounding box center [725, 138] width 121 height 33
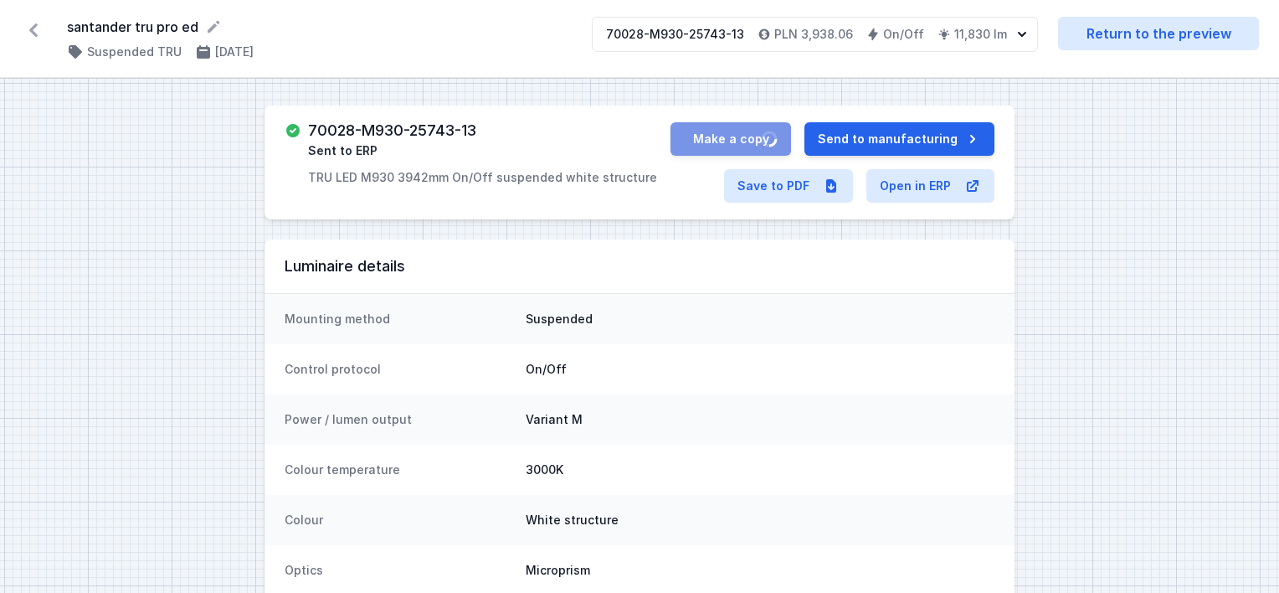
select select "M"
select select "3000"
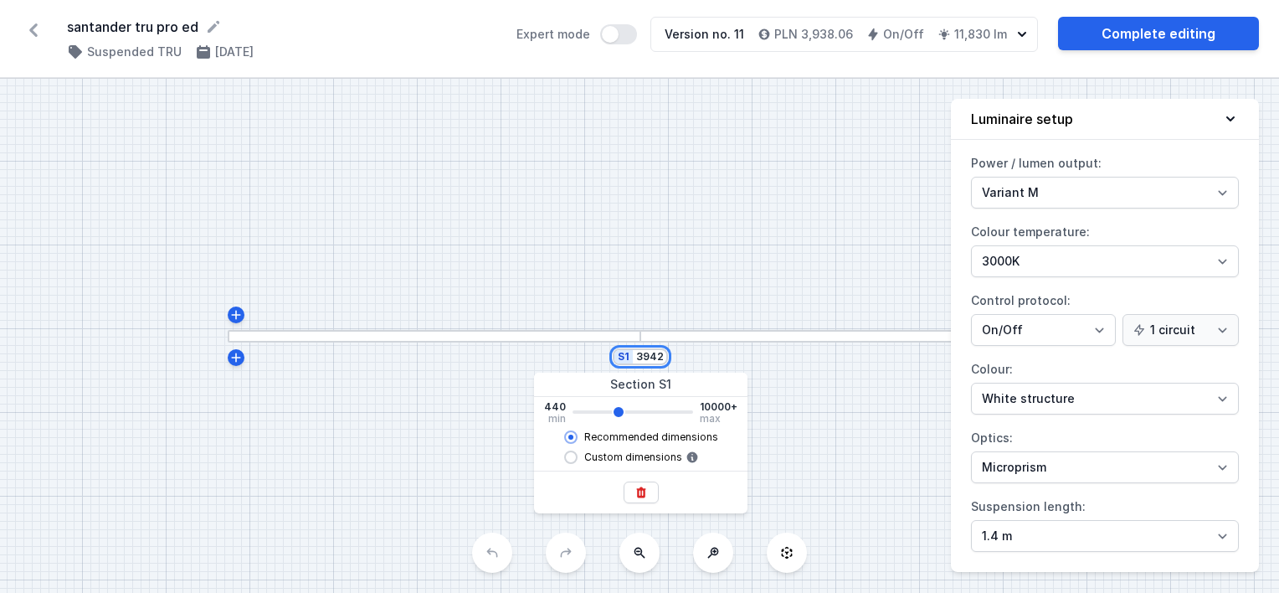
drag, startPoint x: 637, startPoint y: 355, endPoint x: 720, endPoint y: 360, distance: 83.0
click at [720, 360] on div "S1 3942" at bounding box center [639, 336] width 1279 height 514
type input "3"
type input "3940"
type input "34"
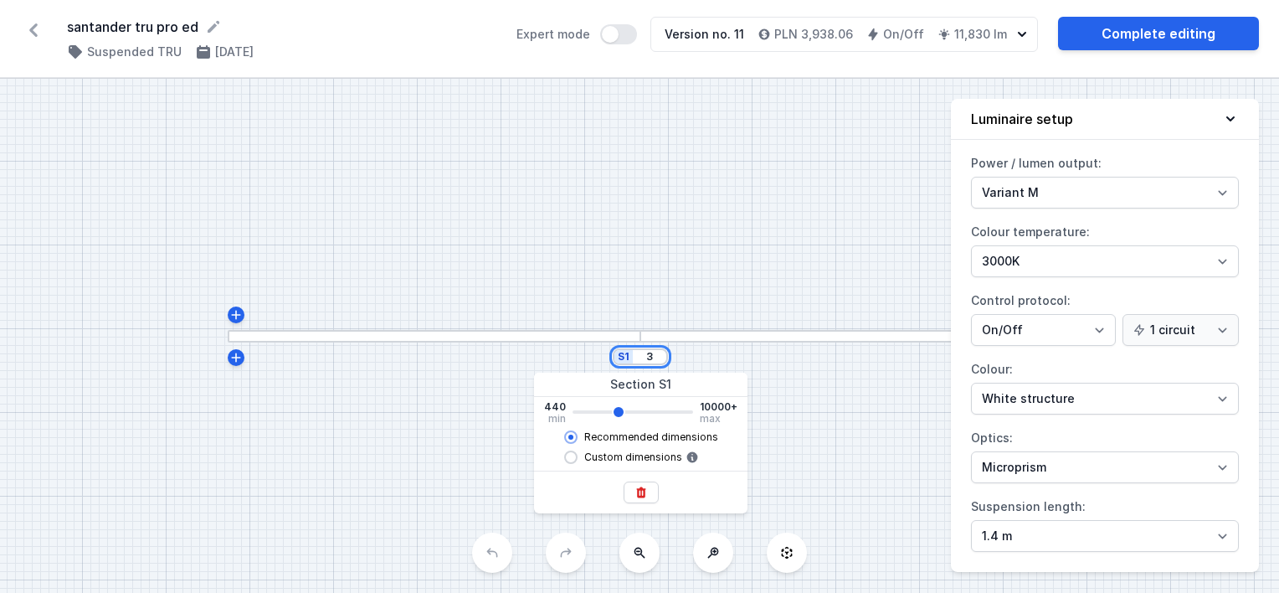
type input "3940"
type input "345"
type input "3940"
type input "3450"
type input "3940"
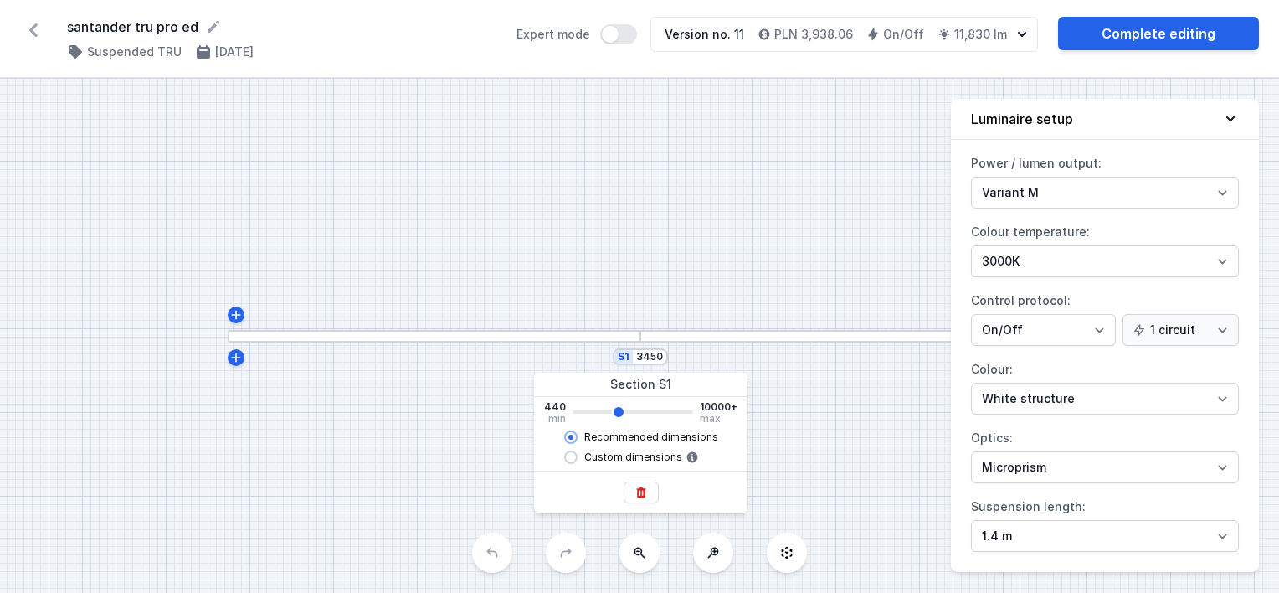
type input "3382"
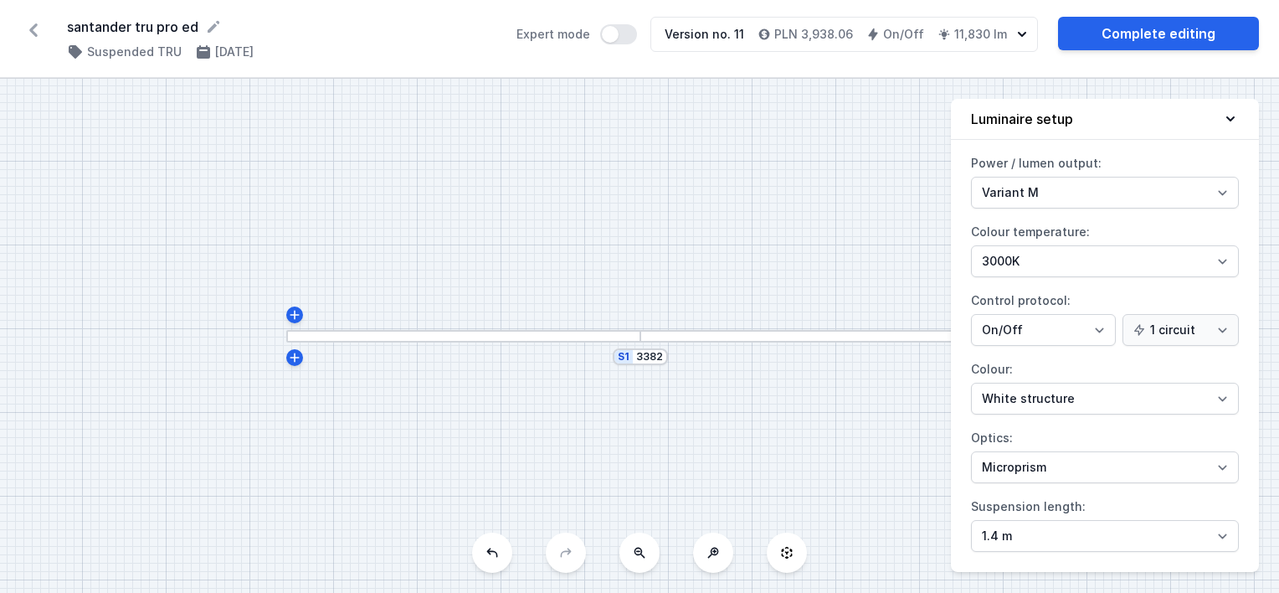
click at [705, 273] on div "S1 3382" at bounding box center [639, 336] width 1279 height 514
click at [1090, 33] on link "Complete editing" at bounding box center [1158, 33] width 201 height 33
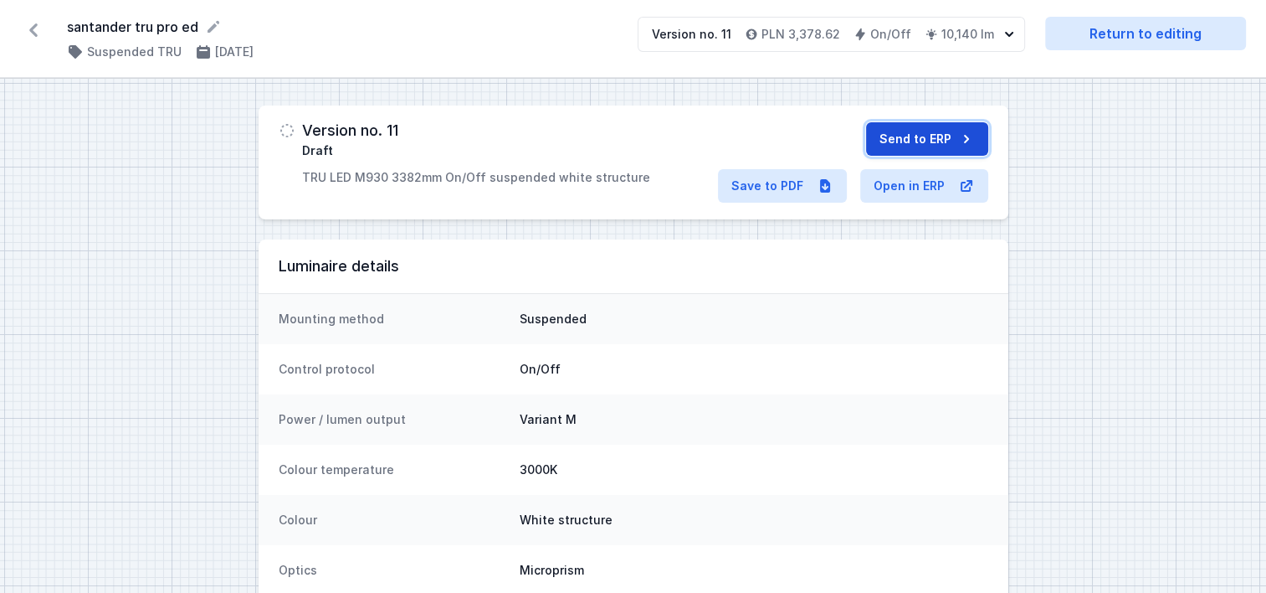
click at [941, 127] on button "Send to ERP" at bounding box center [927, 138] width 122 height 33
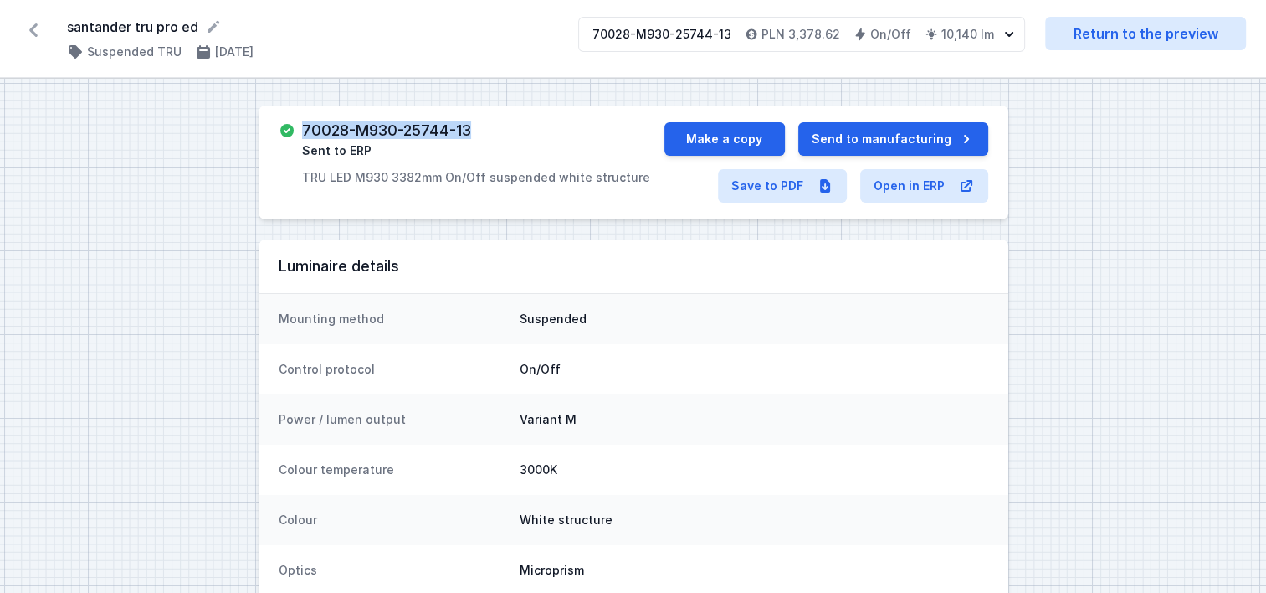
drag, startPoint x: 491, startPoint y: 133, endPoint x: 300, endPoint y: 129, distance: 190.9
click at [300, 129] on div "70028-M930-25744-13 Sent to ERP TRU LED M930 3382mm On/Off suspended white stru…" at bounding box center [472, 154] width 386 height 64
